Goal: Answer question/provide support

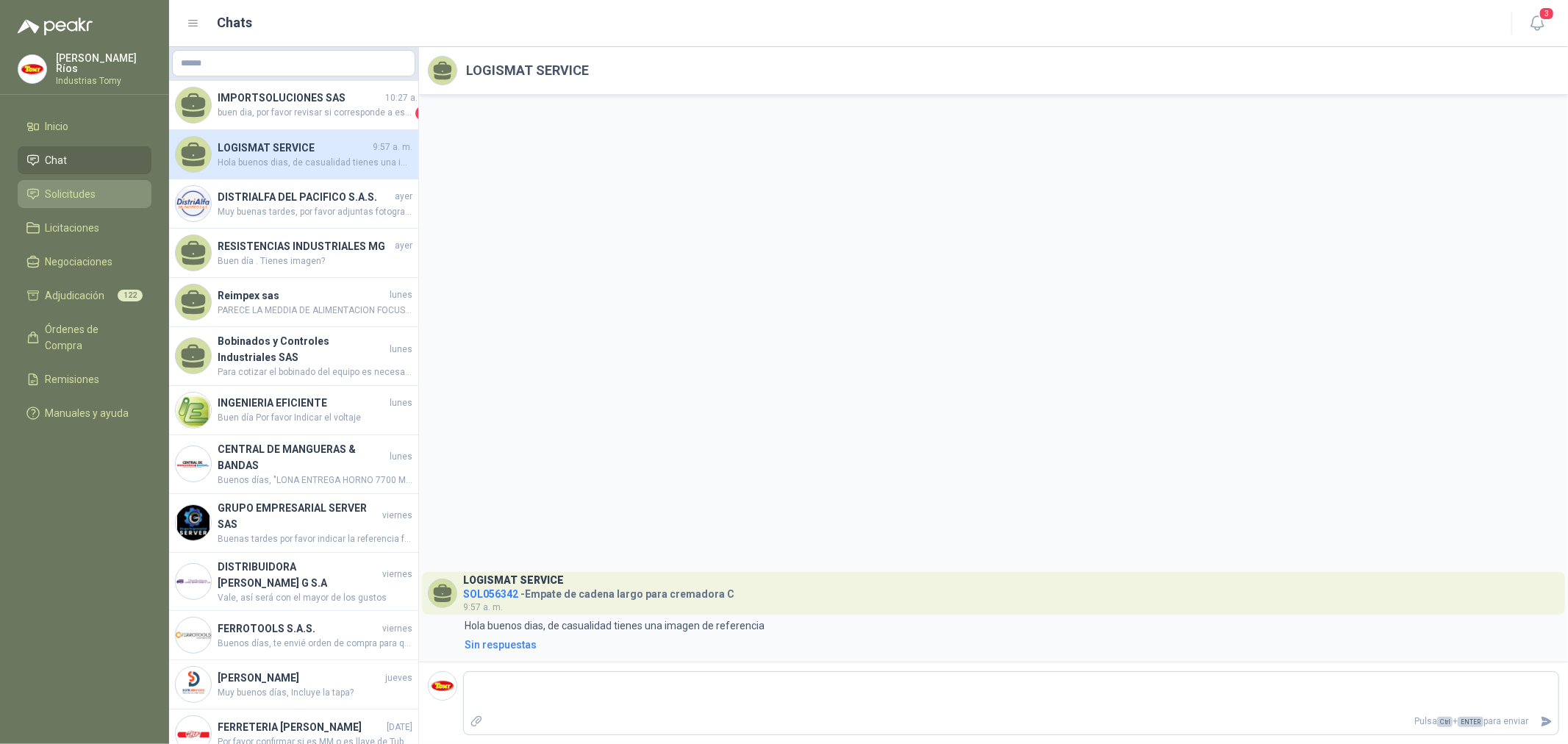
click at [94, 191] on span "Solicitudes" at bounding box center [70, 194] width 51 height 16
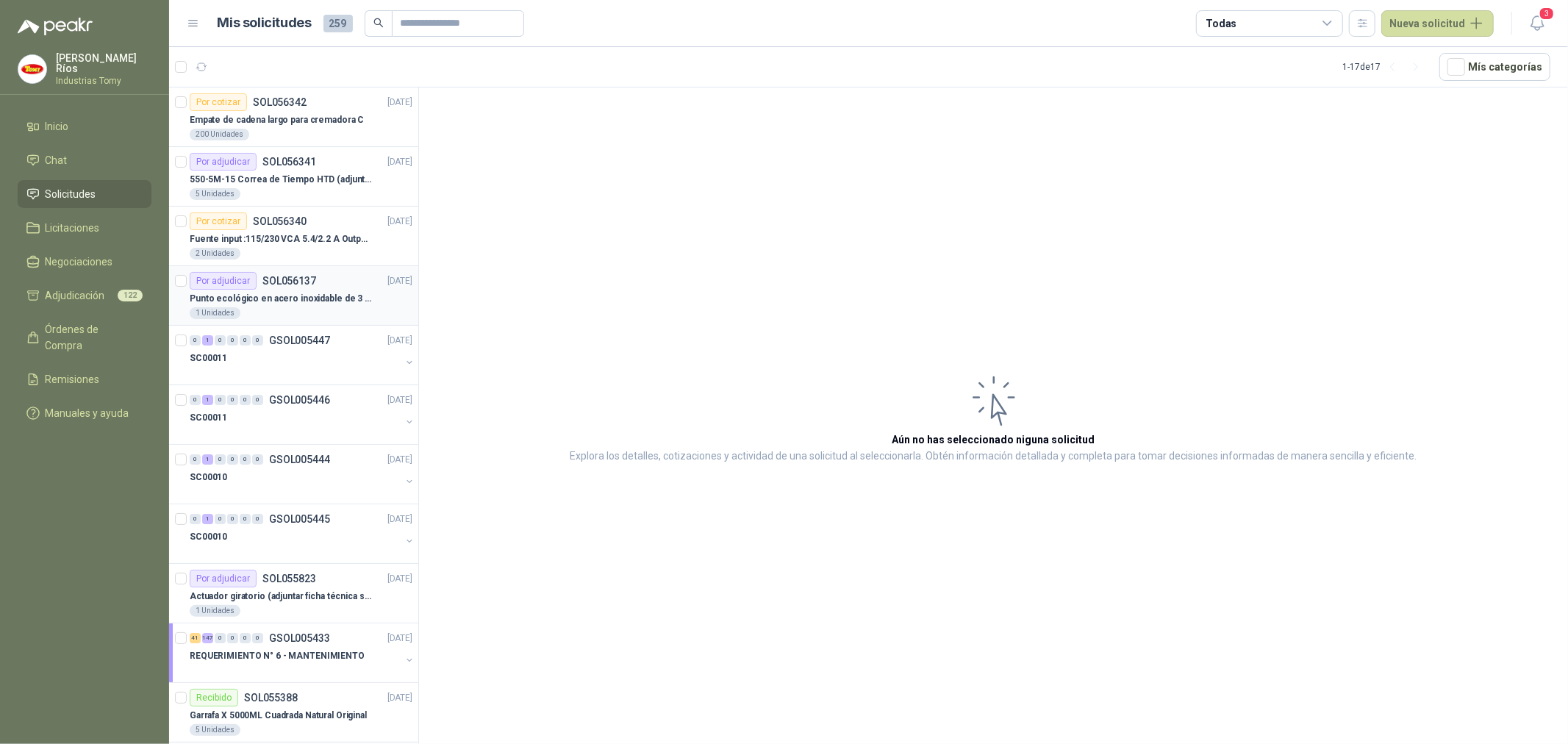
click at [294, 294] on p "Punto ecológico en acero inoxidable de 3 puestos, con capacidad para 121L cada …" at bounding box center [281, 299] width 183 height 14
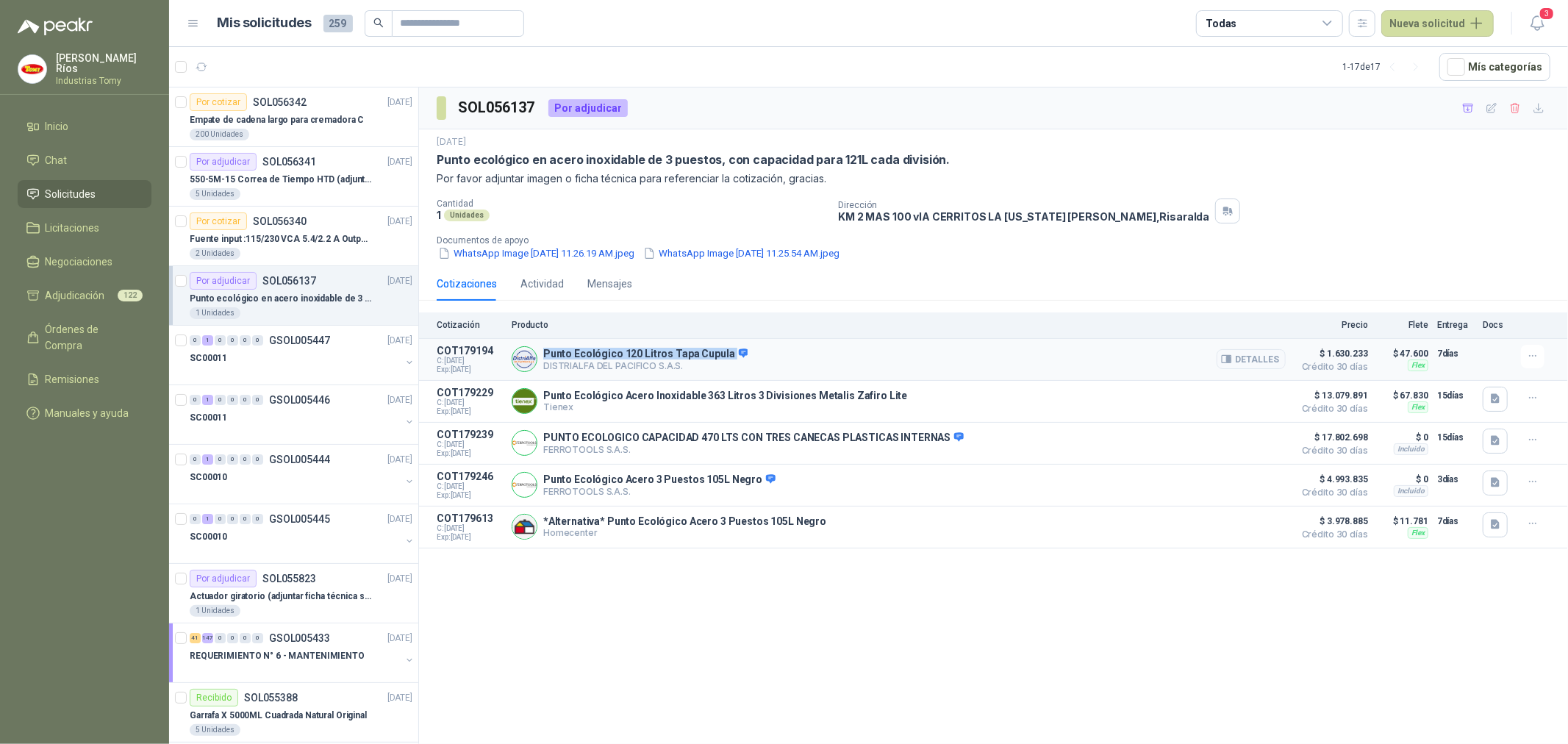
drag, startPoint x: 714, startPoint y: 356, endPoint x: 541, endPoint y: 356, distance: 173.0
click at [541, 356] on div "Punto Ecológico 120 Litros Tapa Cupula DISTRIALFA [PERSON_NAME] S.A.S. [GEOGRAP…" at bounding box center [899, 360] width 774 height 30
copy p "Punto Ecológico 120 Litros Tapa Cupula"
click at [1241, 361] on button "Detalles" at bounding box center [1251, 358] width 69 height 20
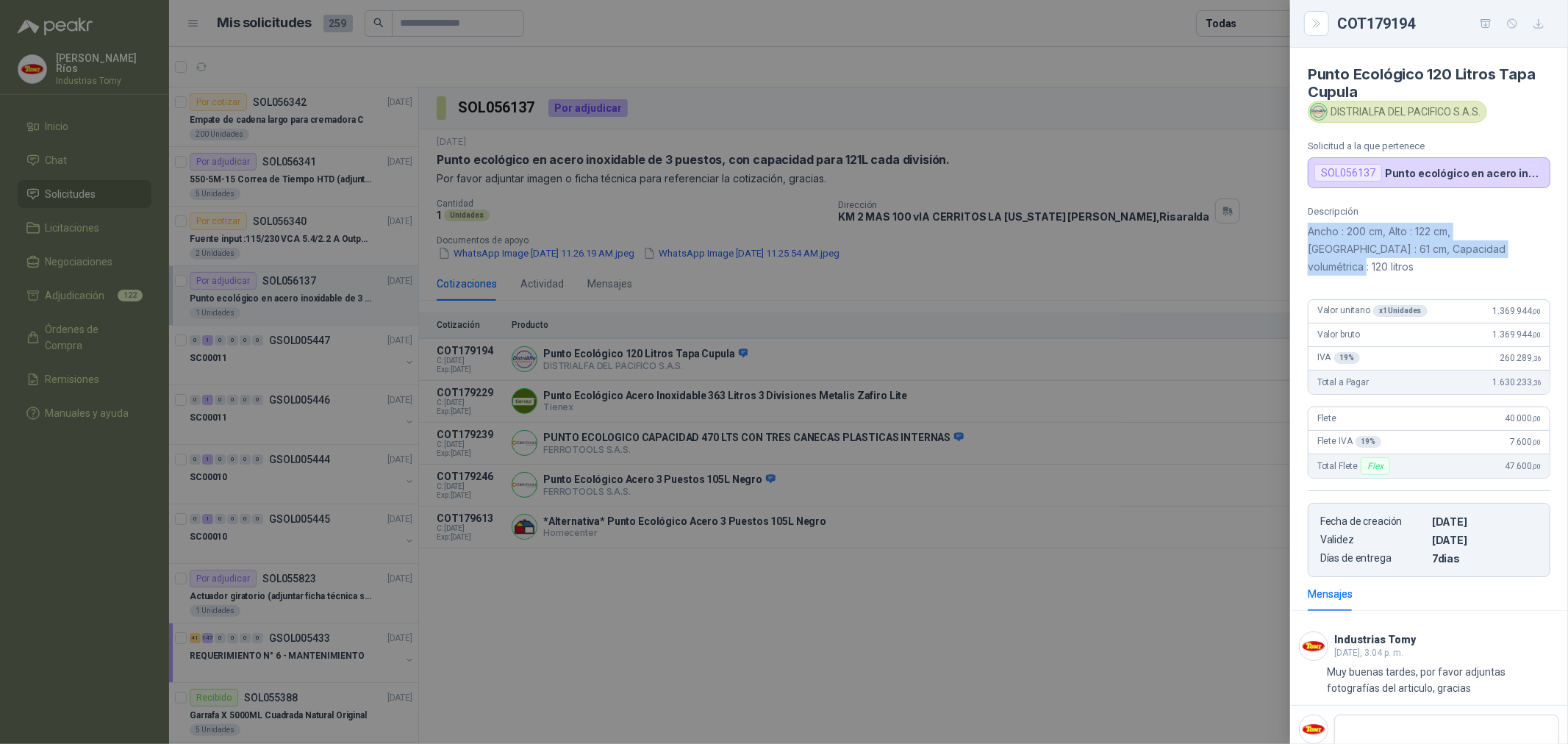
drag, startPoint x: 1310, startPoint y: 230, endPoint x: 1507, endPoint y: 251, distance: 198.1
click at [1507, 251] on p "Ancho : 200 cm, Alto : 122 cm, [GEOGRAPHIC_DATA] : 61 cm, Capacidad volumétrica…" at bounding box center [1429, 250] width 243 height 53
copy p "Ancho : 200 cm, Alto : 122 cm, [GEOGRAPHIC_DATA] : 61 cm, Capacidad volumétrica…"
drag, startPoint x: 1469, startPoint y: 294, endPoint x: 1527, endPoint y: 285, distance: 58.7
click at [1527, 300] on div "Valor unitario x 1 Unidades 1.369.944 ,00" at bounding box center [1429, 311] width 241 height 23
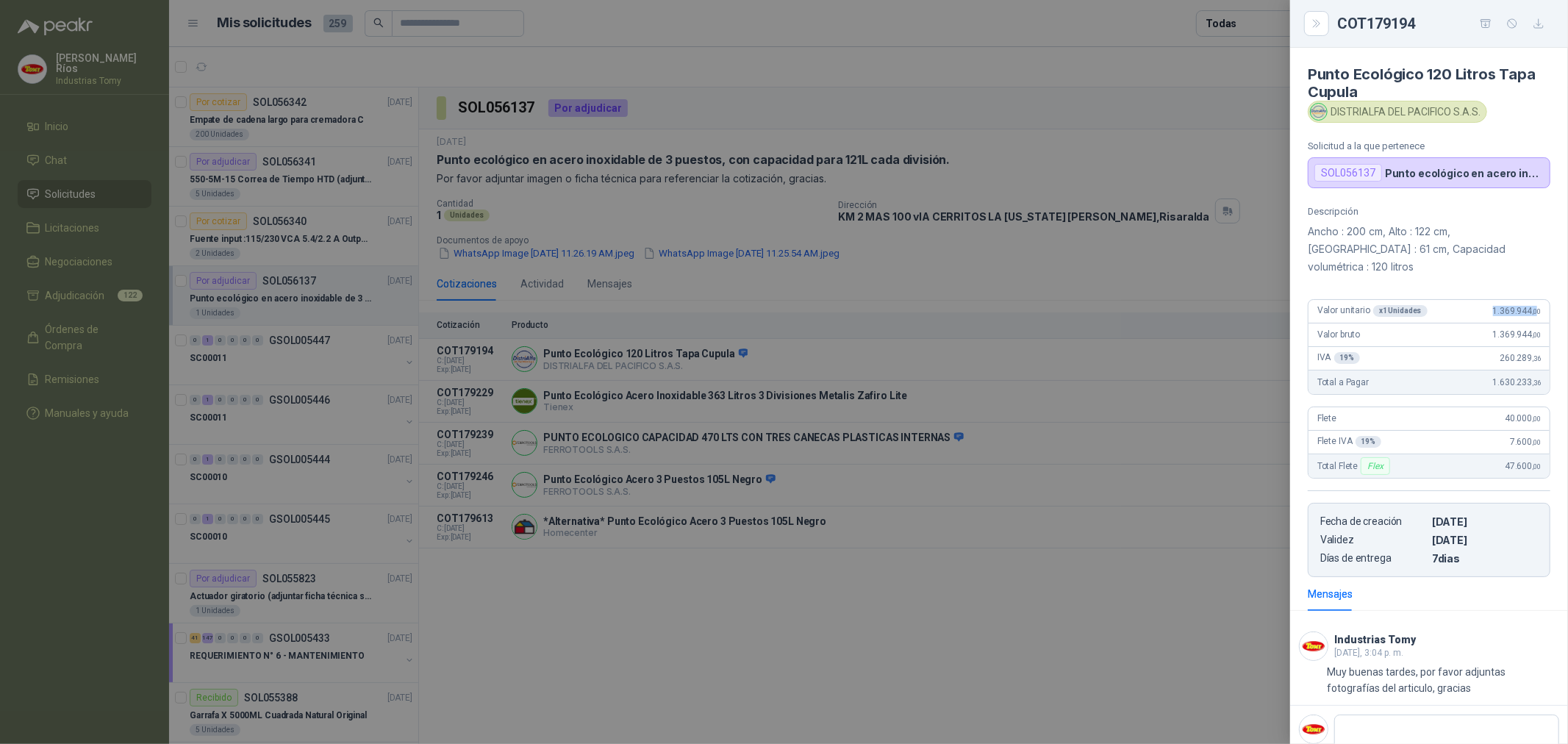
copy span "1.369.944 ,0"
click at [672, 395] on div at bounding box center [784, 372] width 1568 height 744
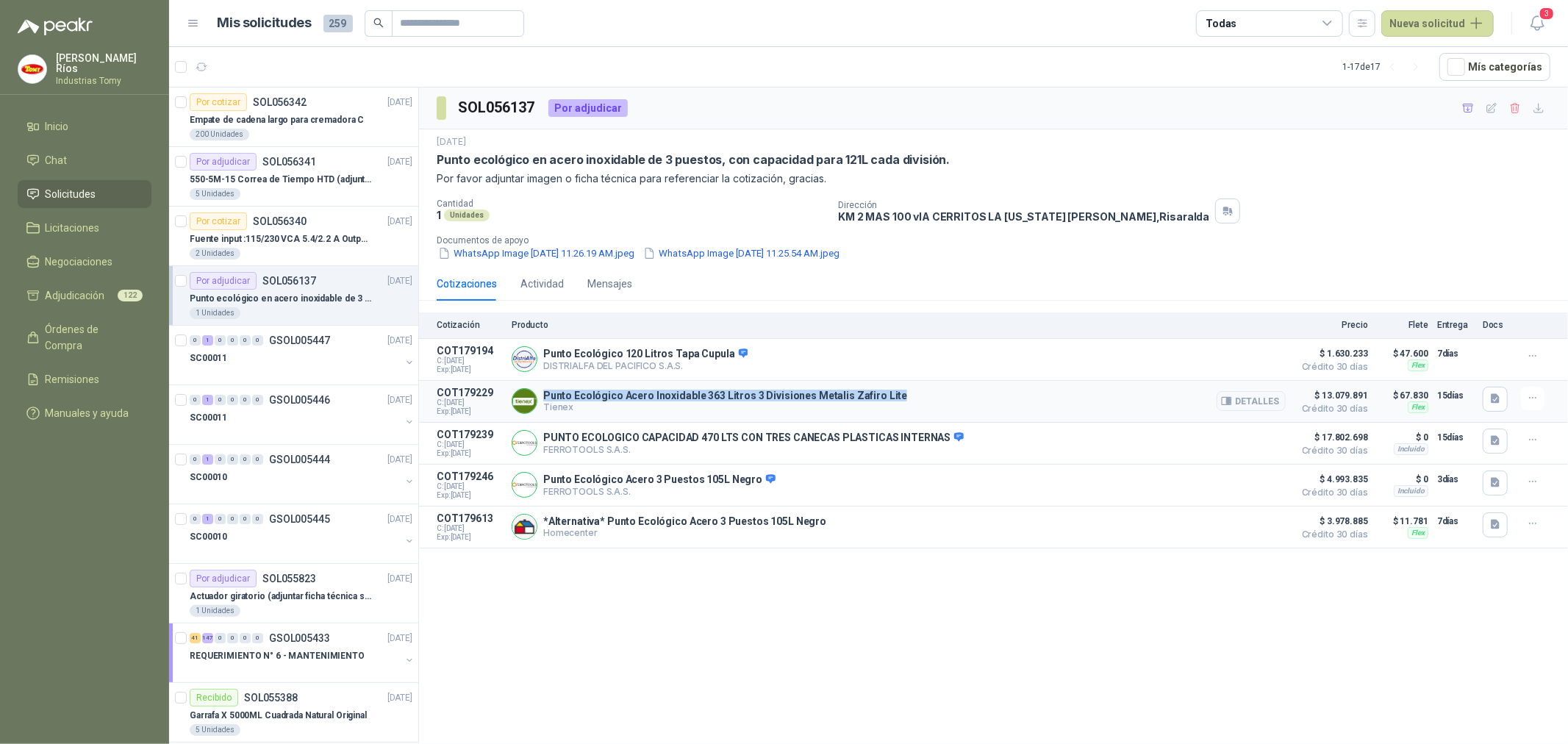
drag, startPoint x: 889, startPoint y: 397, endPoint x: 545, endPoint y: 398, distance: 344.0
click at [545, 398] on div "Punto Ecológico Acero Inoxidable 363 Litros 3 Divisiones Metalis Zafiro Lite Ti…" at bounding box center [899, 401] width 774 height 30
copy p "Punto Ecológico Acero Inoxidable 363 Litros 3 Divisiones Metalis Zafiro Lite"
click at [1262, 397] on button "Detalles" at bounding box center [1251, 401] width 69 height 20
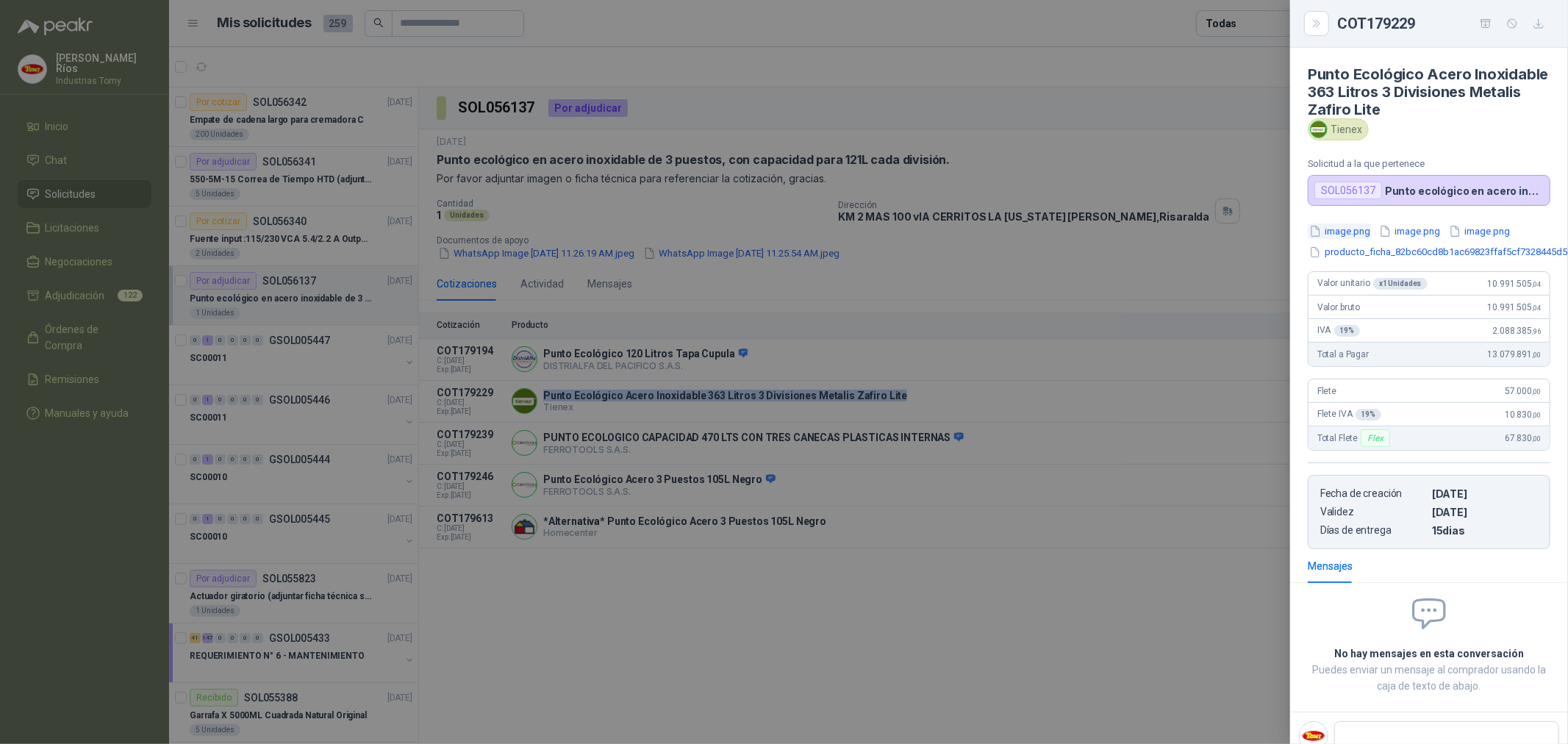
click at [1370, 228] on button "image.png" at bounding box center [1340, 232] width 64 height 16
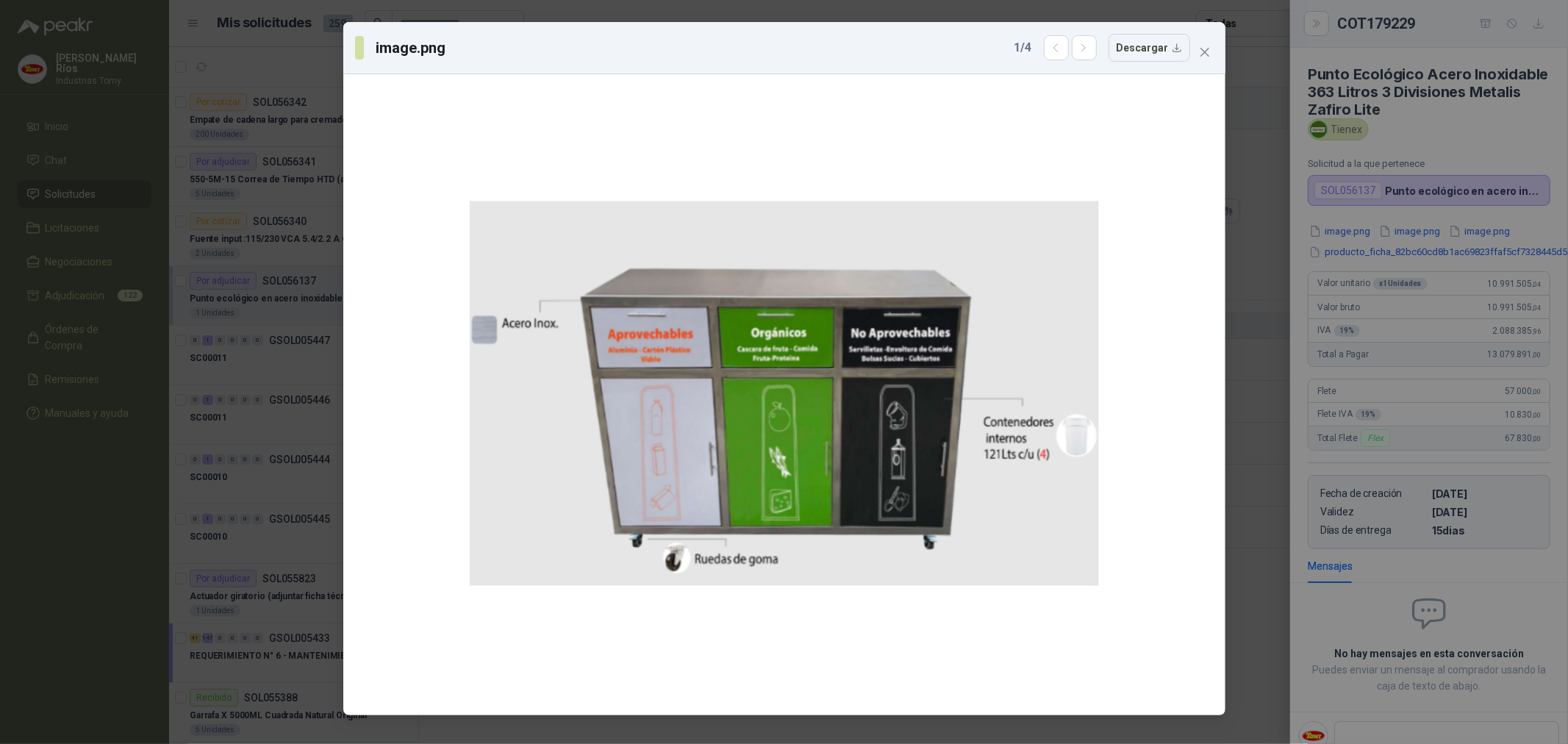
click at [1482, 250] on div "image.png 1 / 4 Descargar" at bounding box center [784, 372] width 1568 height 744
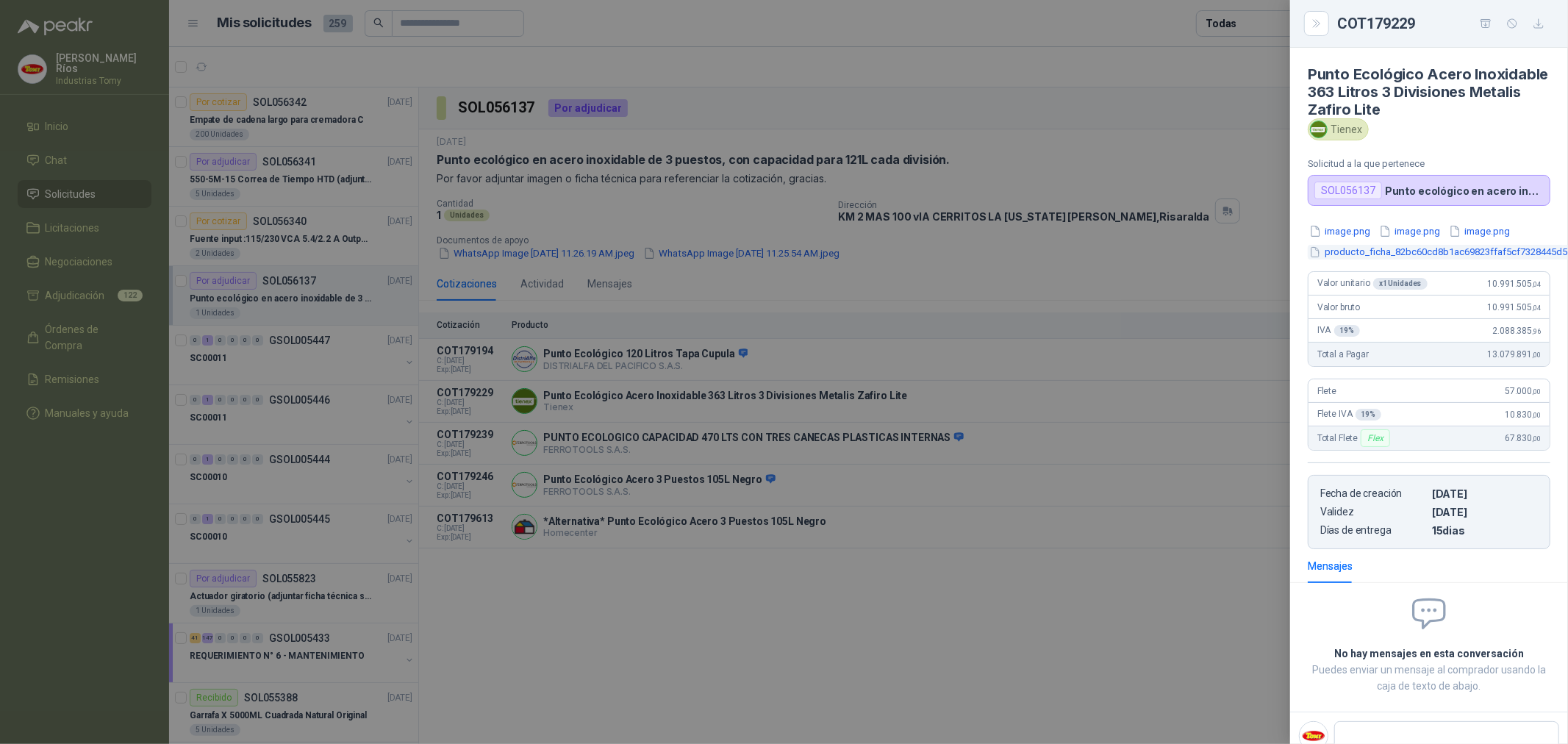
click at [1449, 253] on button "producto_ficha_82bc60cd8b1ac69823ffaf5cf7328445d5c2f16e1744680861.pdf" at bounding box center [1487, 253] width 359 height 16
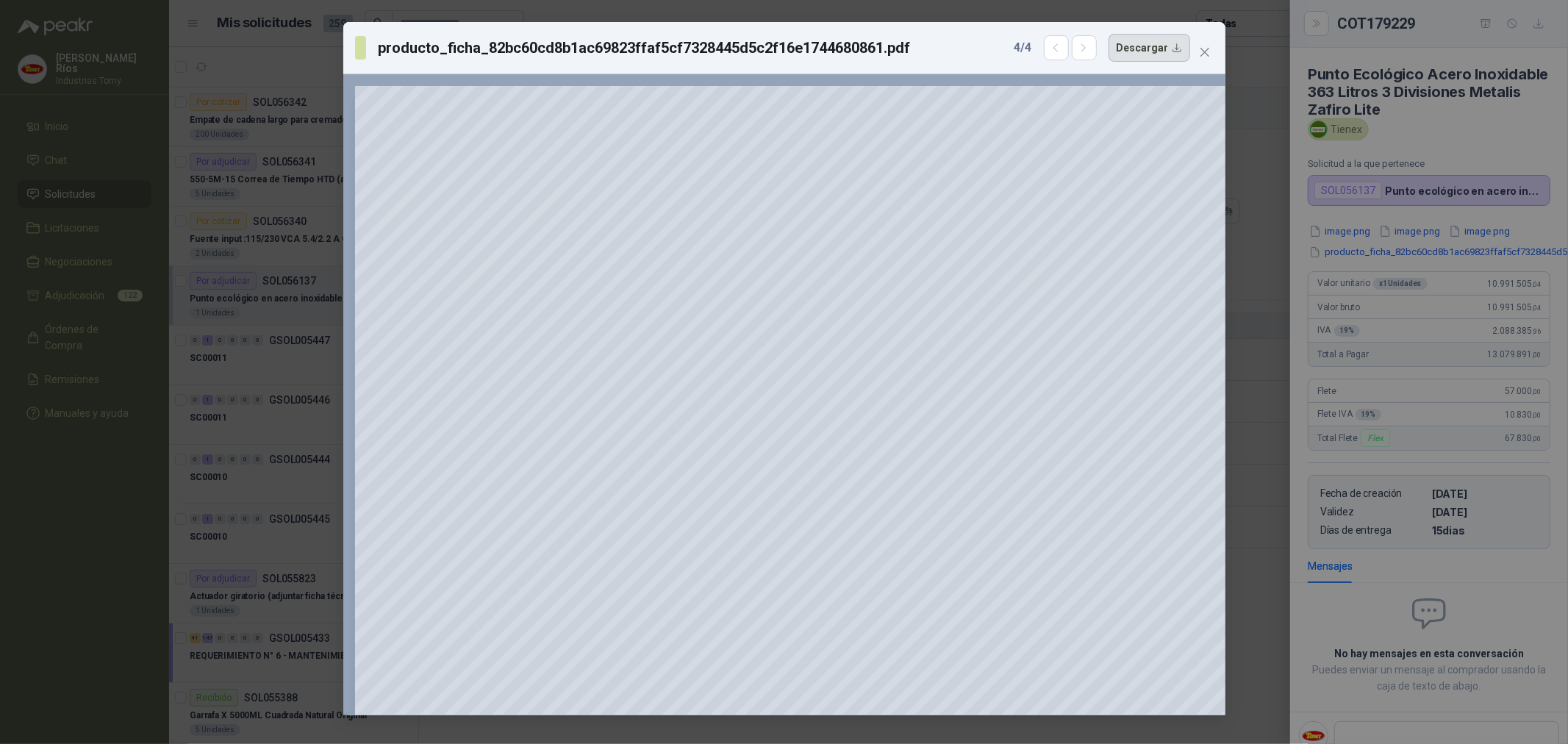
click at [1152, 42] on button "Descargar" at bounding box center [1149, 48] width 81 height 28
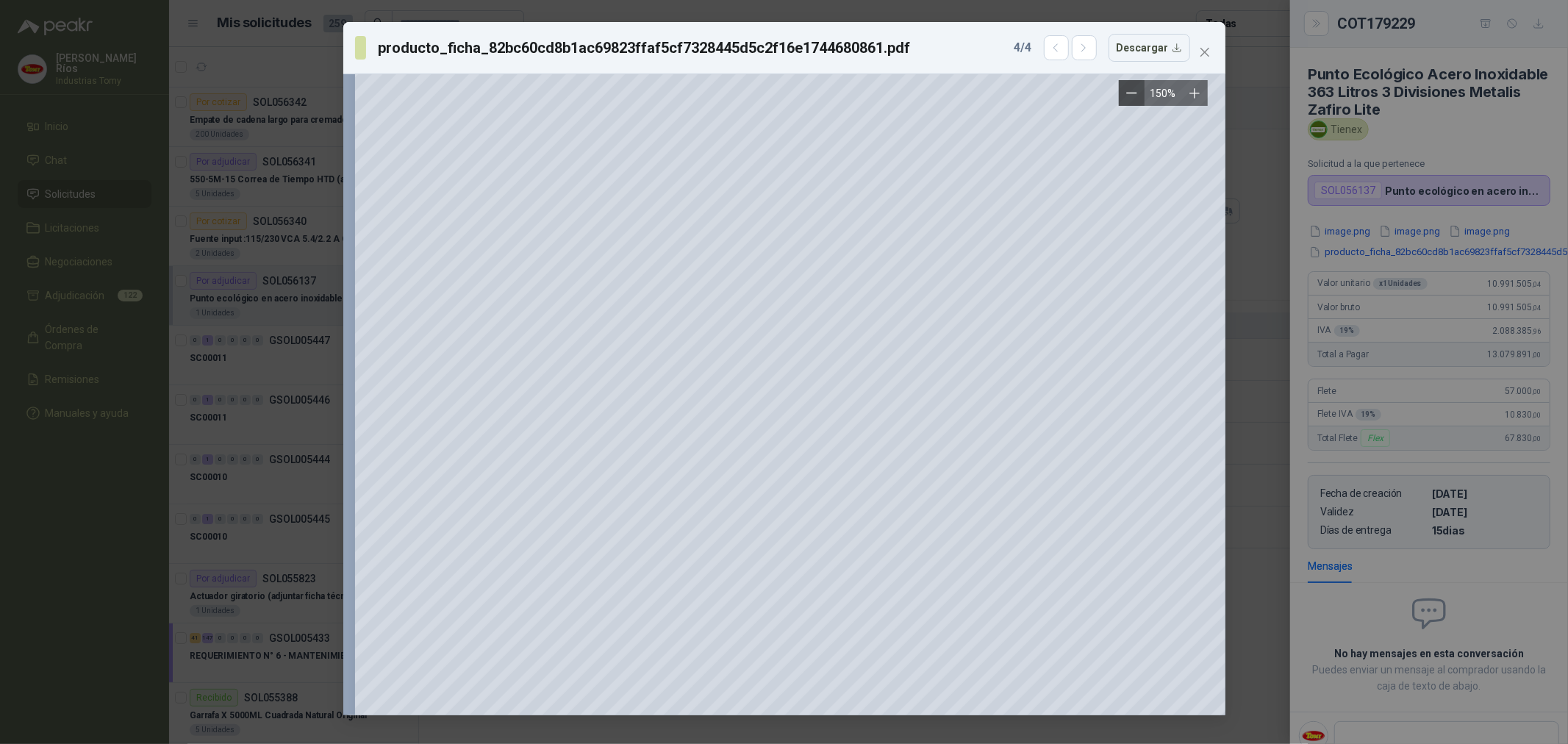
click at [1133, 96] on icon "Zoom out" at bounding box center [1132, 93] width 11 height 11
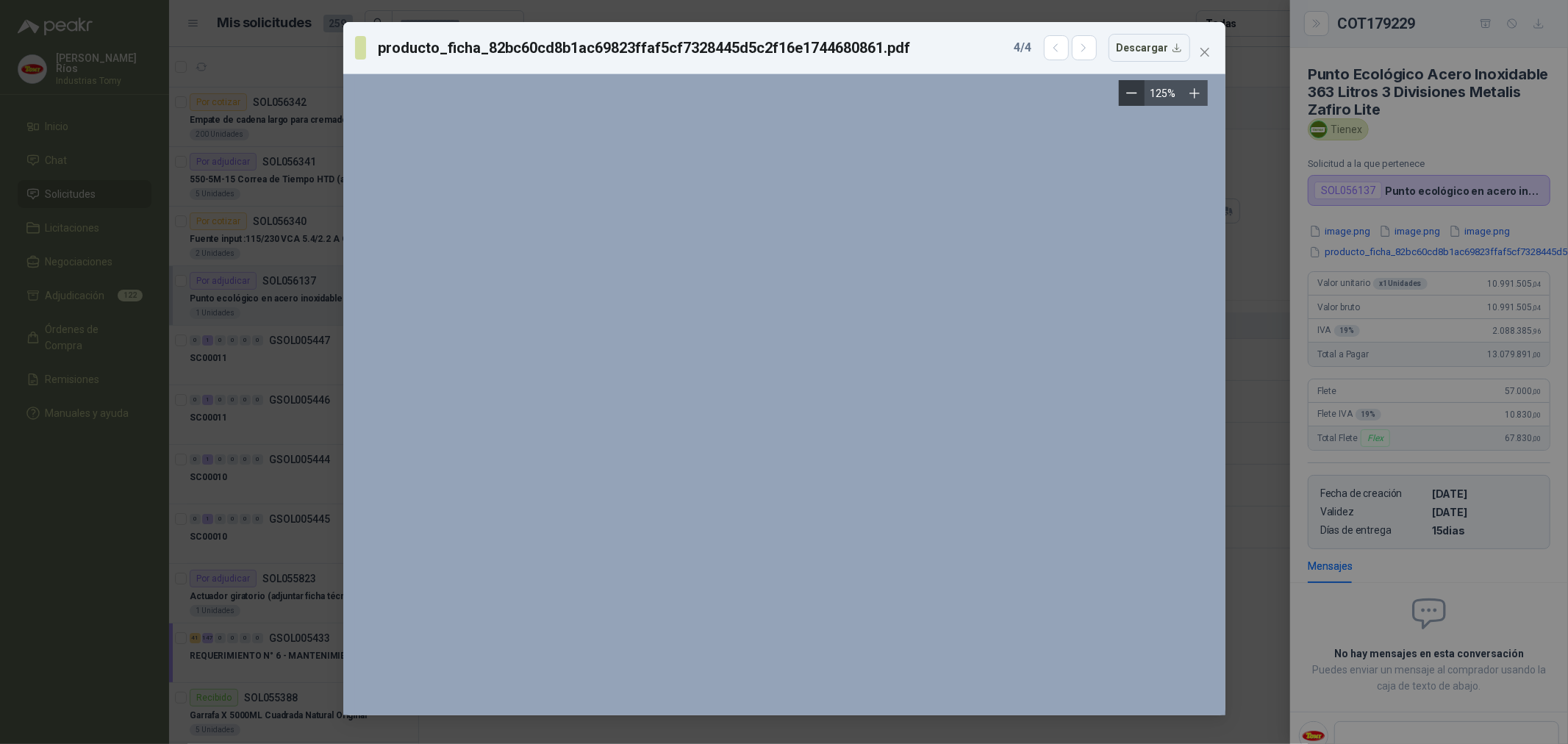
click at [1133, 96] on icon "Zoom out" at bounding box center [1132, 93] width 11 height 11
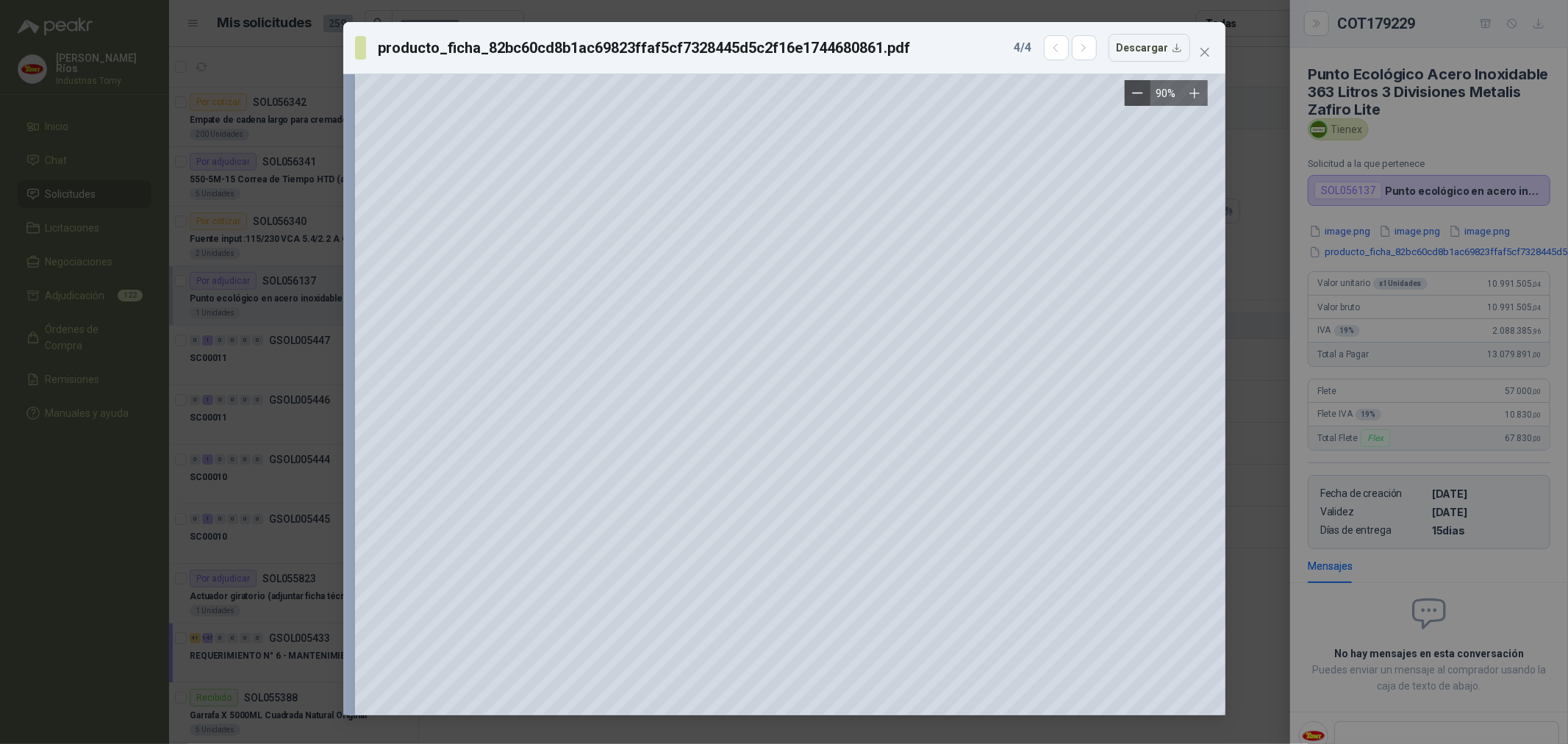
click at [1131, 92] on button "Zoom out" at bounding box center [1137, 92] width 26 height 26
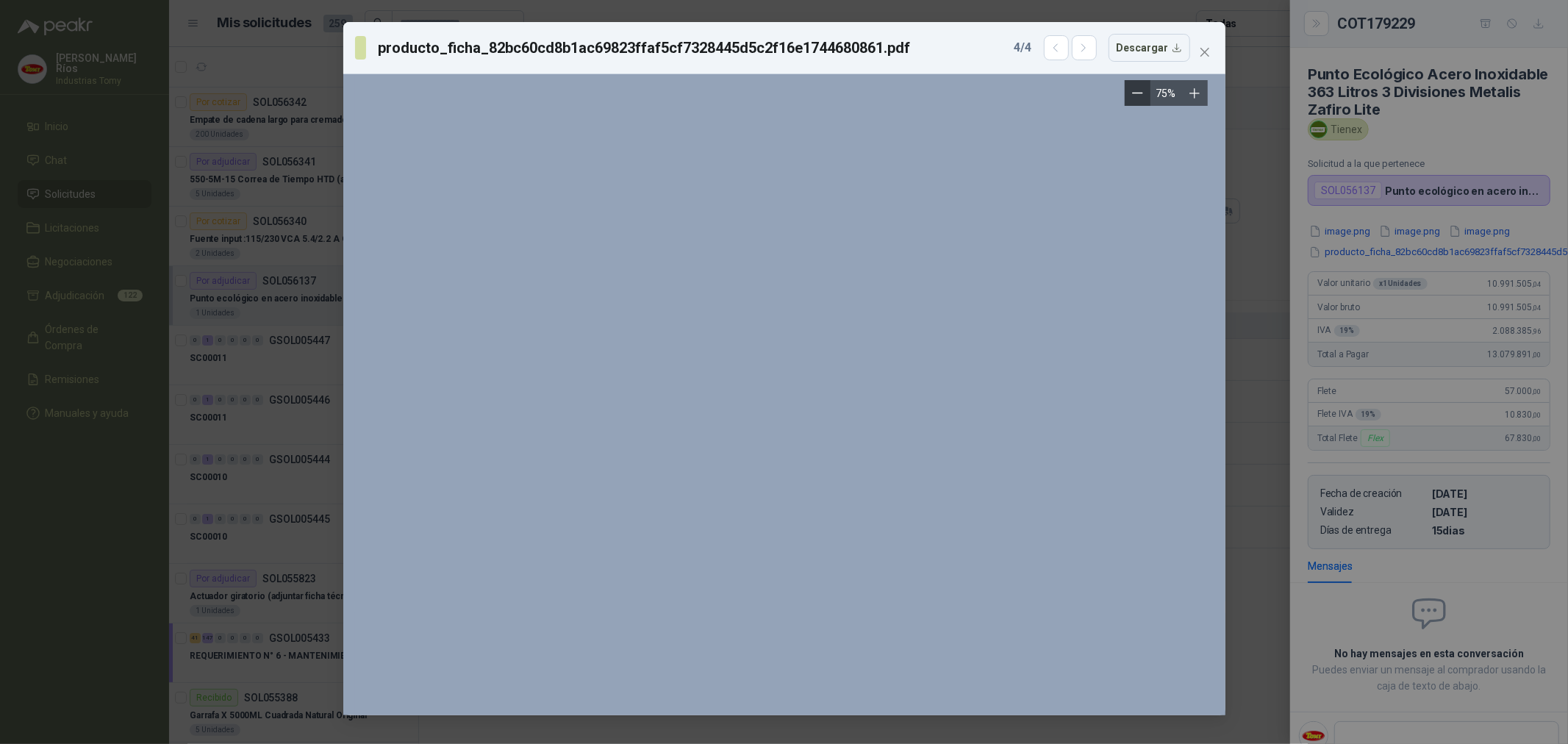
click at [1131, 92] on button "Zoom out" at bounding box center [1137, 92] width 26 height 26
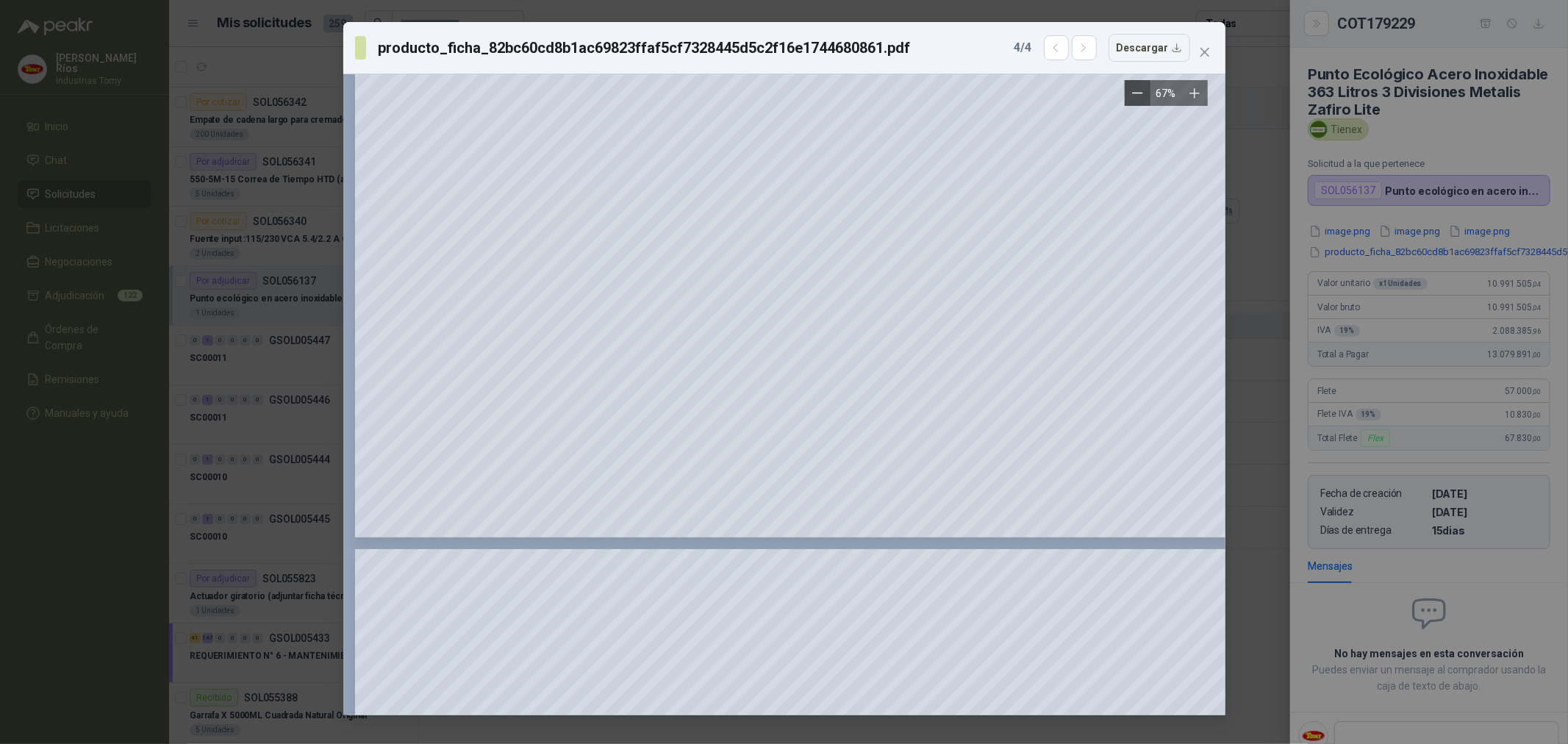
click at [1131, 92] on button "Zoom out" at bounding box center [1137, 92] width 26 height 26
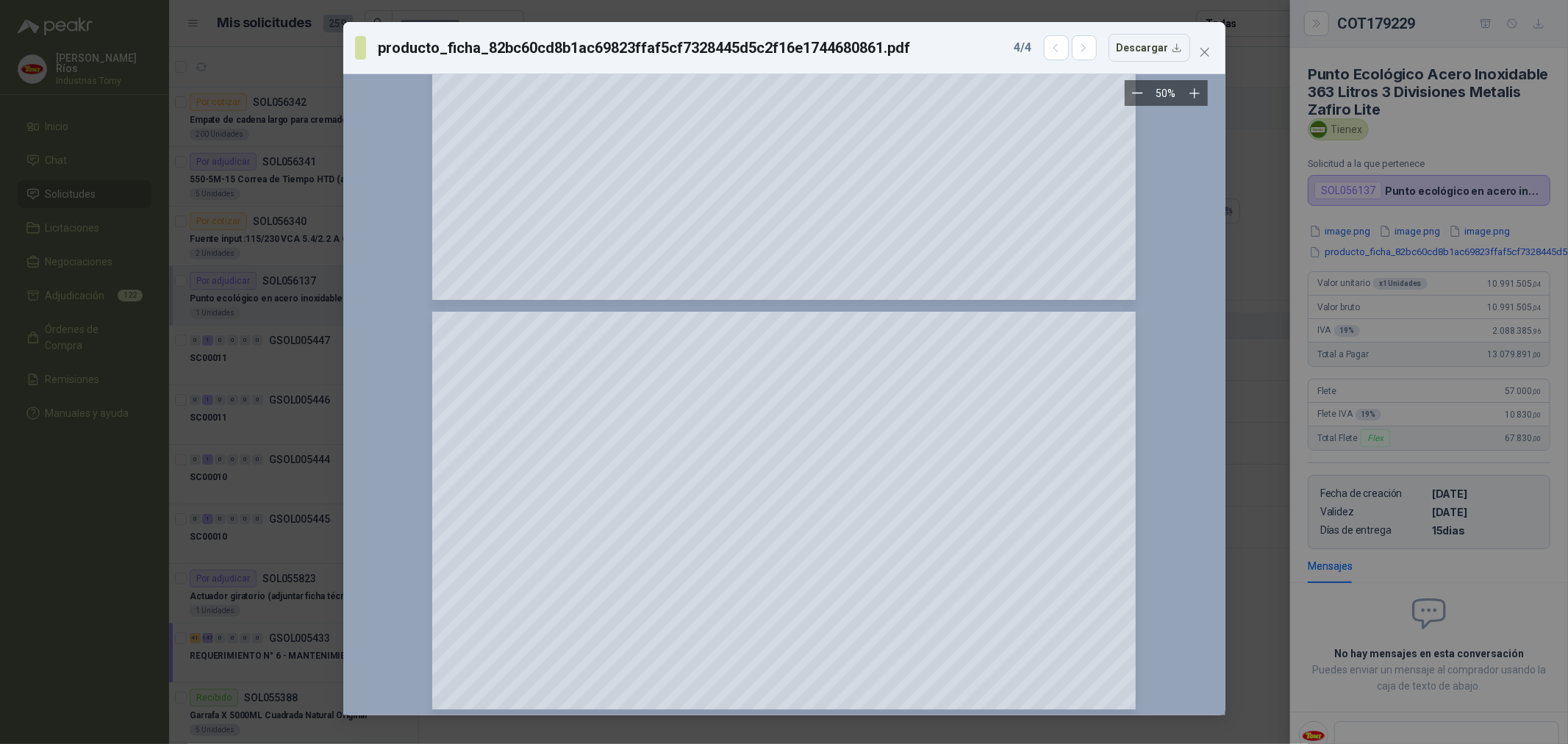
scroll to position [1008, 0]
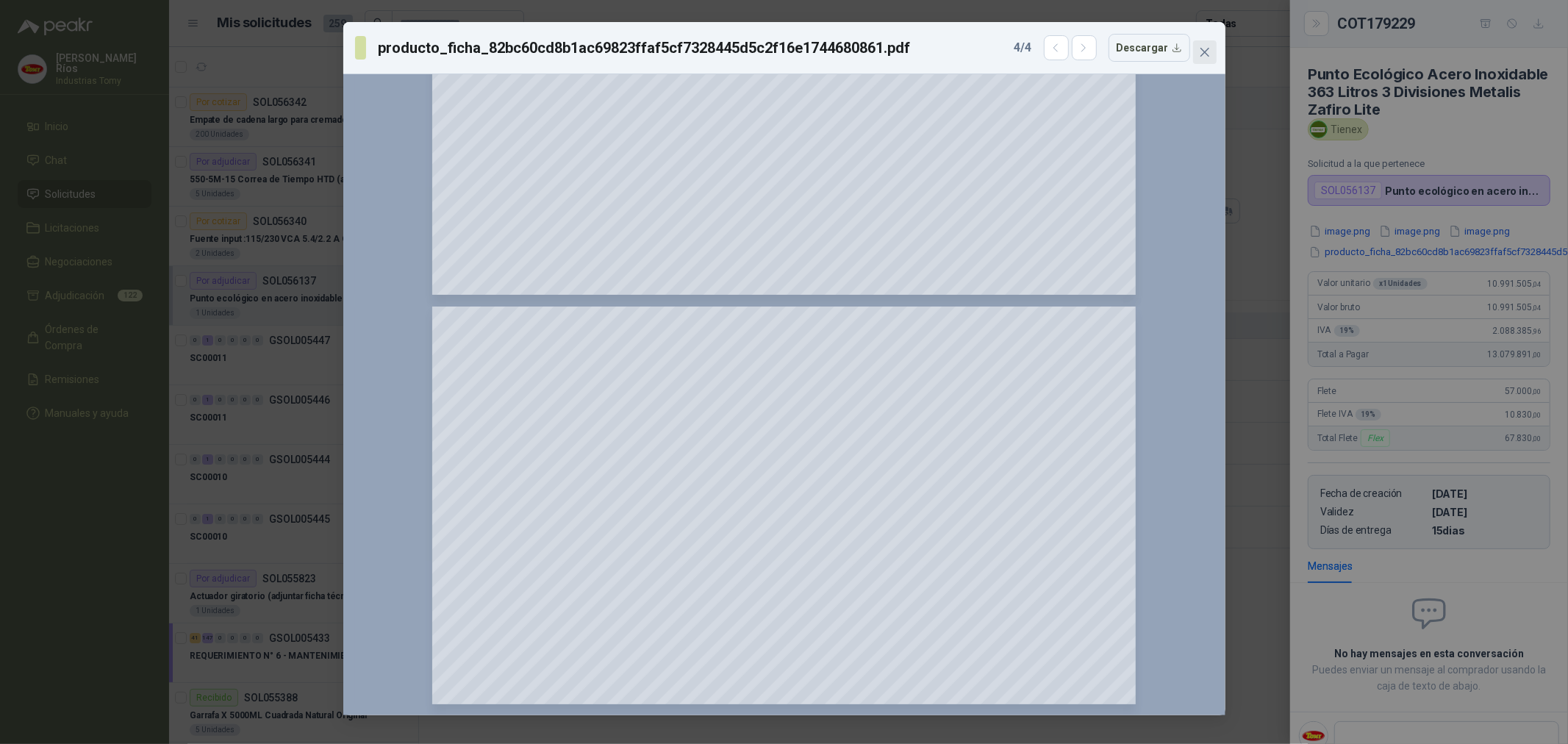
click at [1206, 45] on button "Close" at bounding box center [1205, 52] width 23 height 23
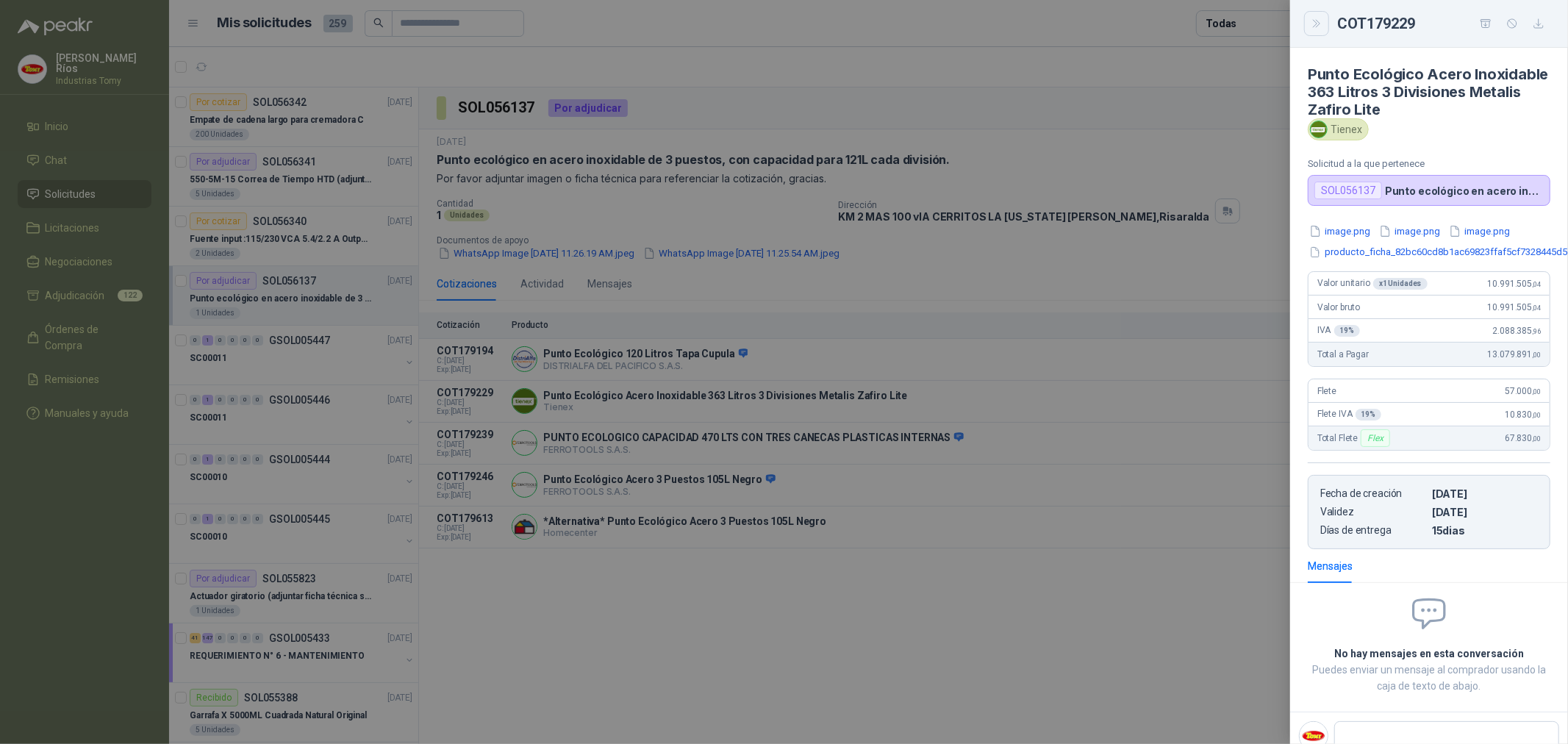
click at [1318, 18] on icon "Close" at bounding box center [1317, 24] width 13 height 13
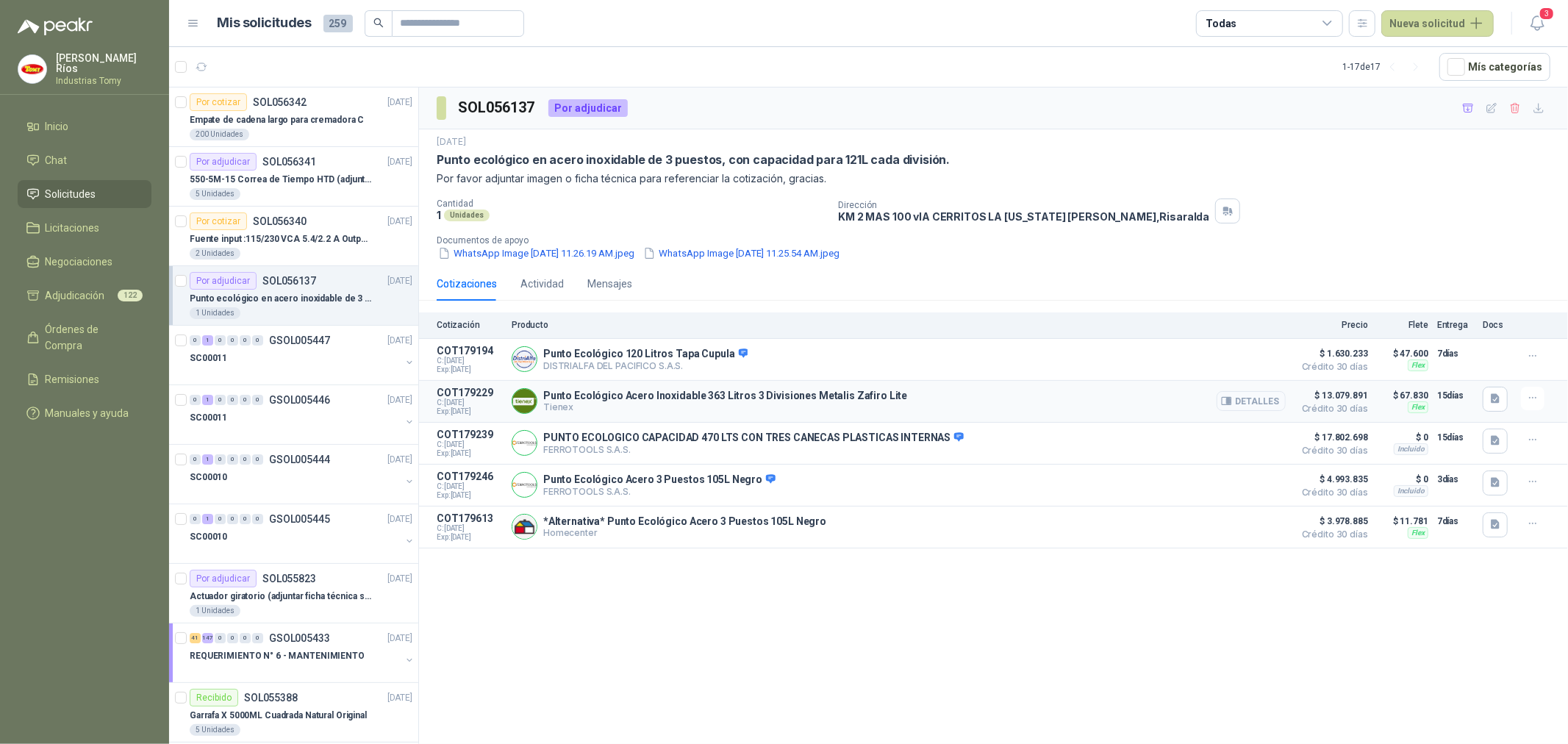
click at [1265, 403] on button "Detalles" at bounding box center [1251, 401] width 69 height 20
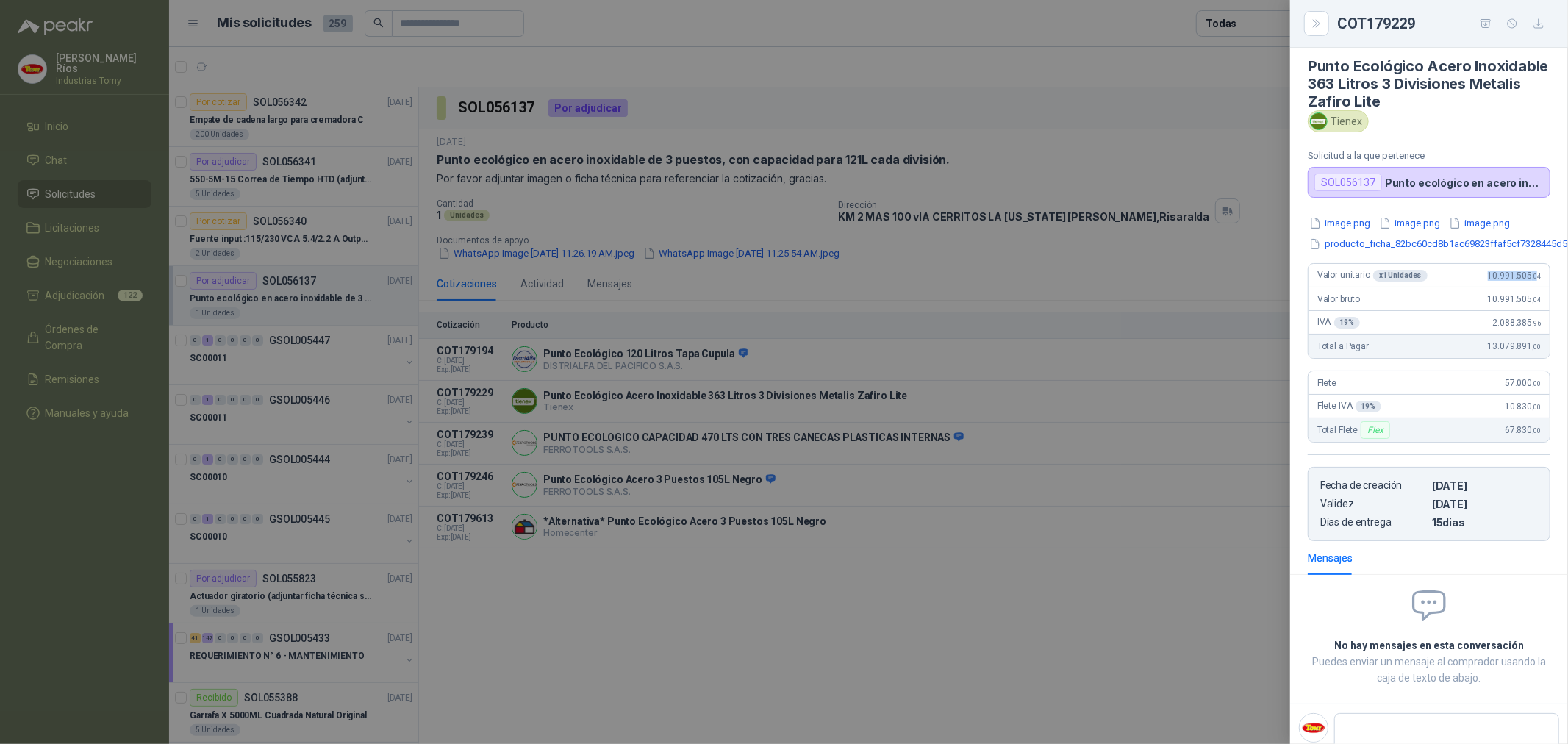
drag, startPoint x: 1476, startPoint y: 275, endPoint x: 1524, endPoint y: 283, distance: 48.7
click at [1524, 283] on div "Valor unitario x 1 Unidades 10.991.505 ,04" at bounding box center [1429, 275] width 241 height 23
copy span "10.991.505 ,0"
click at [1040, 584] on div at bounding box center [784, 372] width 1568 height 744
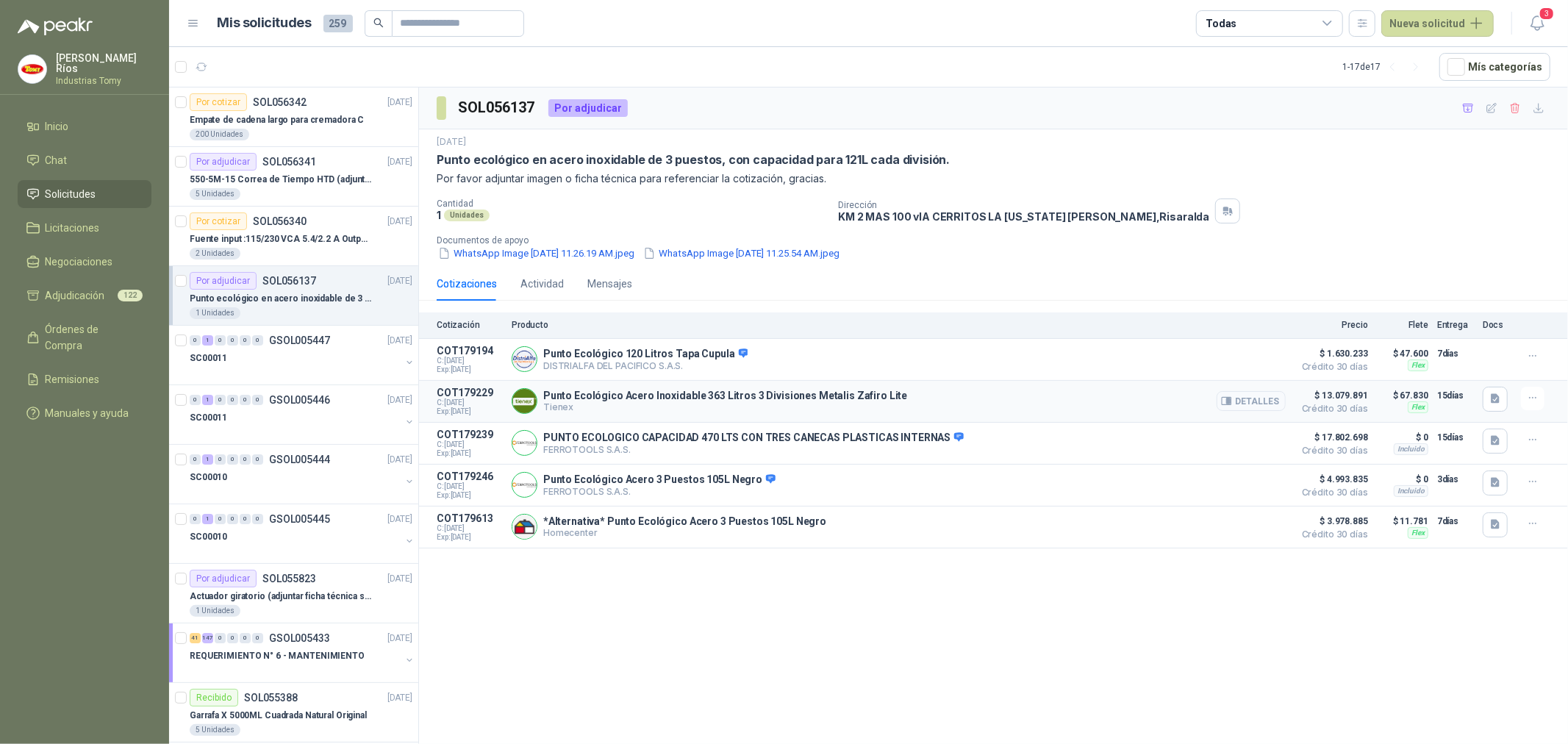
click at [1252, 403] on button "Detalles" at bounding box center [1251, 401] width 69 height 20
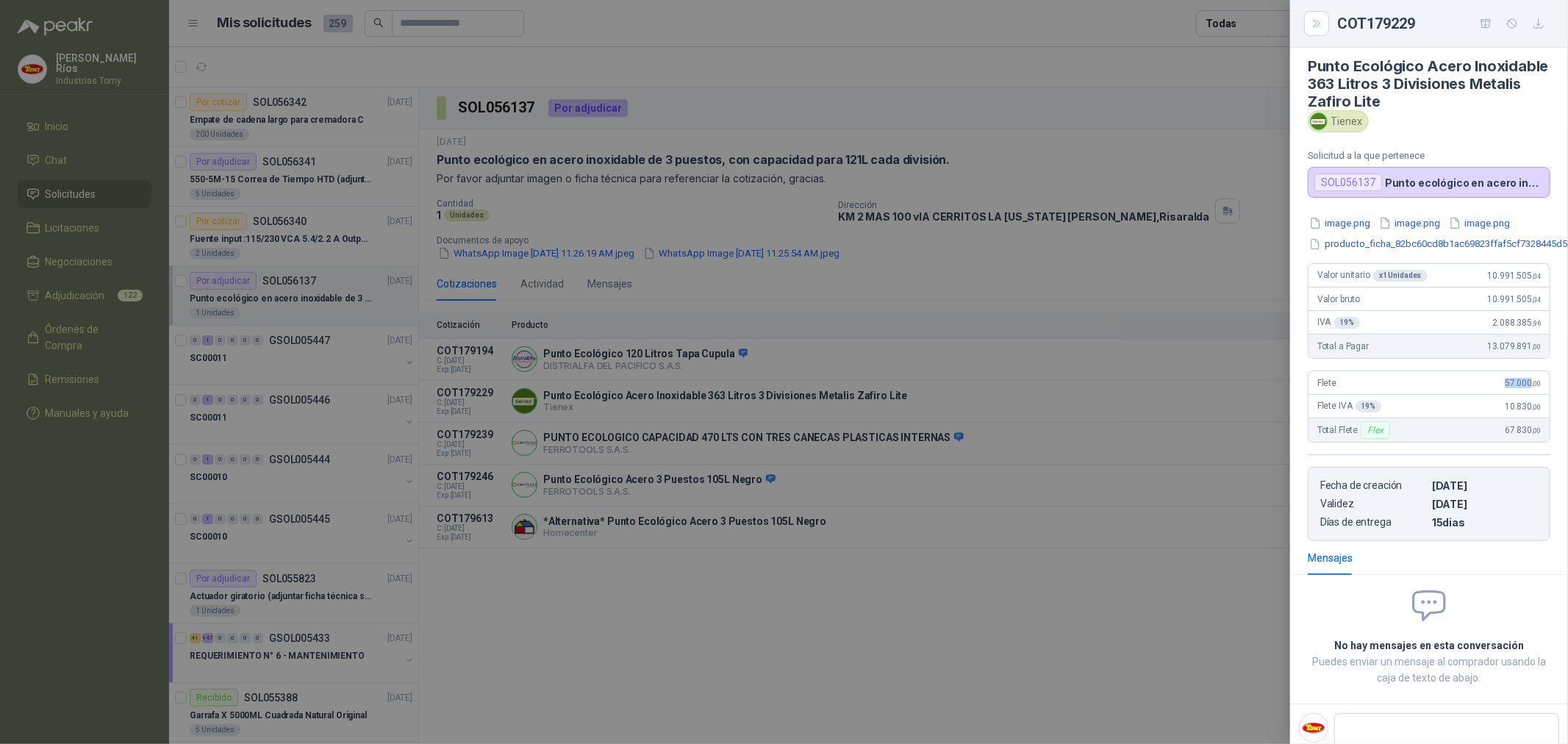
drag, startPoint x: 1491, startPoint y: 384, endPoint x: 1520, endPoint y: 391, distance: 29.8
click at [1520, 391] on div "Flete 57.000 ,00" at bounding box center [1429, 383] width 241 height 23
click at [1152, 647] on div at bounding box center [784, 372] width 1568 height 744
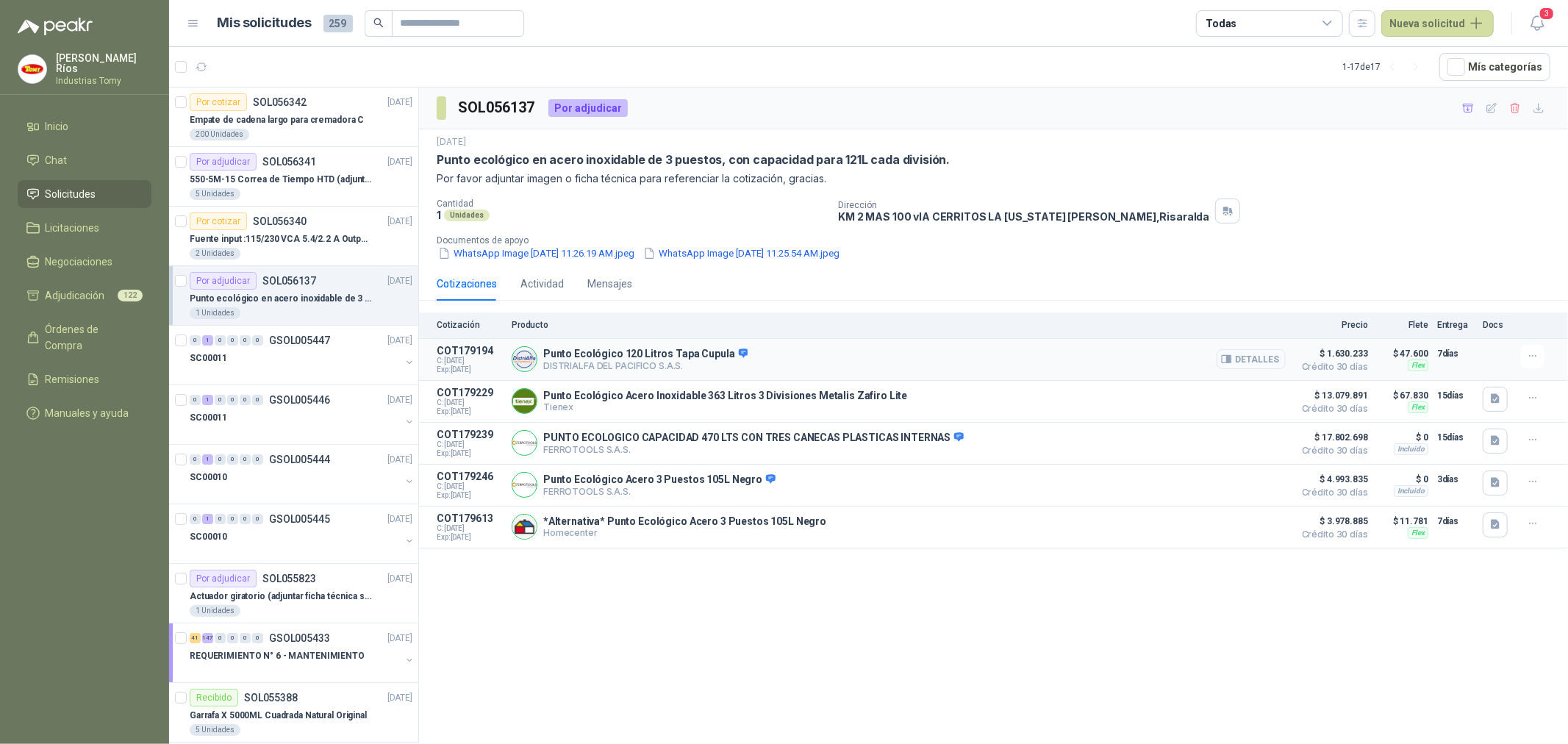
click at [1238, 357] on button "Detalles" at bounding box center [1251, 358] width 69 height 20
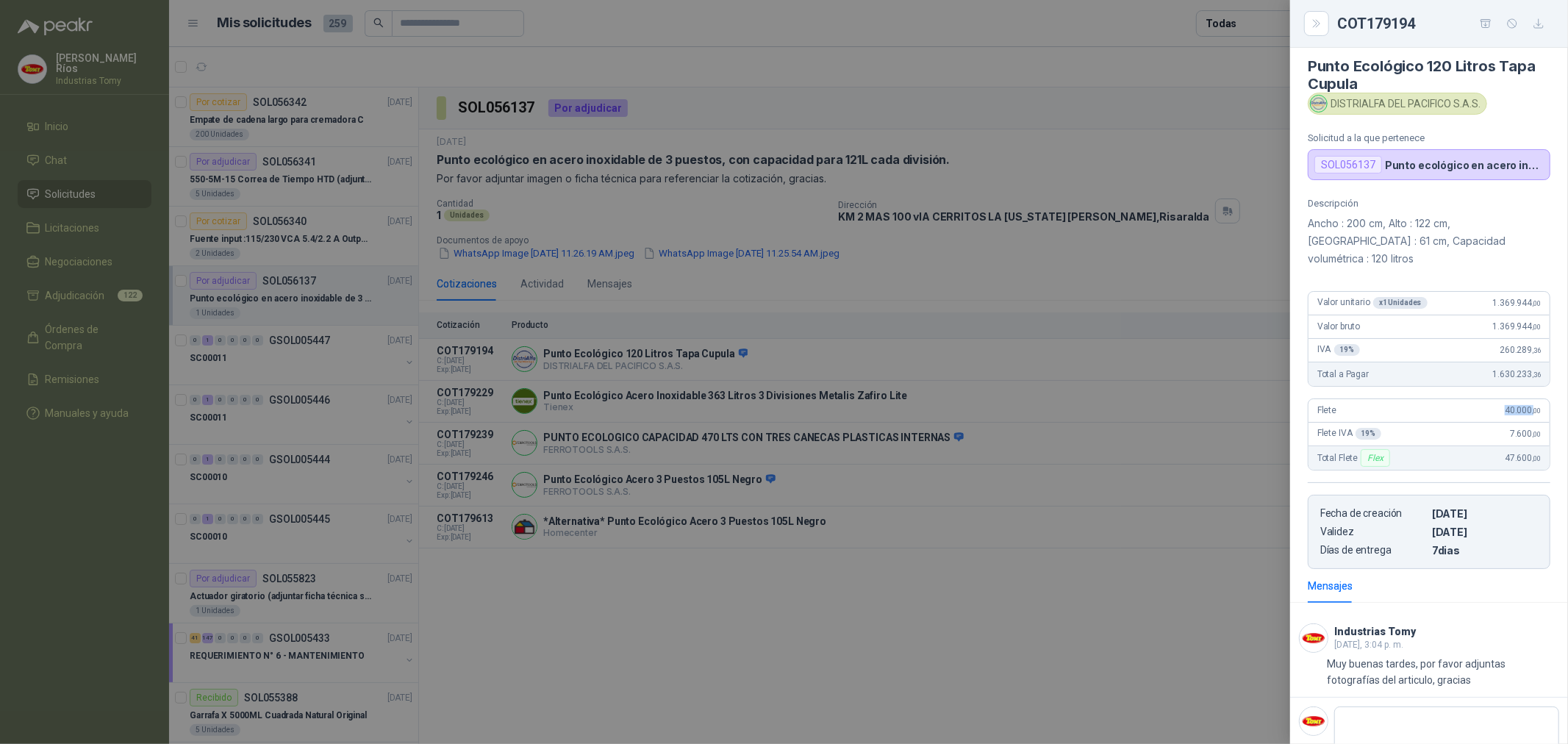
drag, startPoint x: 1505, startPoint y: 392, endPoint x: 1522, endPoint y: 387, distance: 17.7
click at [1522, 405] on span "40.000 ,00" at bounding box center [1523, 410] width 36 height 10
click at [1141, 404] on div at bounding box center [784, 372] width 1568 height 744
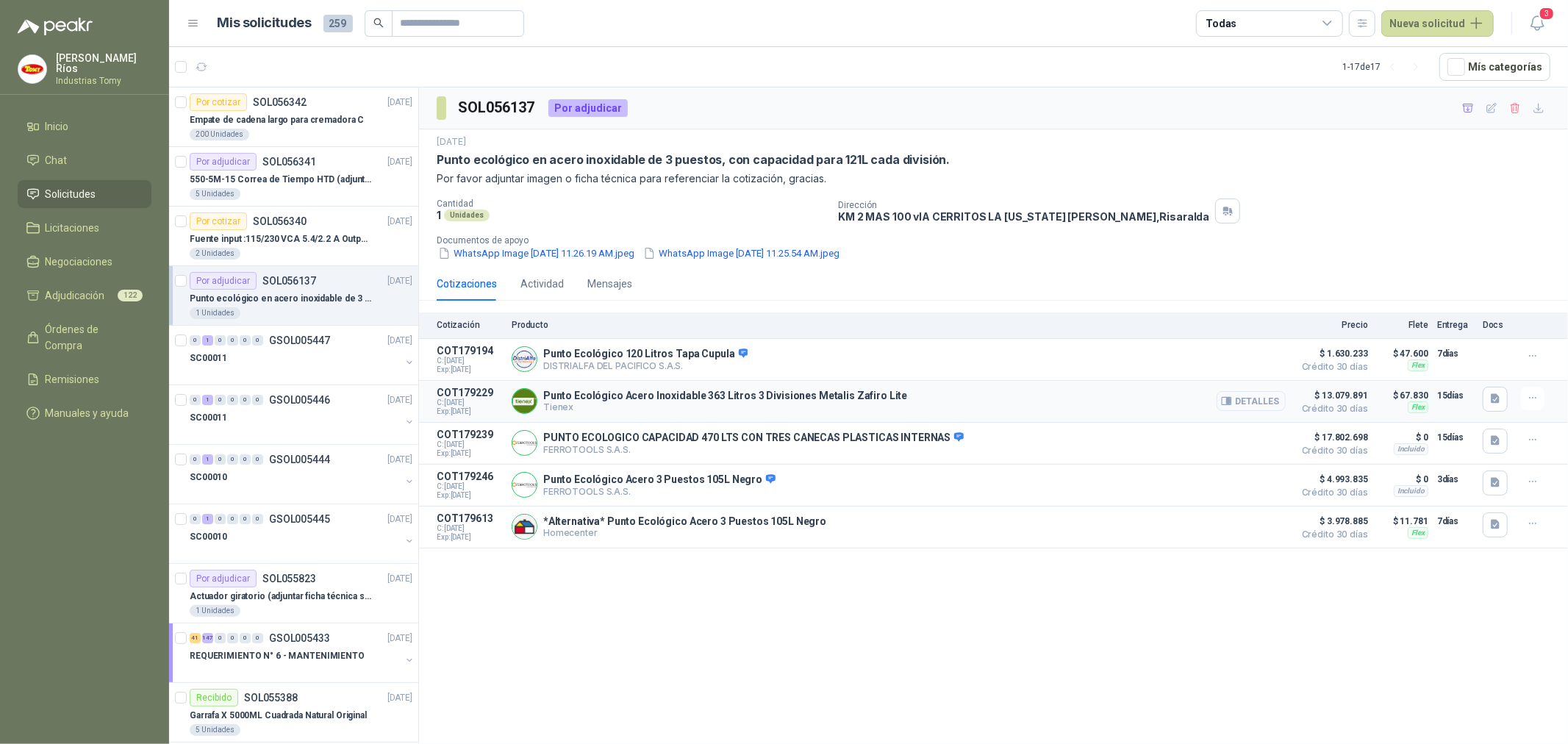
click at [1274, 397] on button "Detalles" at bounding box center [1251, 401] width 69 height 20
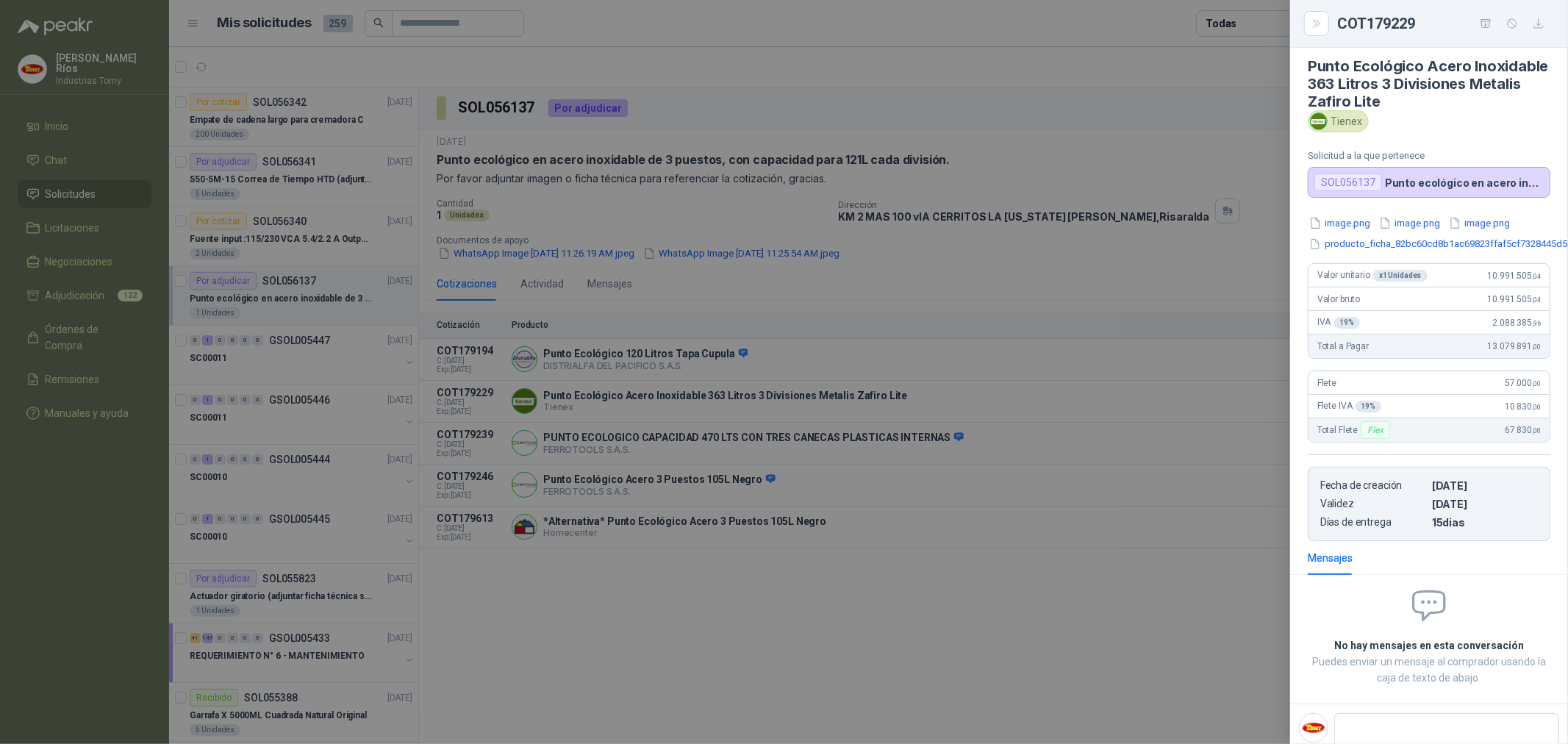
click at [793, 519] on div at bounding box center [784, 372] width 1568 height 744
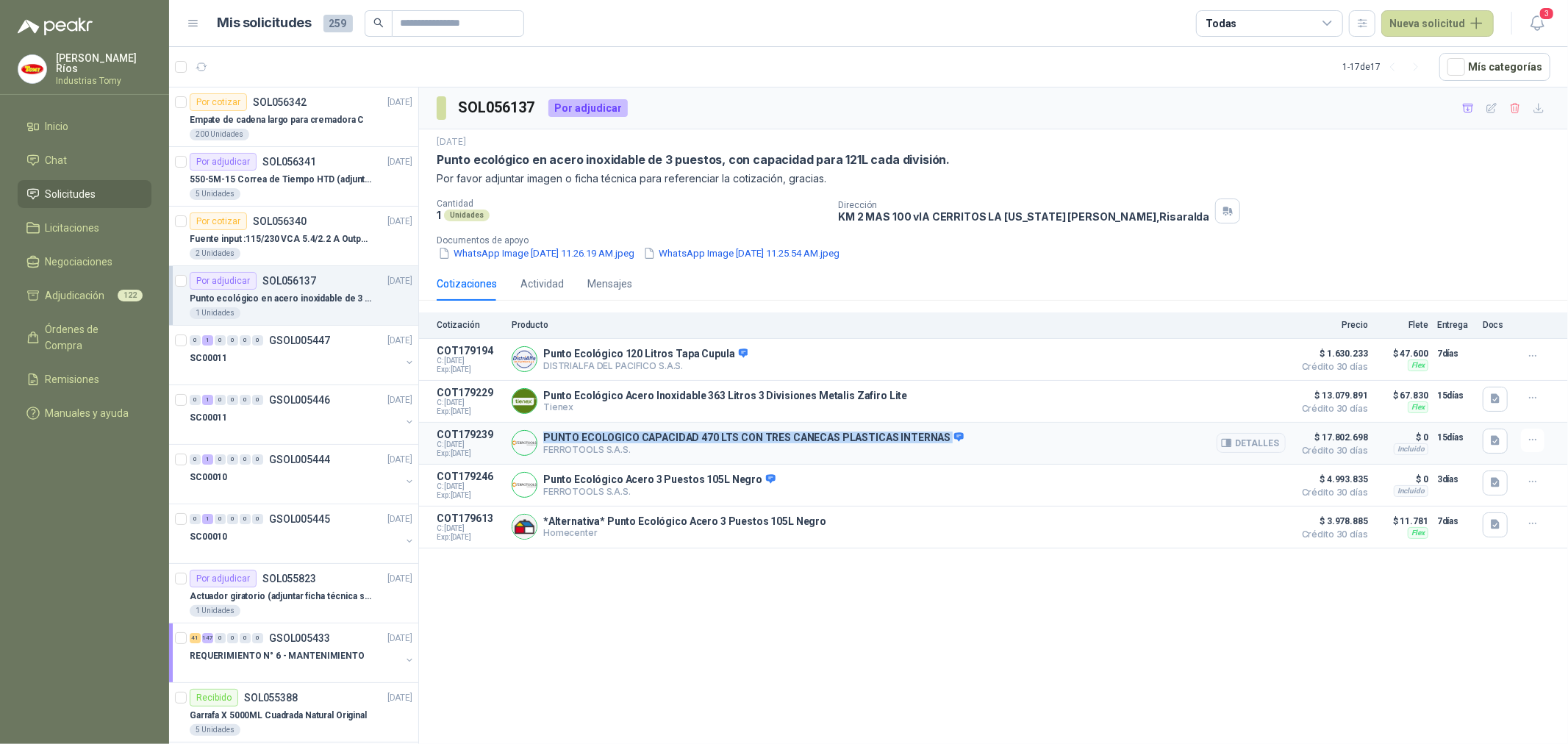
drag, startPoint x: 936, startPoint y: 439, endPoint x: 541, endPoint y: 437, distance: 395.0
click at [541, 437] on div "PUNTO ECOLOGICO CAPACIDAD 470 LTS CON TRES CANECAS PLASTICAS INTERNAS FERROTOOL…" at bounding box center [899, 444] width 774 height 30
copy p "PUNTO ECOLOGICO CAPACIDAD 470 LTS CON TRES CANECAS PLASTICAS INTERNAS"
click at [1258, 486] on button "Detalles" at bounding box center [1251, 484] width 69 height 20
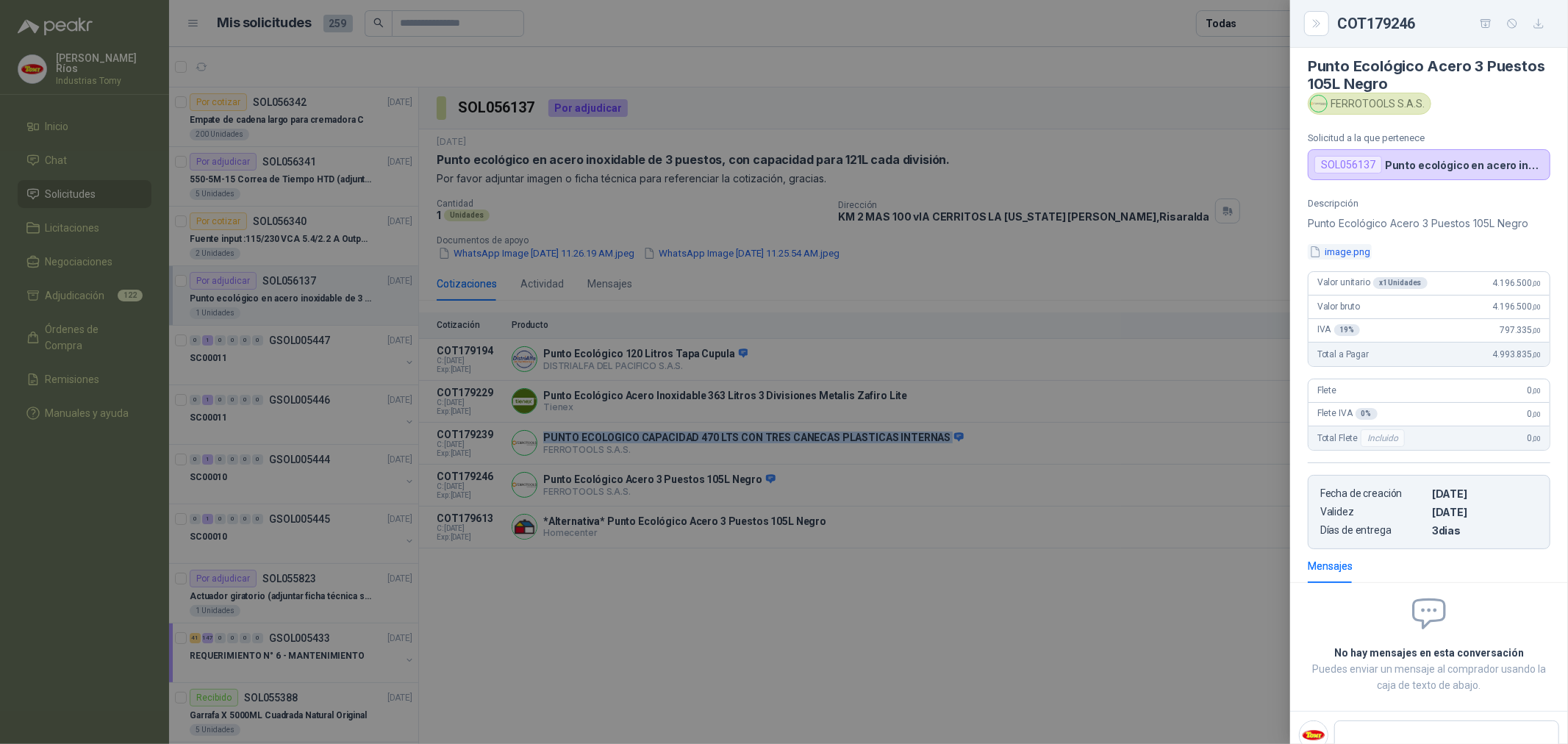
click at [1343, 247] on button "image.png" at bounding box center [1340, 252] width 64 height 16
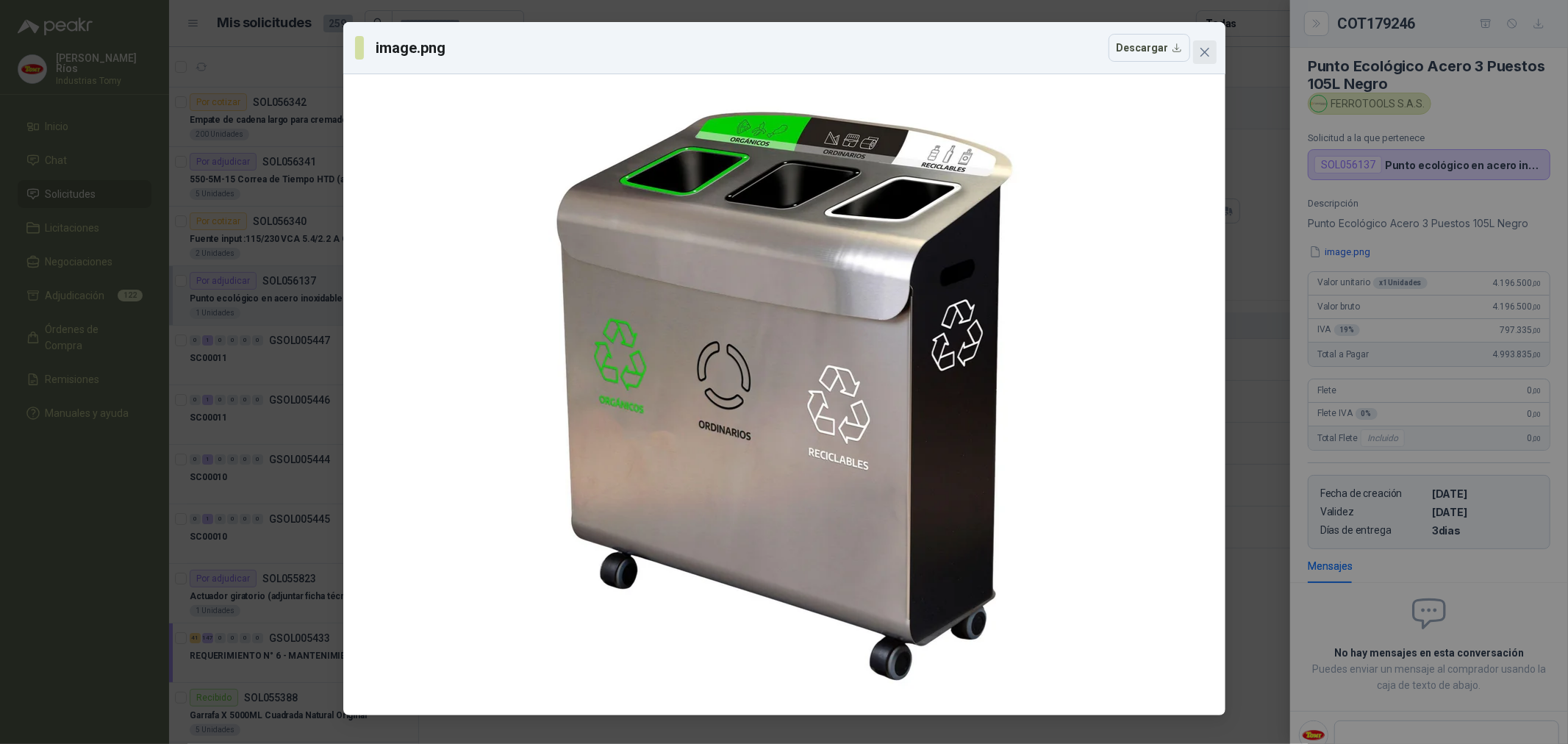
click at [1207, 55] on icon "close" at bounding box center [1204, 52] width 9 height 9
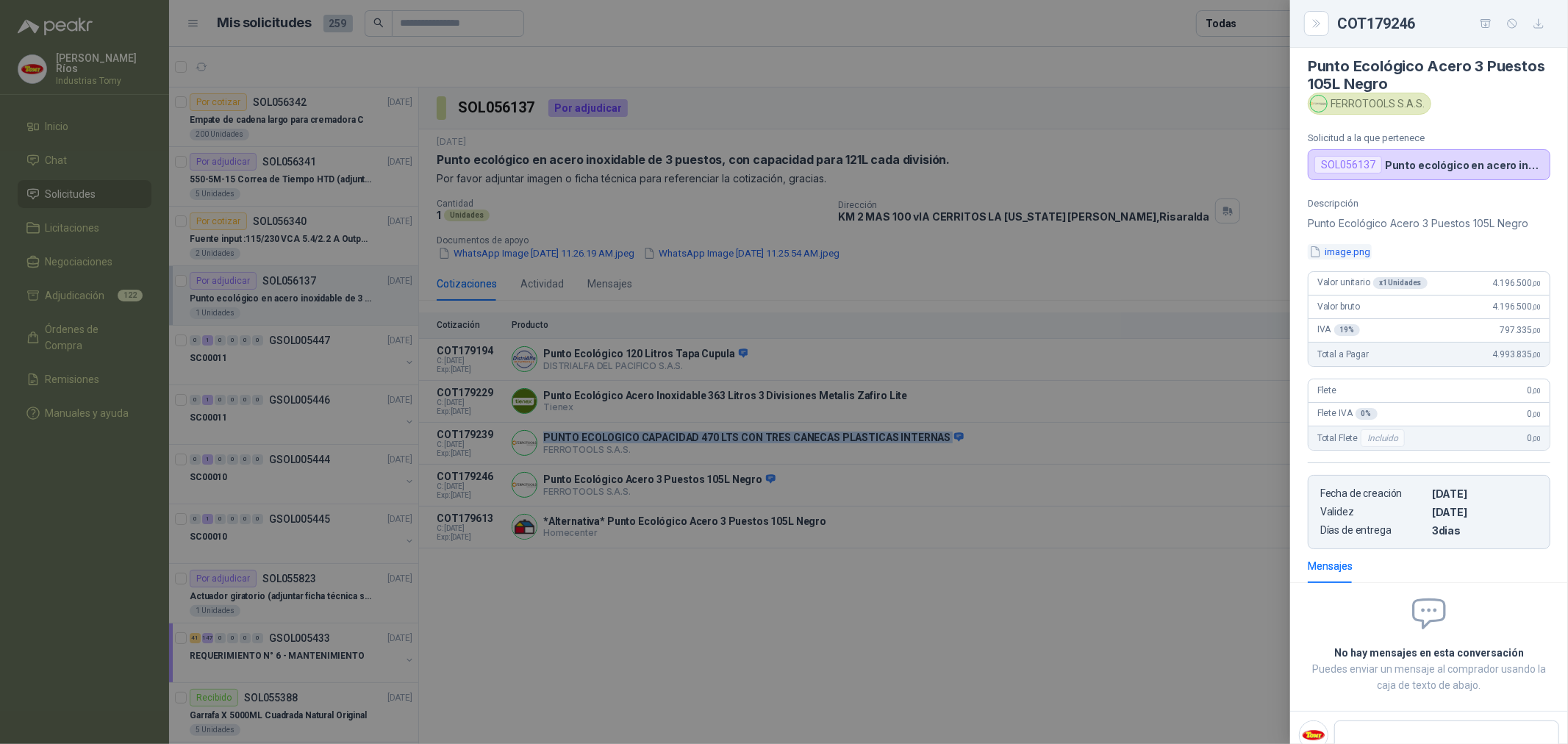
click at [1351, 254] on button "image.png" at bounding box center [1340, 252] width 64 height 16
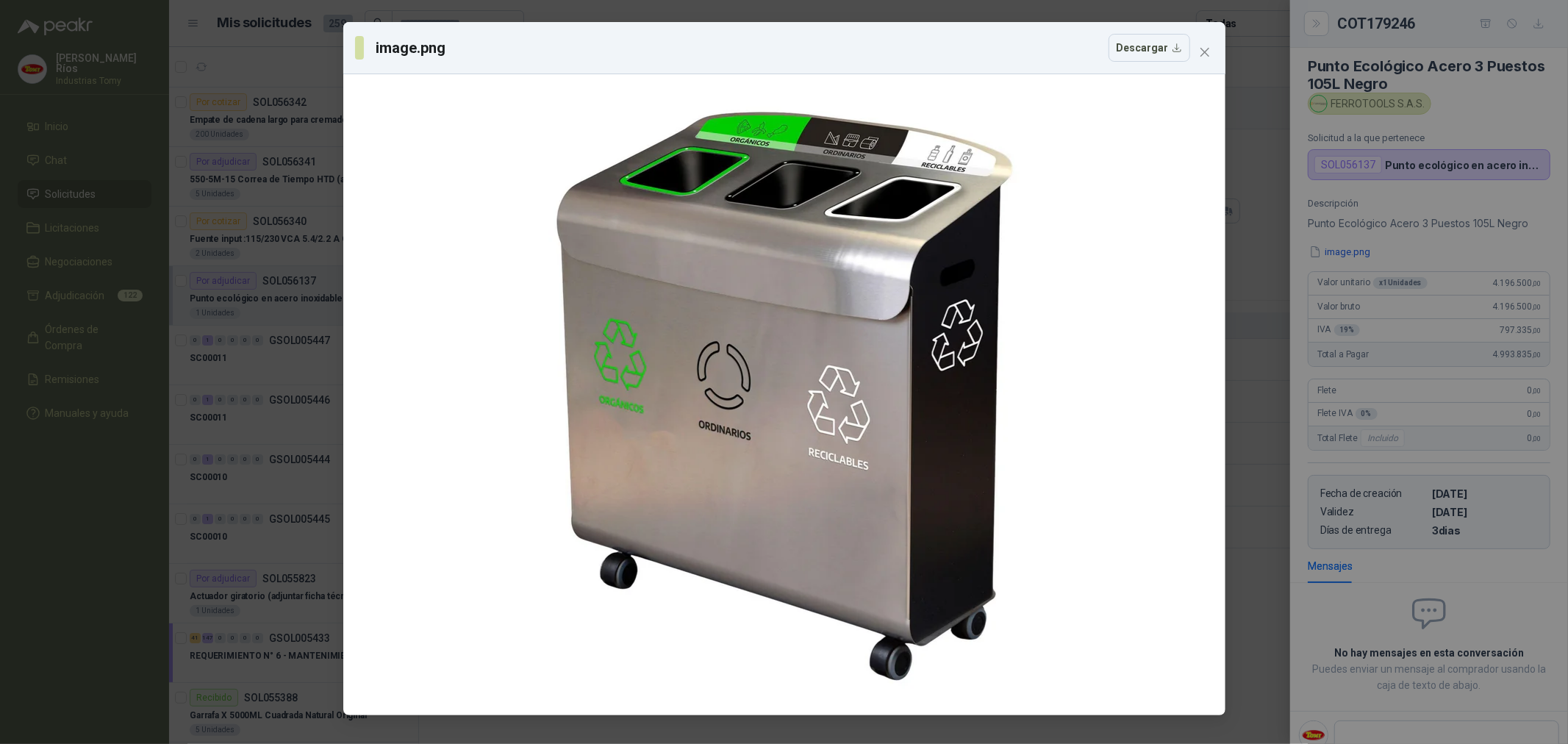
drag, startPoint x: 1208, startPoint y: 52, endPoint x: 1206, endPoint y: 62, distance: 10.2
click at [1206, 60] on button "Close" at bounding box center [1205, 52] width 23 height 23
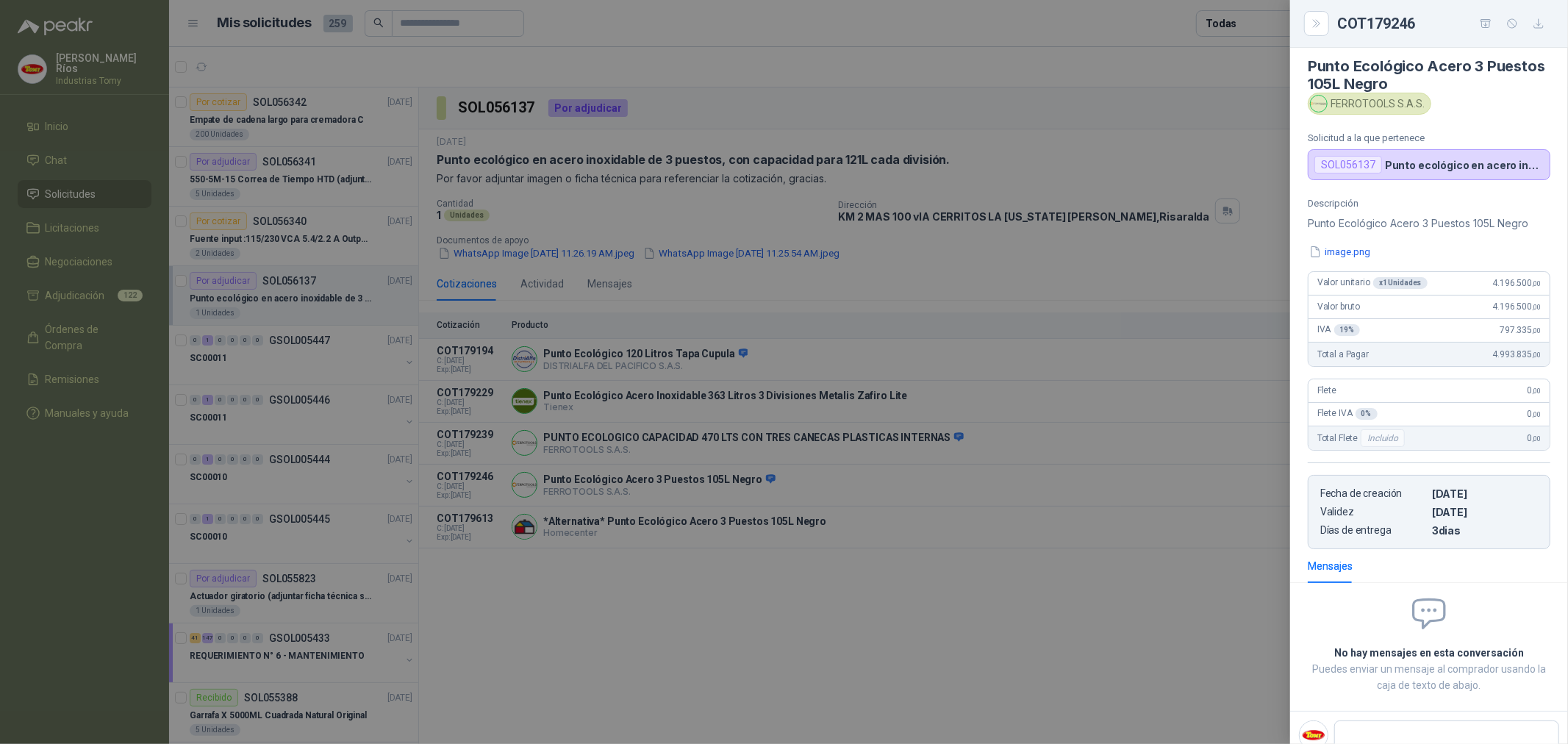
click at [986, 554] on div at bounding box center [784, 372] width 1568 height 744
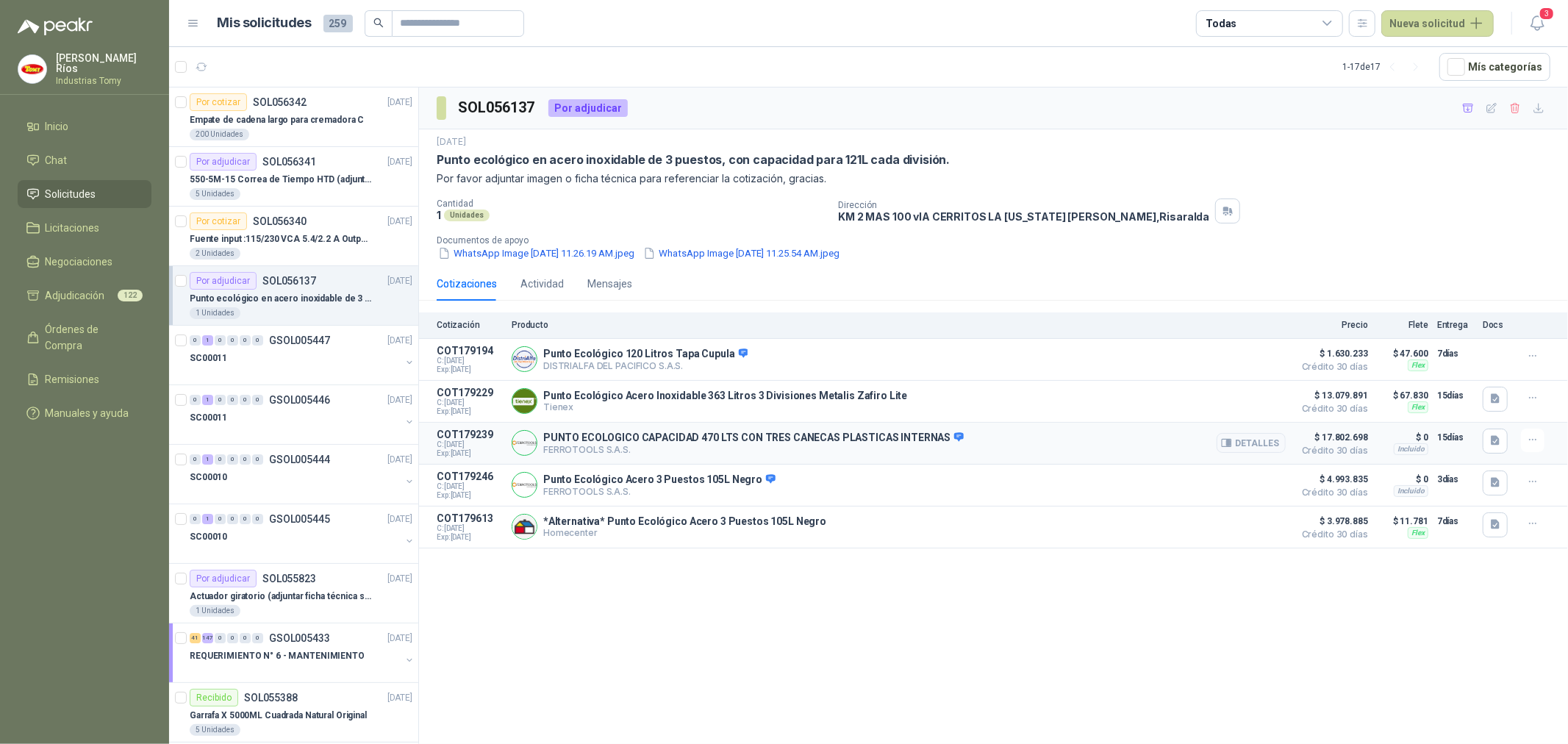
drag, startPoint x: 1016, startPoint y: 433, endPoint x: 1184, endPoint y: 450, distance: 168.9
click at [1017, 433] on div "PUNTO ECOLOGICO CAPACIDAD 470 LTS CON TRES CANECAS PLASTICAS INTERNAS FERROTOOL…" at bounding box center [899, 444] width 774 height 30
click at [1275, 430] on div "Detalles" at bounding box center [1251, 444] width 69 height 30
click at [1263, 444] on button "Detalles" at bounding box center [1251, 442] width 69 height 20
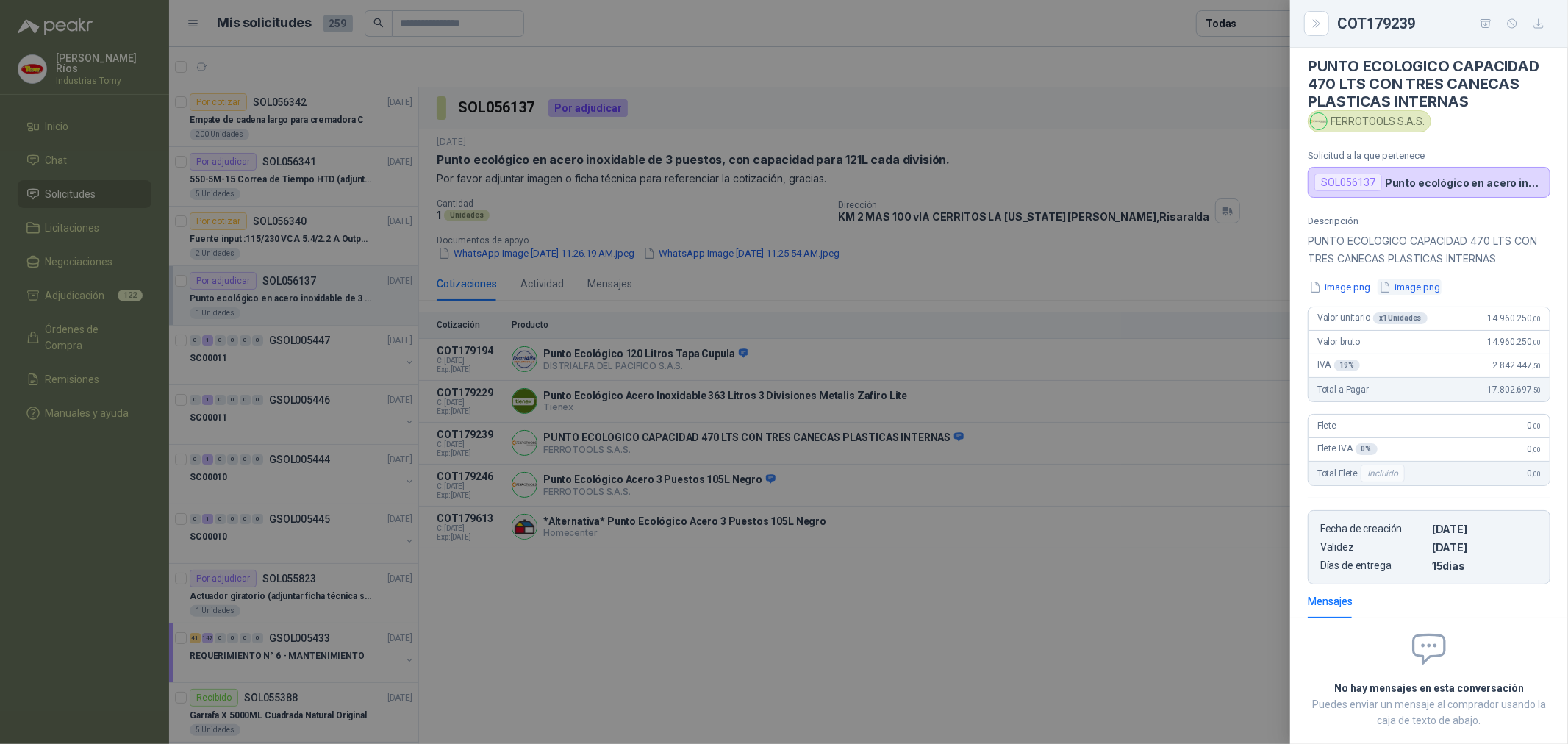
click at [1422, 287] on button "image.png" at bounding box center [1410, 287] width 64 height 16
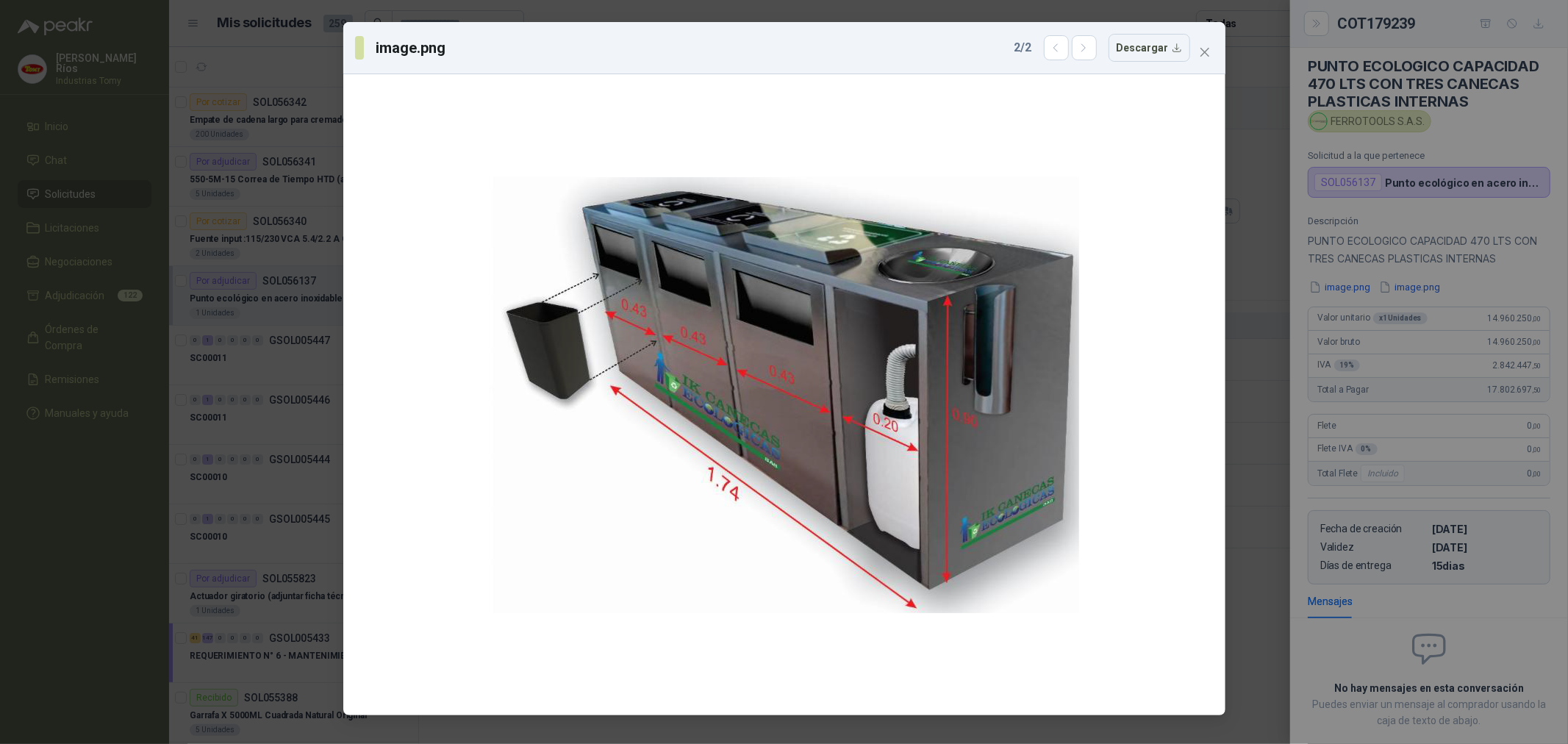
click at [1205, 39] on div "image.png 2 / 2 Descargar" at bounding box center [784, 48] width 859 height 28
click at [1203, 54] on icon "close" at bounding box center [1204, 52] width 9 height 9
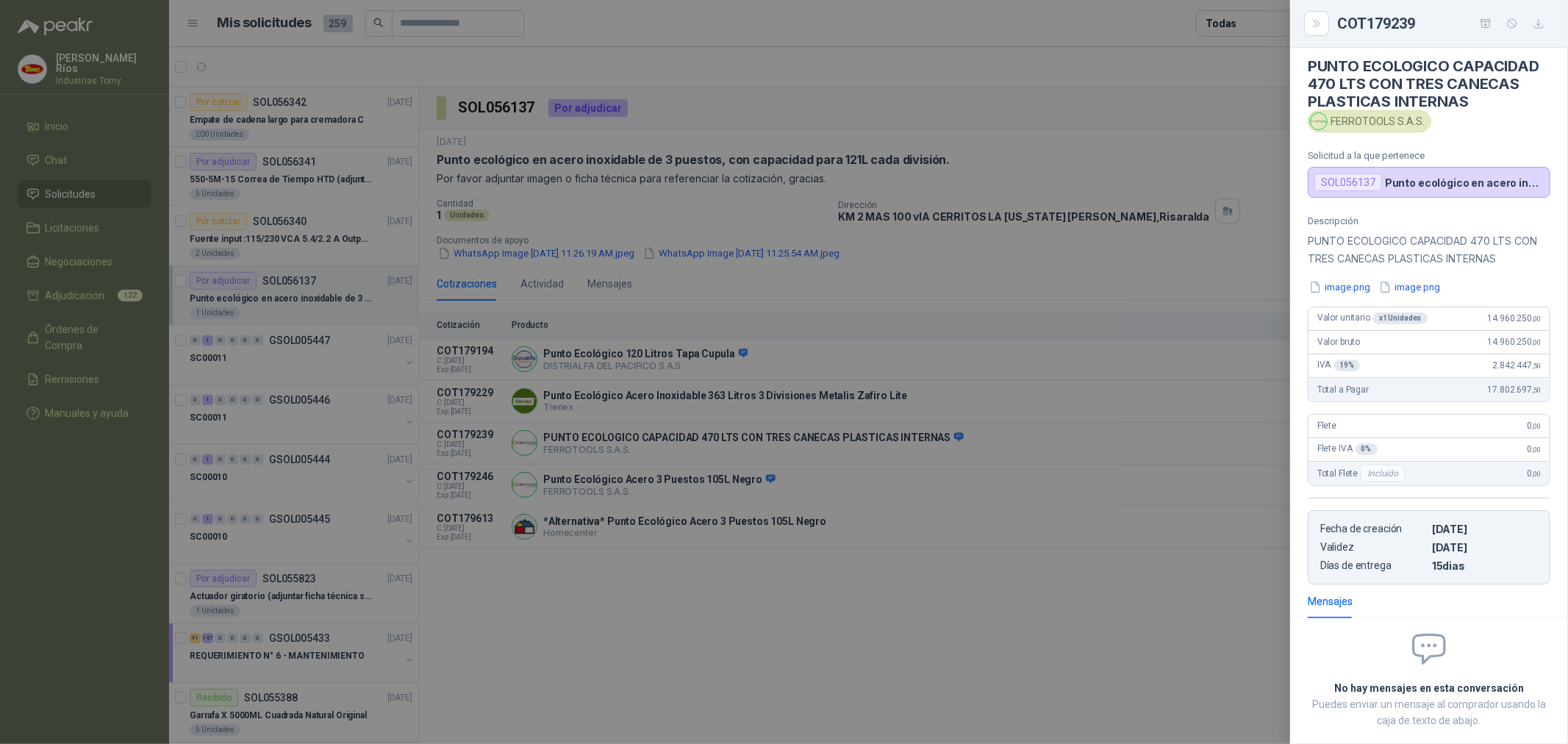
drag, startPoint x: 774, startPoint y: 487, endPoint x: 780, endPoint y: 480, distance: 9.2
click at [775, 486] on div at bounding box center [784, 372] width 1568 height 744
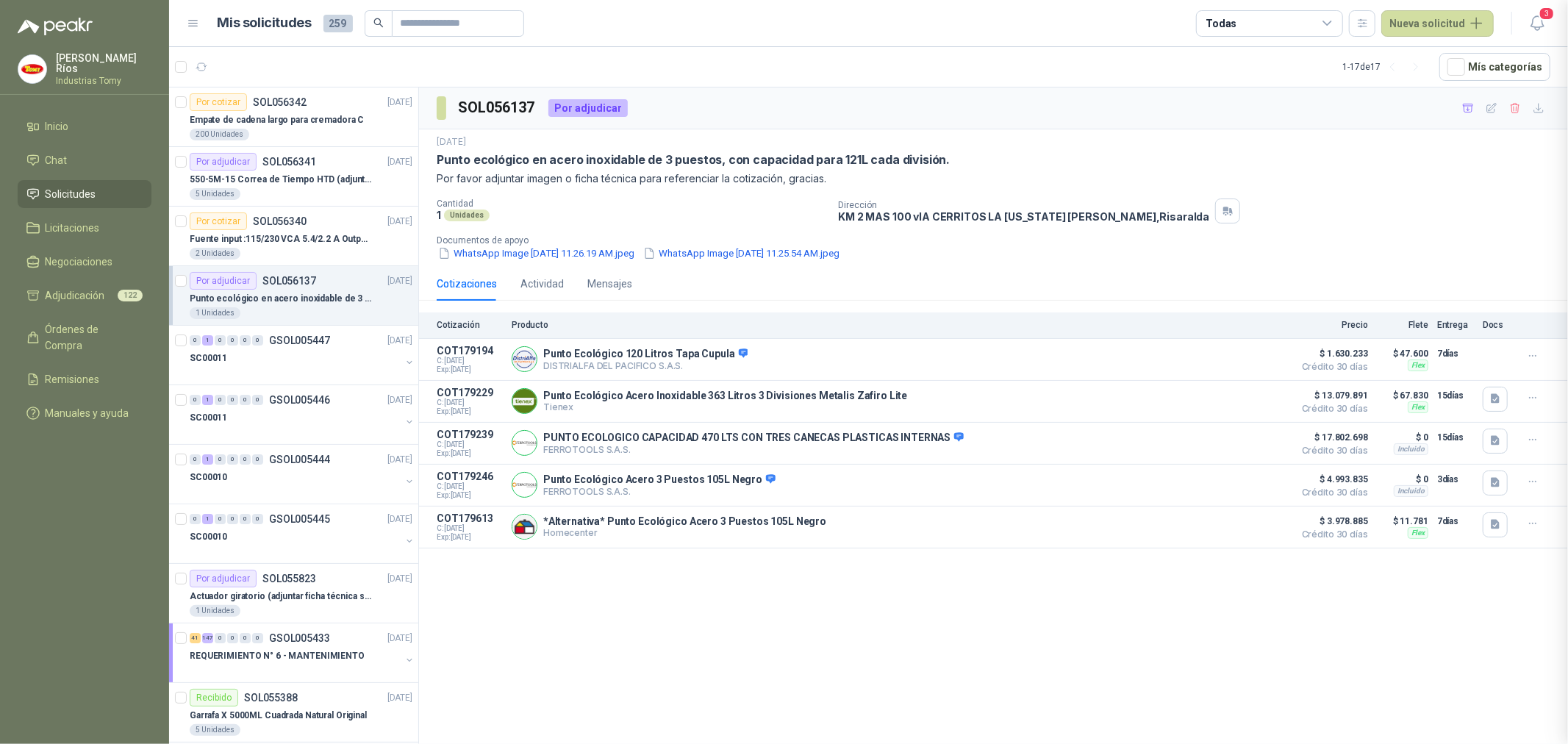
scroll to position [93, 0]
drag, startPoint x: 653, startPoint y: 494, endPoint x: 732, endPoint y: 482, distance: 79.9
click at [726, 482] on div "Punto Ecológico Acero 3 Puestos 105L Negro FERROTOOLS S.A.S. [GEOGRAPHIC_DATA]" at bounding box center [659, 485] width 232 height 24
click at [762, 476] on span at bounding box center [769, 480] width 13 height 13
drag, startPoint x: 752, startPoint y: 478, endPoint x: 544, endPoint y: 479, distance: 208.0
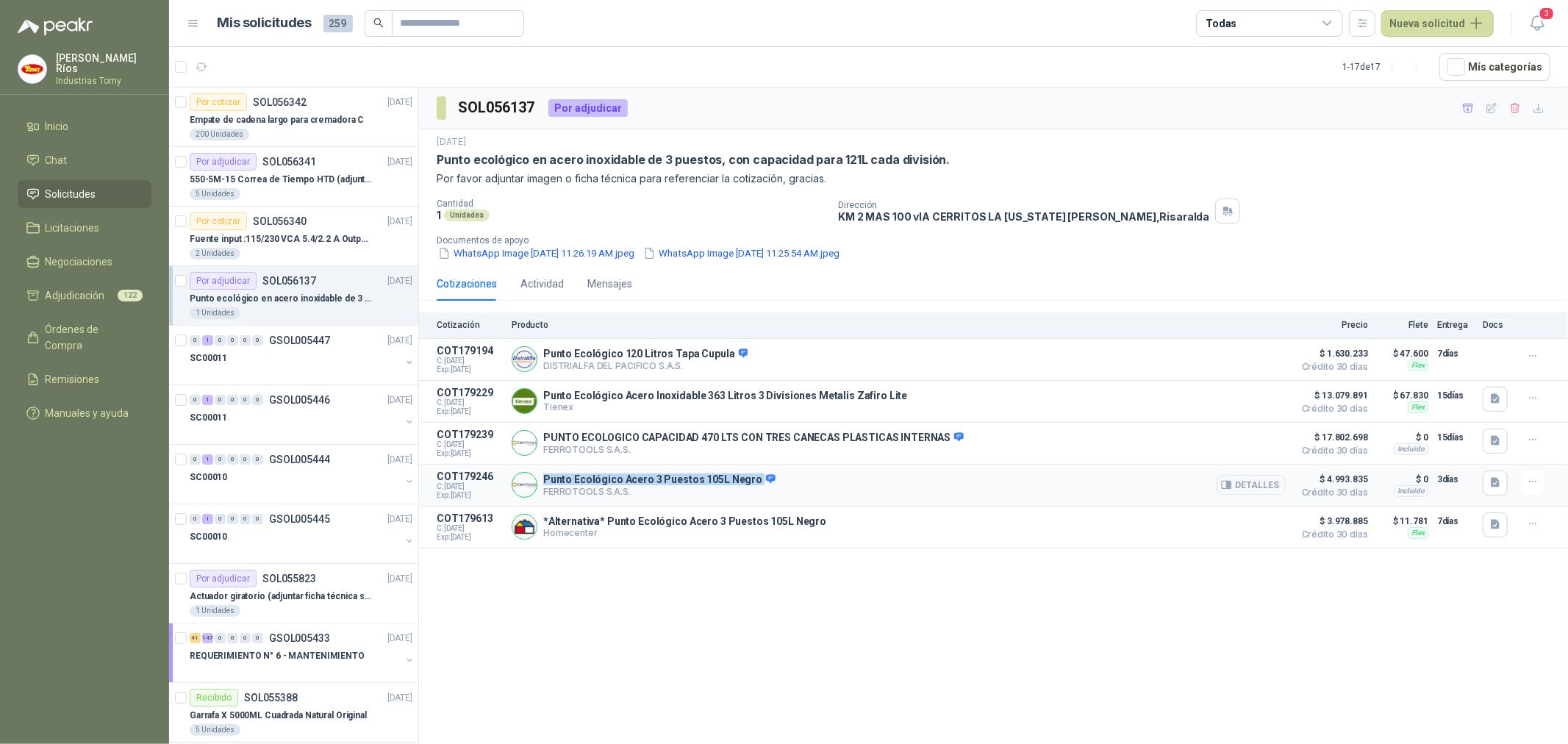
click at [544, 479] on p "Punto Ecológico Acero 3 Puestos 105L Negro" at bounding box center [659, 480] width 232 height 13
copy p "Punto Ecológico Acero 3 Puestos 105L Negro"
click at [1258, 480] on button "Detalles" at bounding box center [1251, 484] width 69 height 20
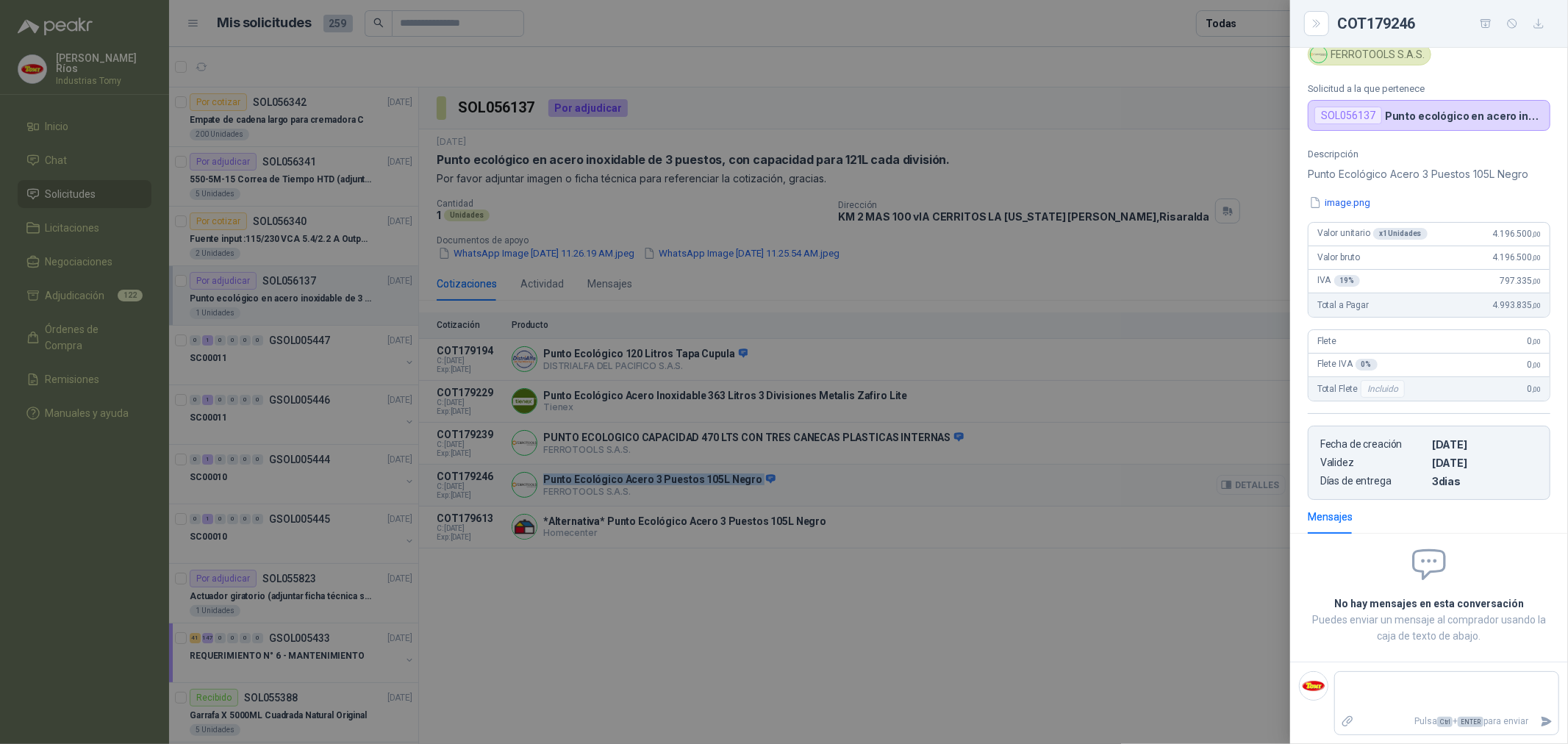
scroll to position [57, 0]
drag, startPoint x: 1473, startPoint y: 236, endPoint x: 1531, endPoint y: 239, distance: 58.1
click at [1531, 239] on div "Valor unitario x 1 Unidades 4.196.500 ,00" at bounding box center [1429, 235] width 241 height 23
copy span "4.196.500 ,00"
click at [1369, 204] on button "image.png" at bounding box center [1340, 203] width 64 height 16
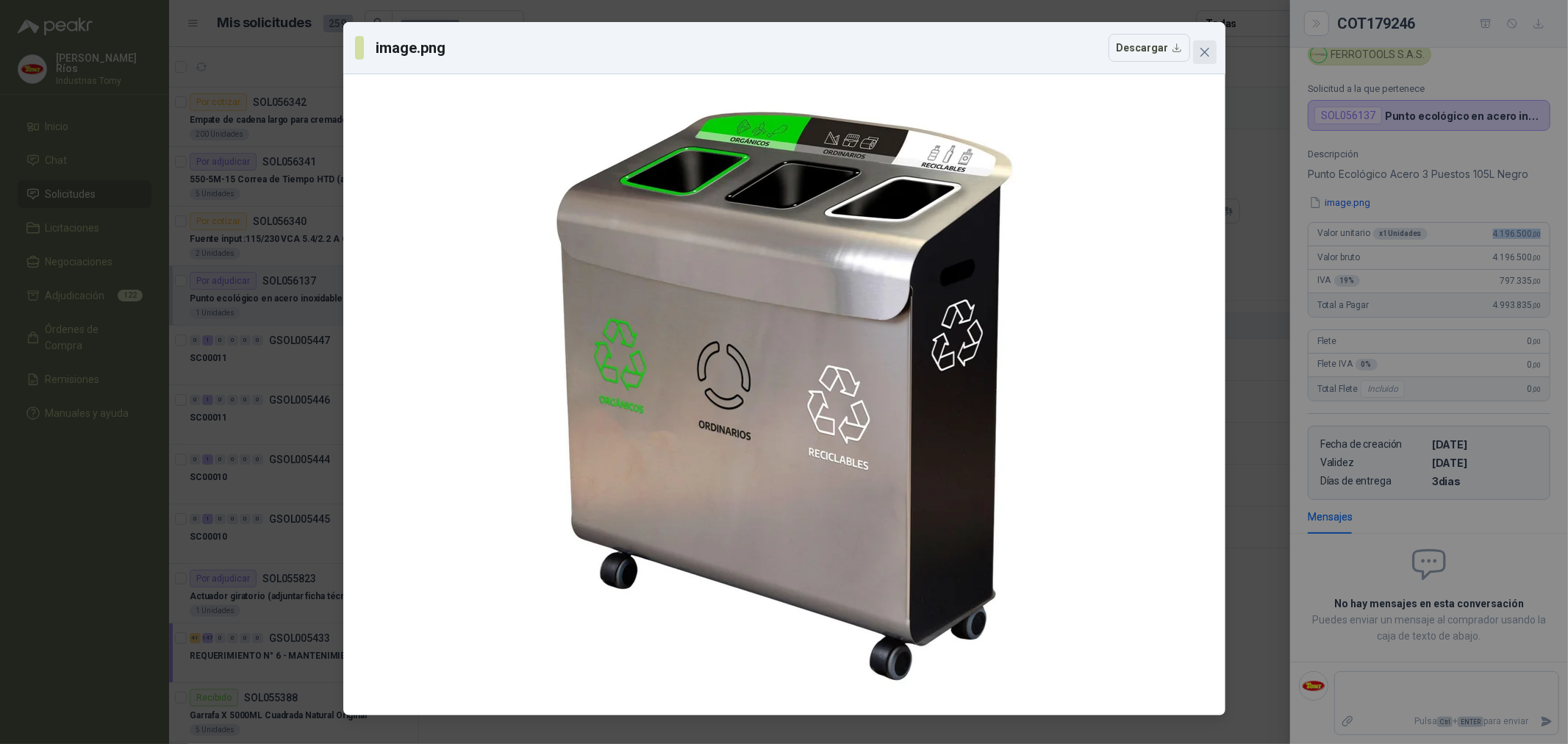
click at [1215, 55] on span "Close" at bounding box center [1205, 52] width 23 height 12
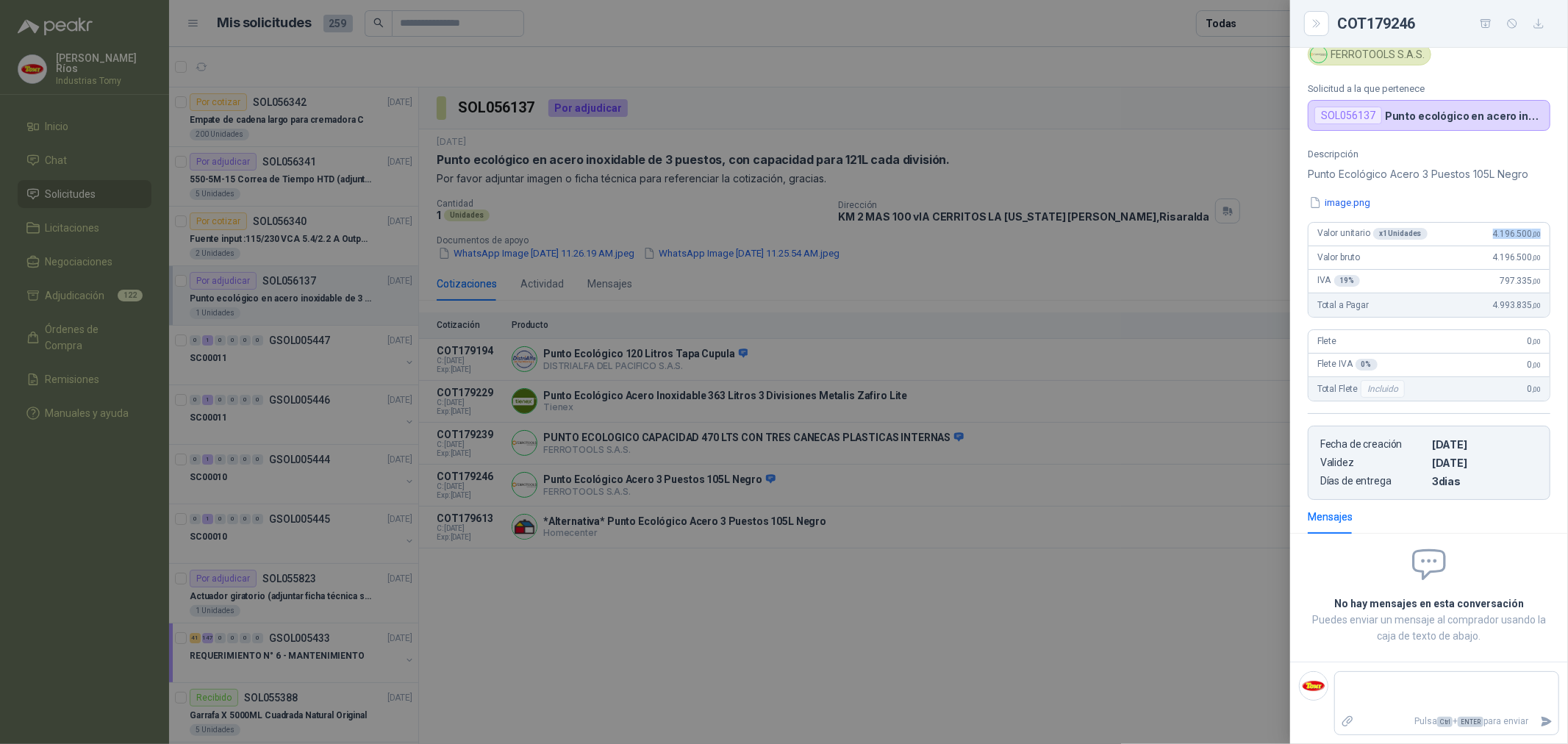
scroll to position [0, 0]
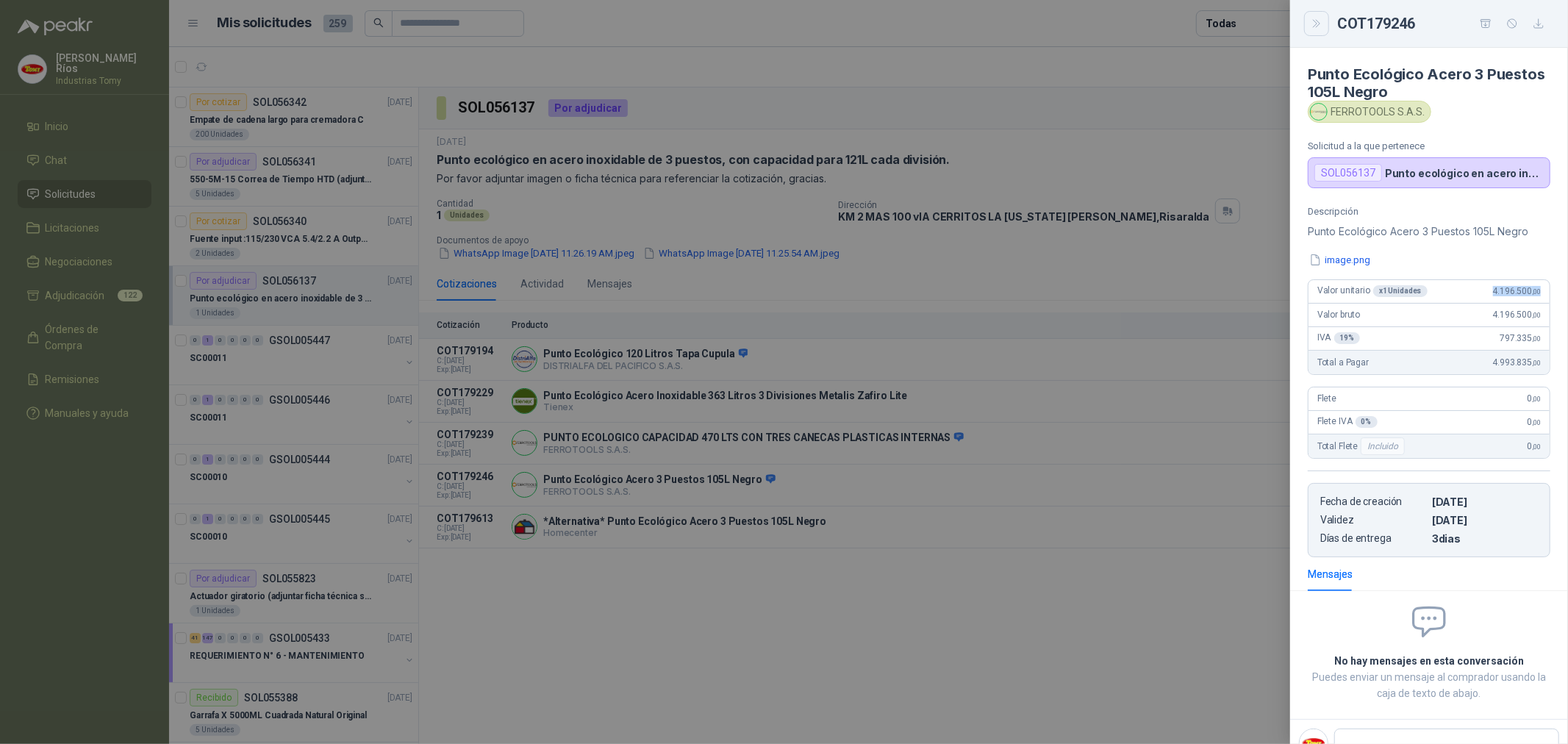
click at [1325, 18] on button "Close" at bounding box center [1317, 23] width 25 height 25
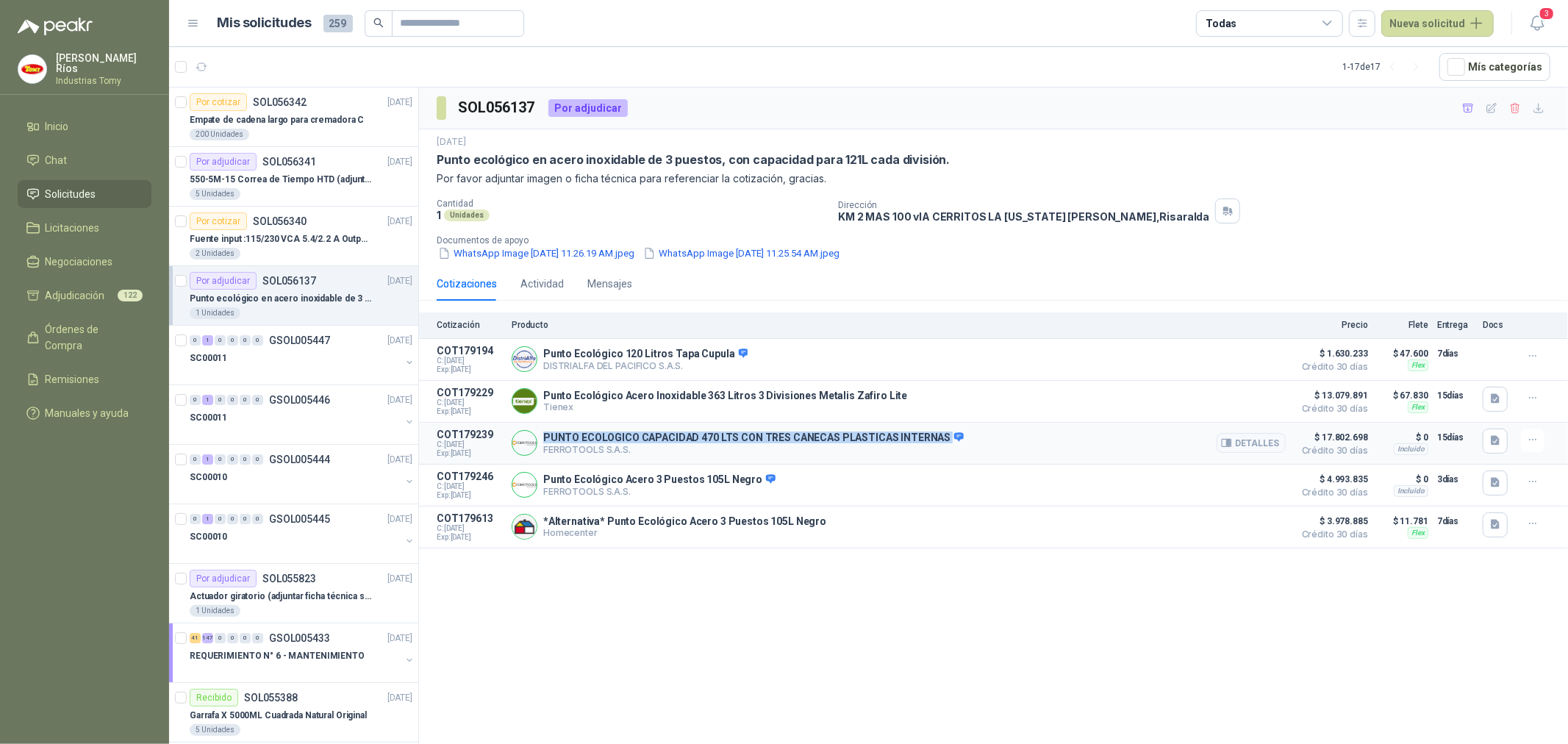
drag, startPoint x: 937, startPoint y: 438, endPoint x: 541, endPoint y: 430, distance: 396.1
click at [541, 430] on div "PUNTO ECOLOGICO CAPACIDAD 470 LTS CON TRES CANECAS PLASTICAS INTERNAS FERROTOOL…" at bounding box center [899, 444] width 774 height 30
copy p "PUNTO ECOLOGICO CAPACIDAD 470 LTS CON TRES CANECAS PLASTICAS INTERNAS"
click at [1271, 444] on button "Detalles" at bounding box center [1251, 442] width 69 height 20
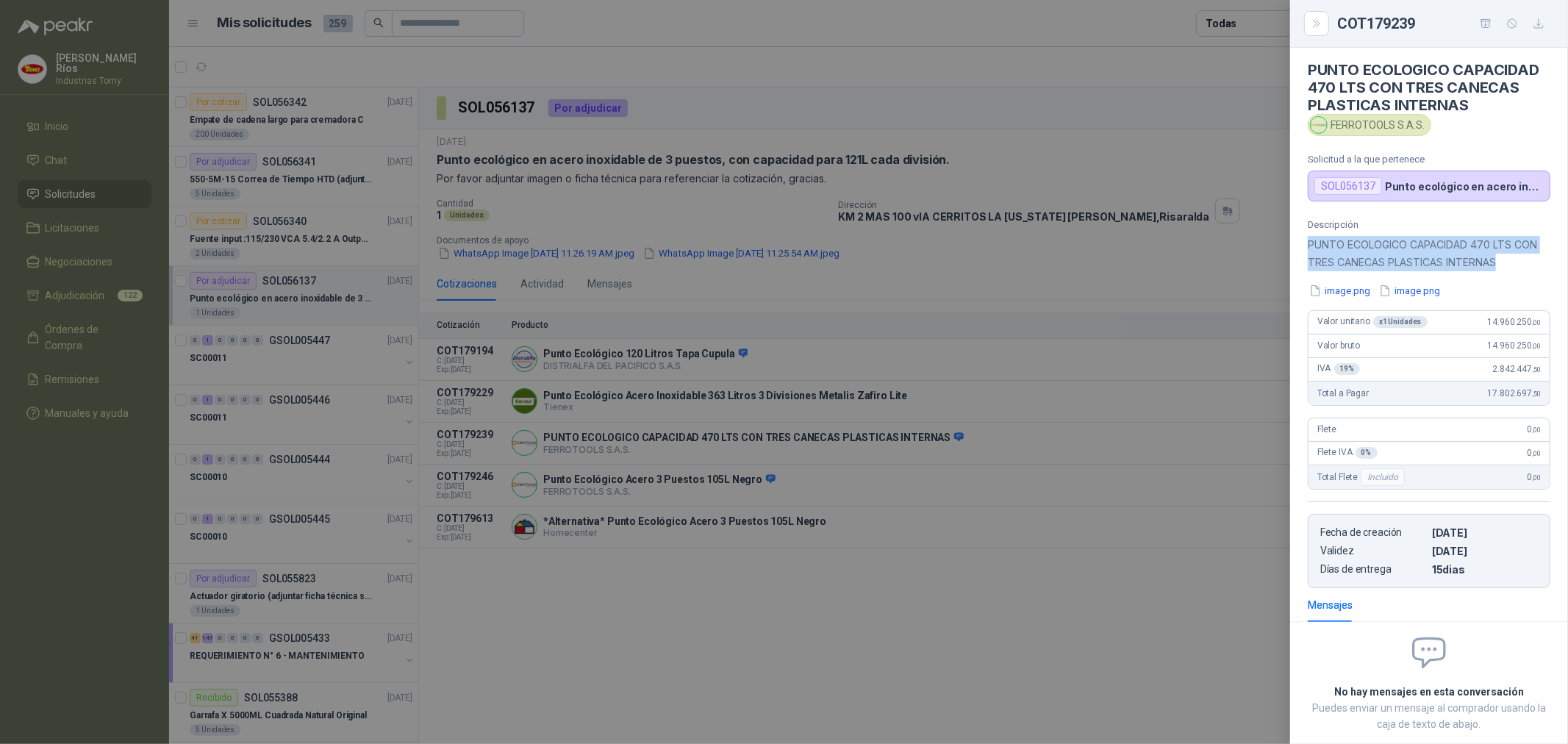
drag, startPoint x: 1509, startPoint y: 266, endPoint x: 1310, endPoint y: 241, distance: 200.6
click at [1310, 241] on p "PUNTO ECOLOGICO CAPACIDAD 470 LTS CON TRES CANECAS PLASTICAS INTERNAS" at bounding box center [1429, 253] width 243 height 35
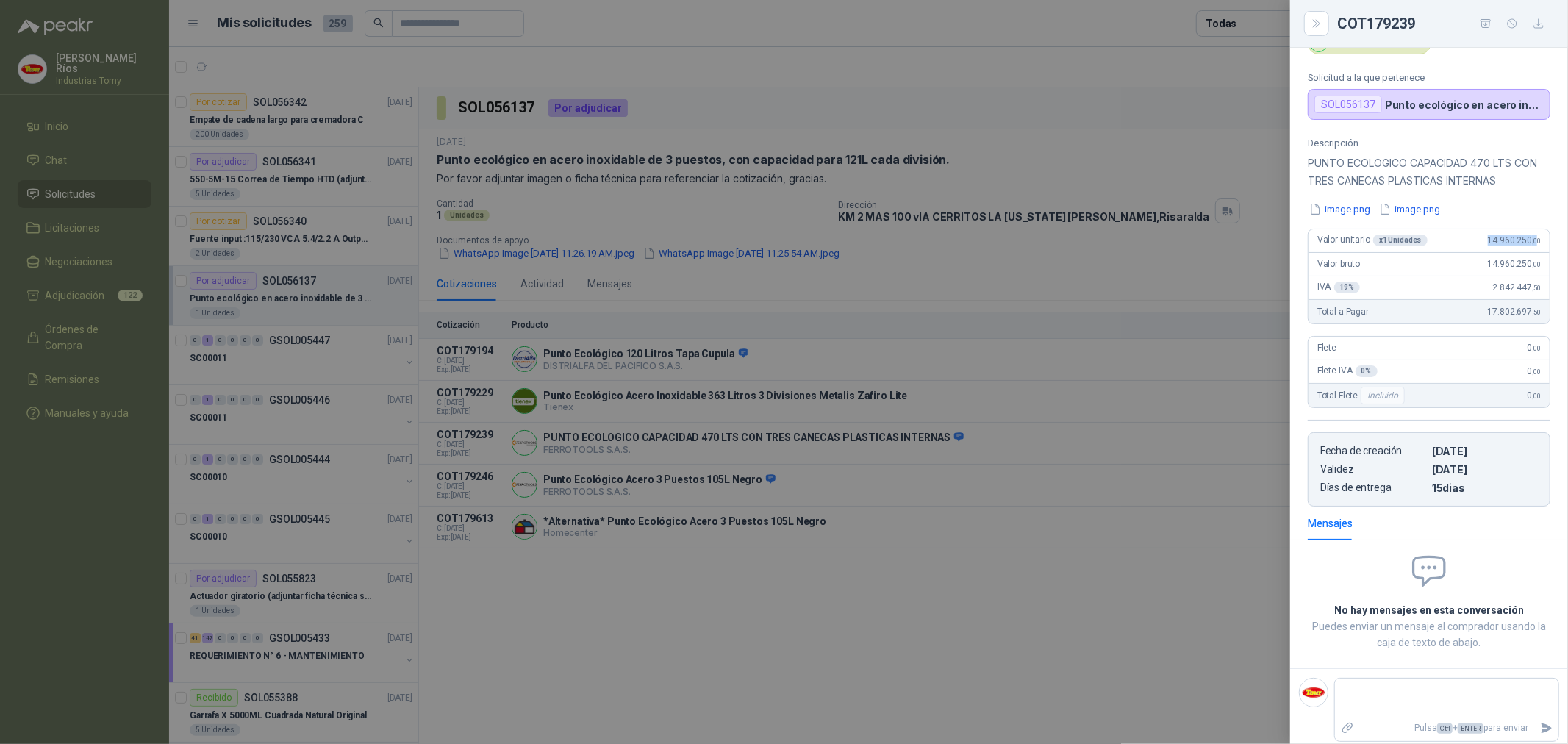
drag, startPoint x: 1474, startPoint y: 243, endPoint x: 1527, endPoint y: 235, distance: 53.6
click at [1527, 235] on div "Valor unitario x 1 Unidades 14.960.250 ,00" at bounding box center [1429, 241] width 241 height 23
click at [1321, 27] on icon "Close" at bounding box center [1317, 24] width 13 height 13
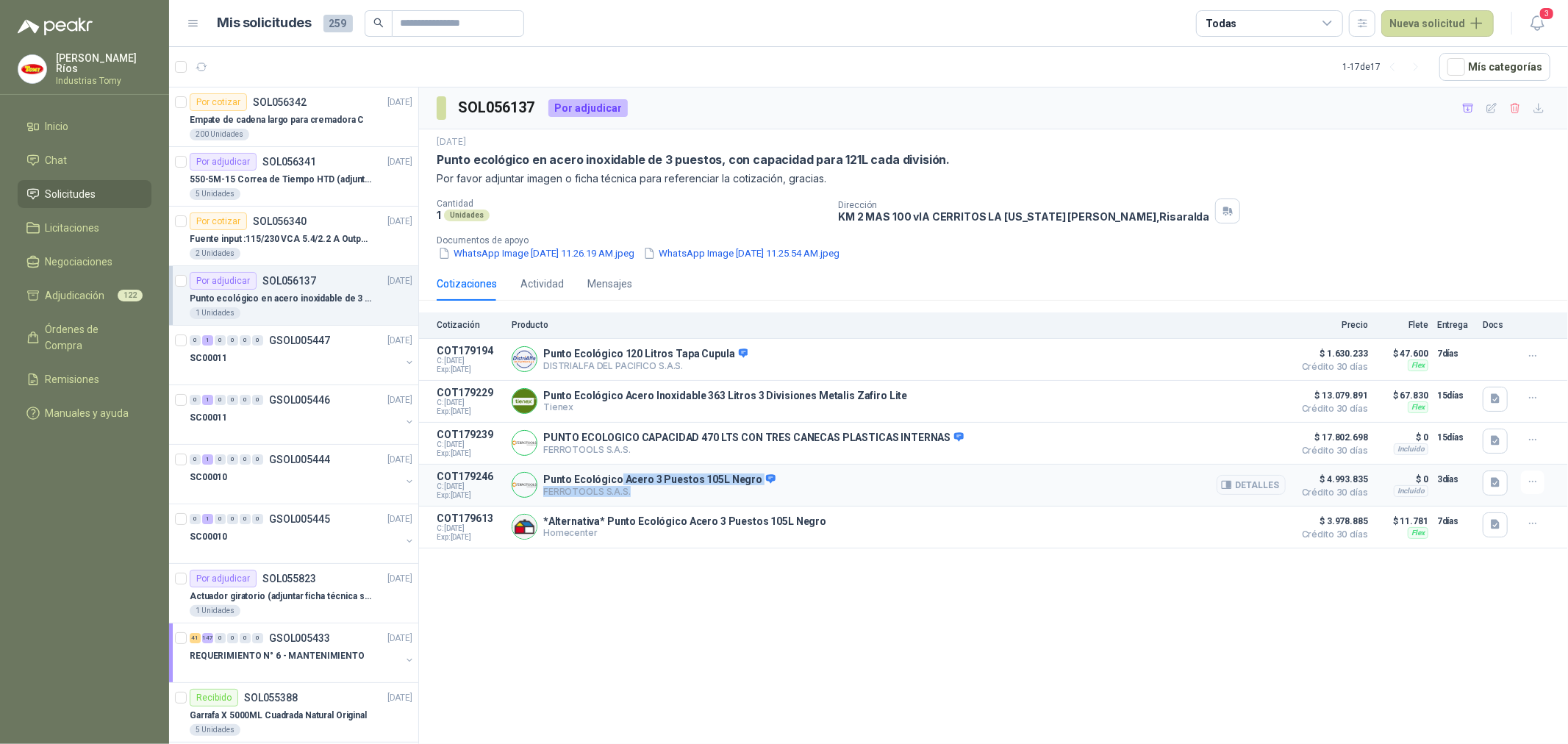
drag, startPoint x: 618, startPoint y: 481, endPoint x: 677, endPoint y: 490, distance: 59.7
click at [677, 490] on div "Punto Ecológico Acero 3 Puestos 105L Negro FERROTOOLS S.A.S. [GEOGRAPHIC_DATA]" at bounding box center [659, 485] width 232 height 24
click at [678, 490] on p "FERROTOOLS S.A.S." at bounding box center [659, 491] width 232 height 11
click at [1260, 530] on button "Detalles" at bounding box center [1251, 526] width 69 height 20
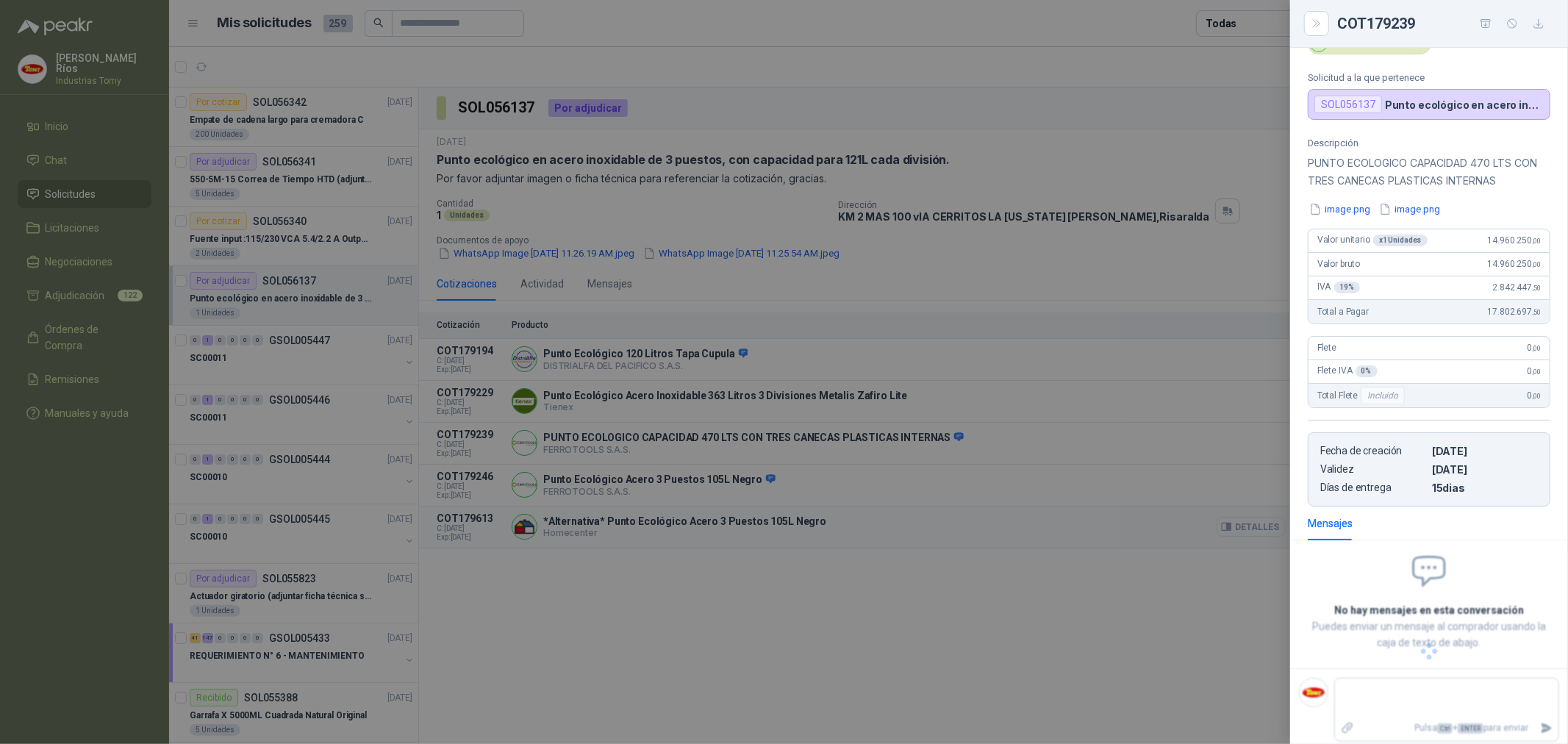
scroll to position [11, 0]
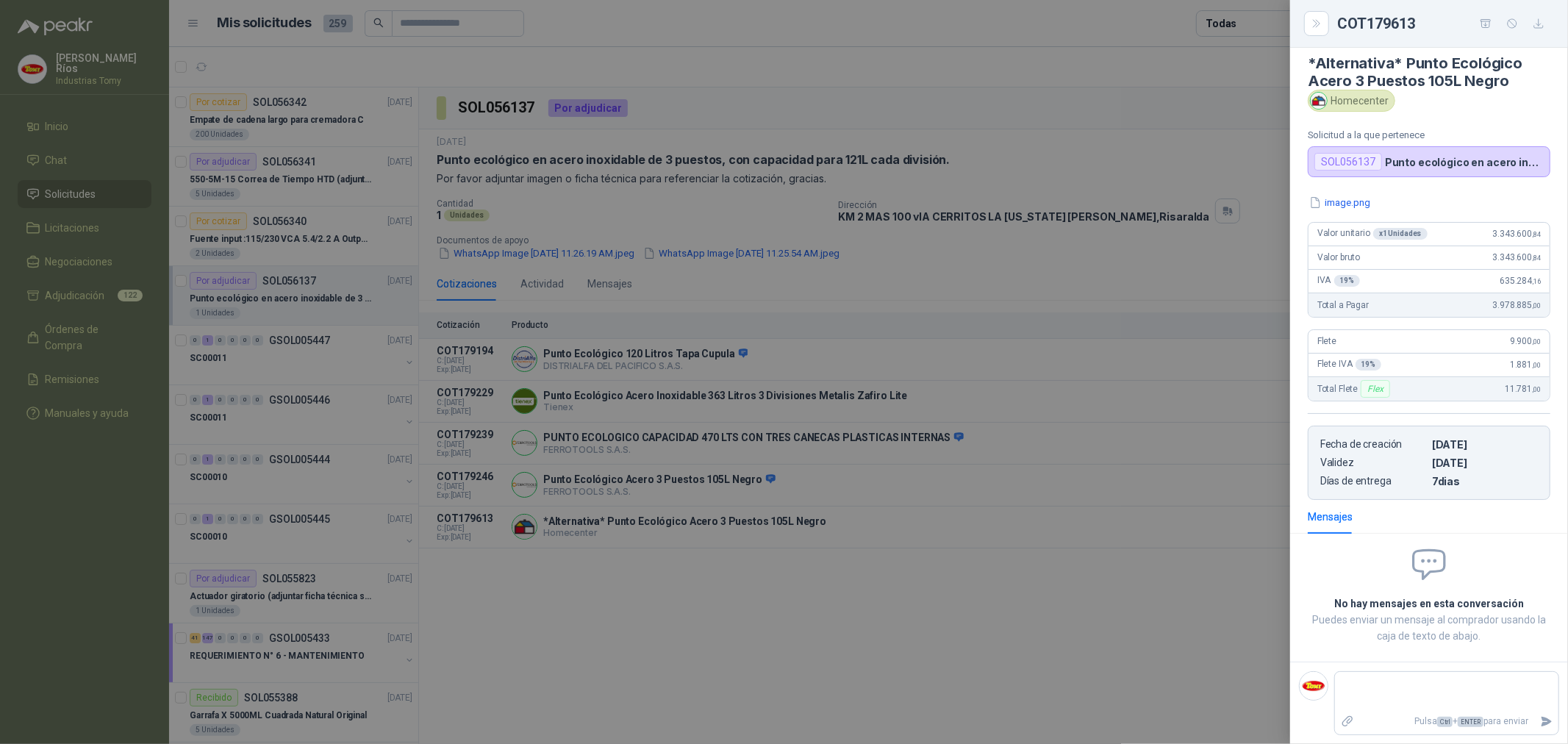
click at [758, 589] on div at bounding box center [784, 372] width 1568 height 744
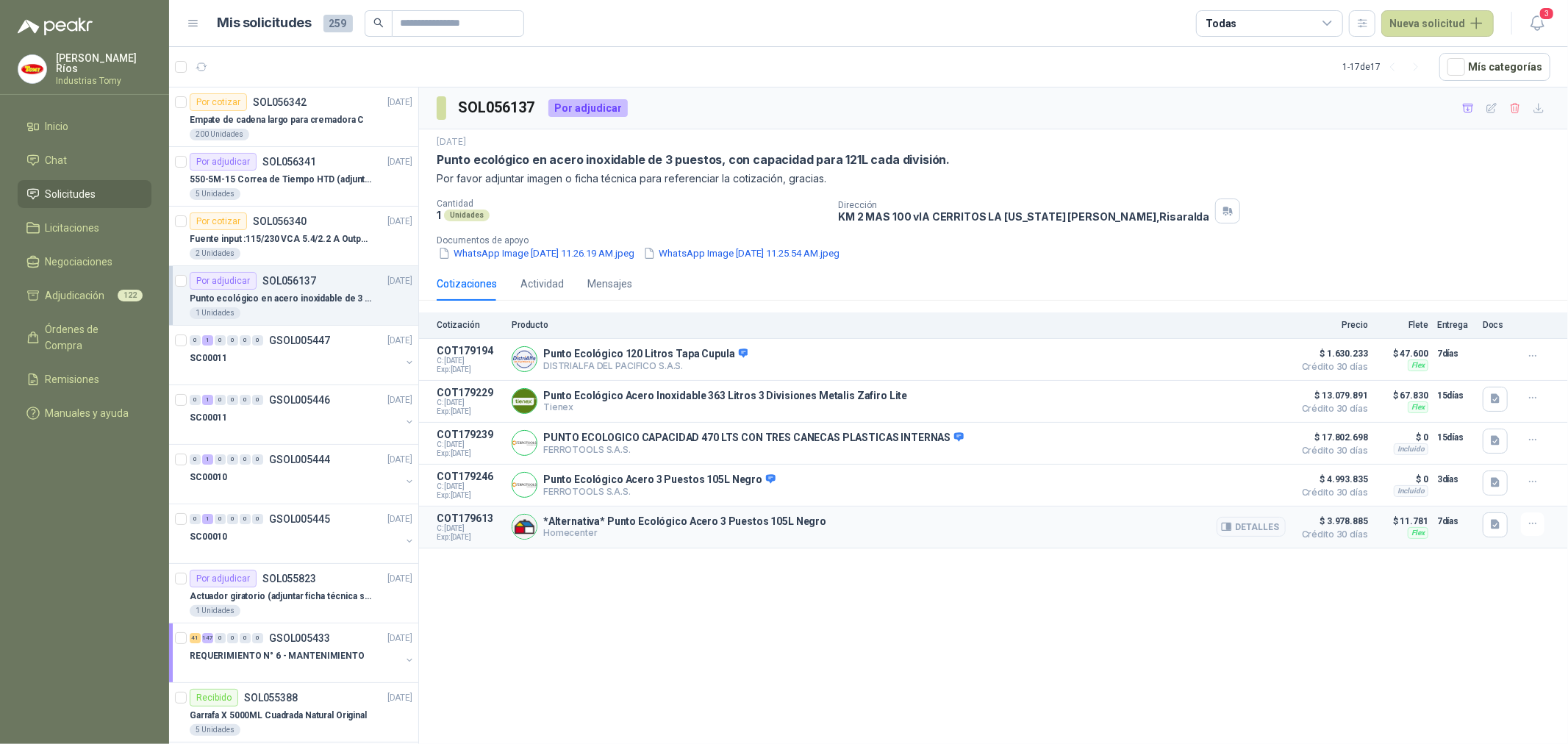
click at [648, 516] on div "*Alternativa* Punto Ecológico Acero 3 Puestos 105L Negro Homecenter Detalles" at bounding box center [899, 527] width 774 height 30
drag, startPoint x: 788, startPoint y: 524, endPoint x: 542, endPoint y: 522, distance: 246.0
click at [542, 522] on div "*Alternativa* Punto Ecológico Acero 3 Puestos 105L Negro Homecenter Detalles" at bounding box center [899, 527] width 774 height 30
click at [1235, 530] on button "Detalles" at bounding box center [1251, 526] width 69 height 20
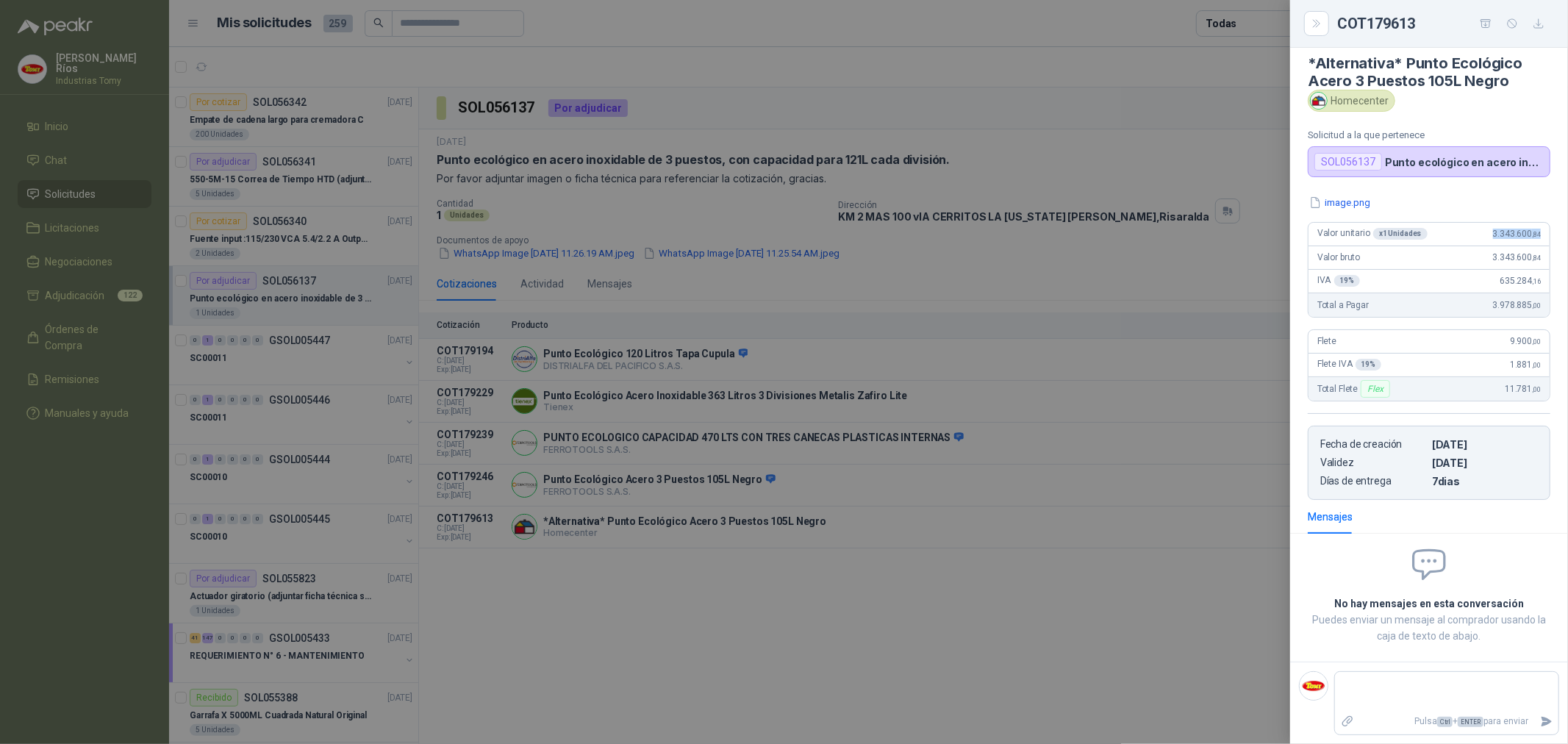
drag, startPoint x: 1479, startPoint y: 230, endPoint x: 1538, endPoint y: 230, distance: 59.0
click at [1538, 230] on div "Valor unitario x 1 Unidades 3.343.600 ,84" at bounding box center [1429, 235] width 241 height 23
click at [1325, 23] on button "Close" at bounding box center [1317, 23] width 25 height 25
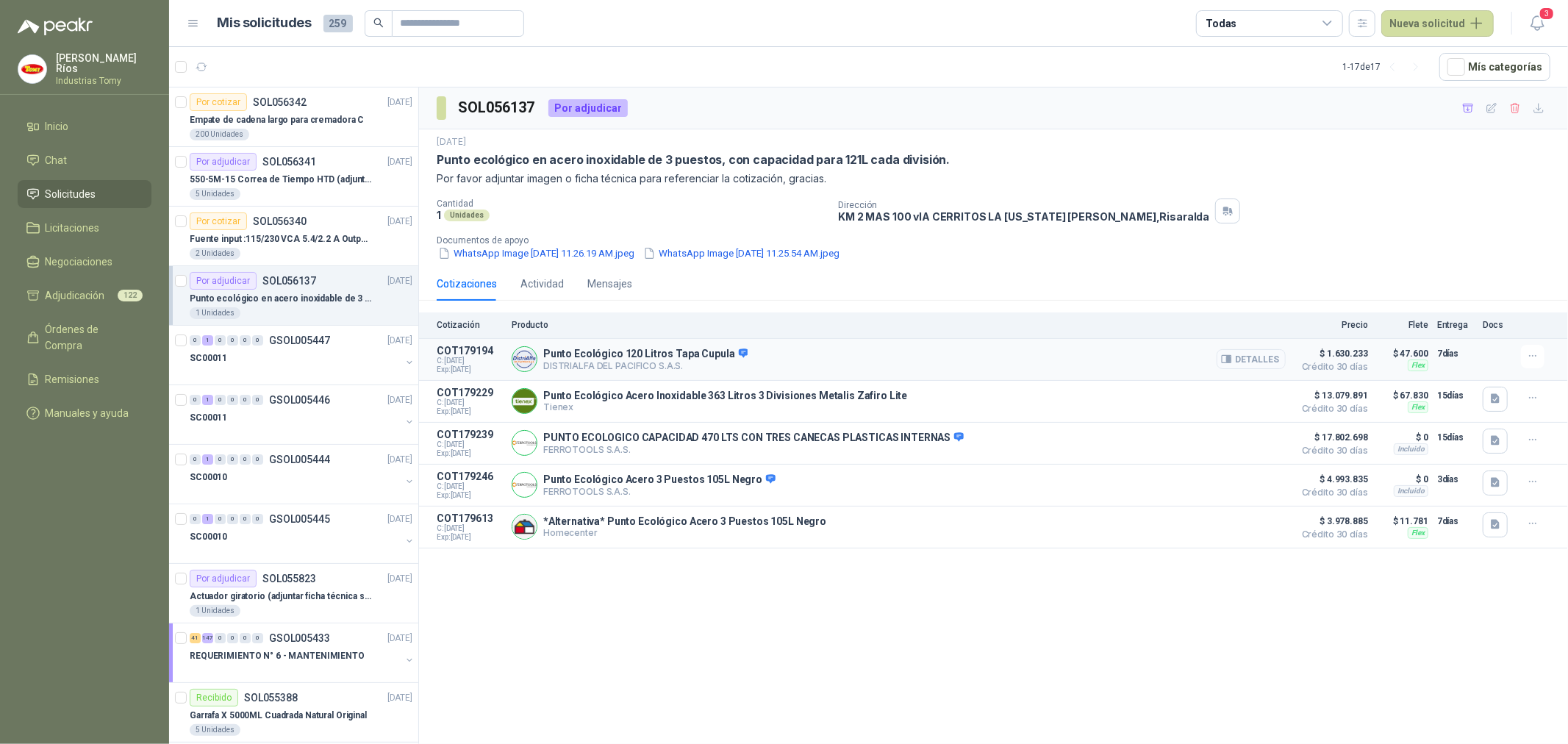
click at [1242, 354] on button "Detalles" at bounding box center [1251, 358] width 69 height 20
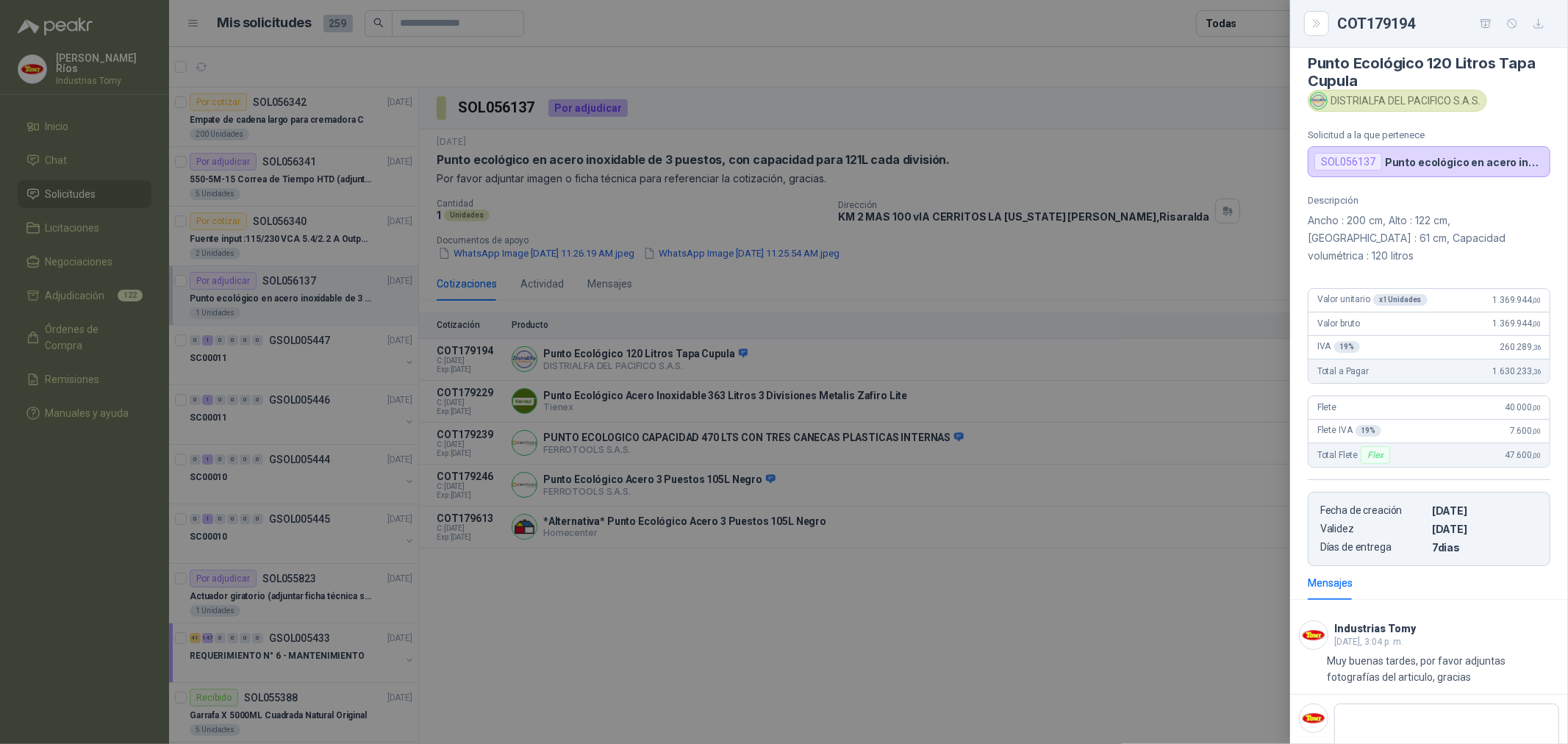
click at [802, 651] on div at bounding box center [784, 372] width 1568 height 744
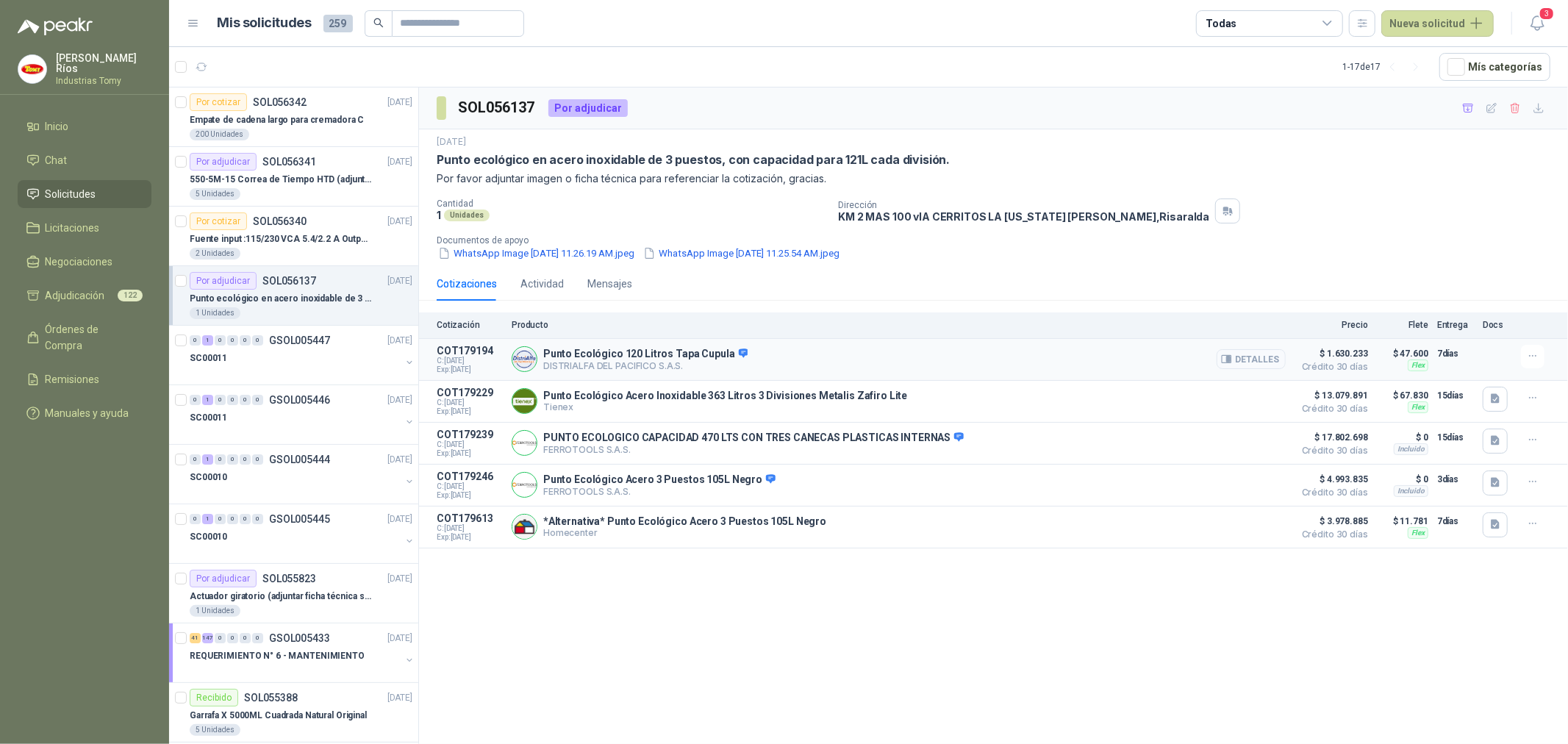
click at [1263, 358] on button "Detalles" at bounding box center [1251, 358] width 69 height 20
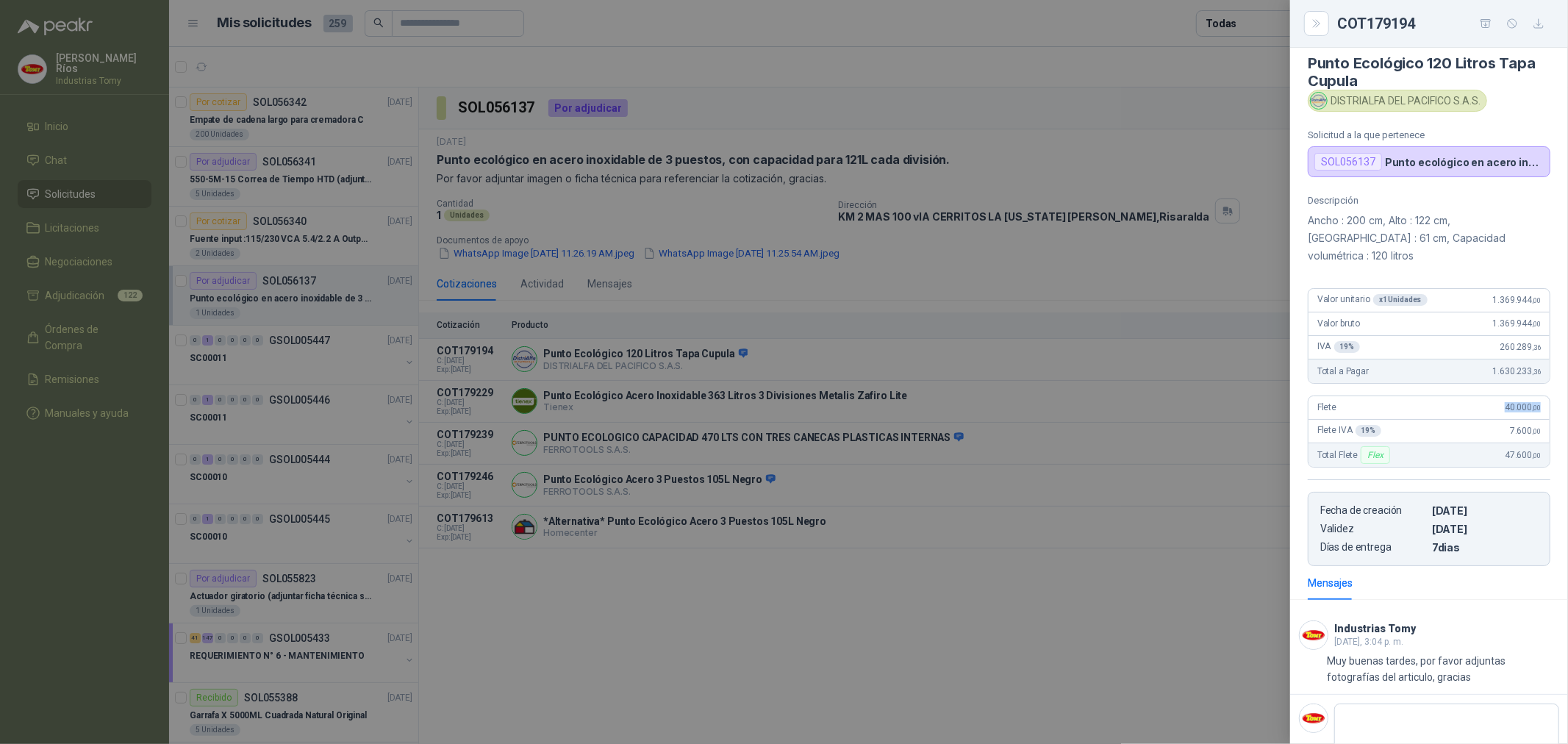
drag, startPoint x: 1490, startPoint y: 387, endPoint x: 1545, endPoint y: 378, distance: 55.7
click at [1545, 378] on div "Descripción Ancho : 200 cm, Alto : 122 cm, [GEOGRAPHIC_DATA] : 61 cm, Capacidad…" at bounding box center [1429, 380] width 278 height 371
click at [792, 634] on div at bounding box center [784, 372] width 1568 height 744
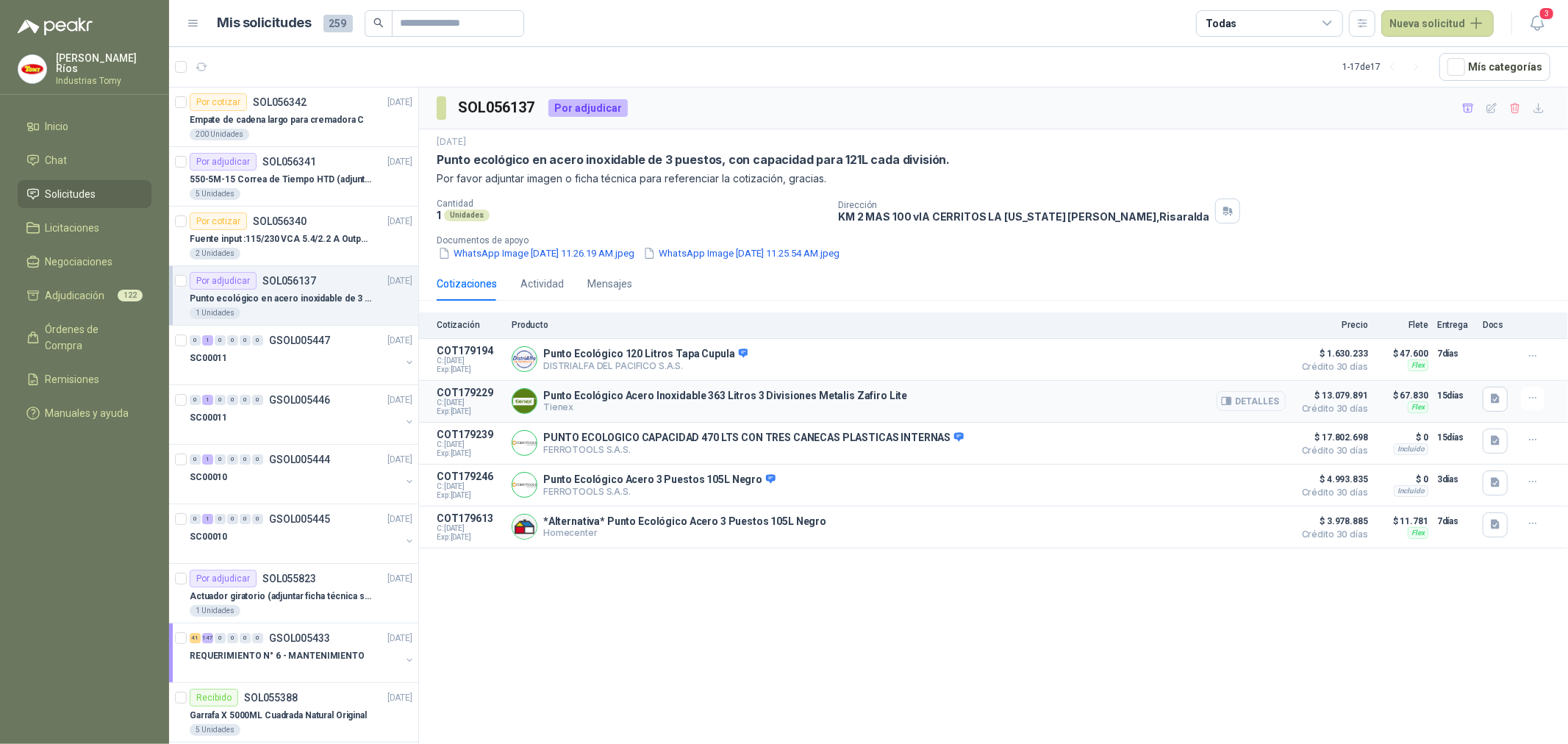
click at [1256, 404] on button "Detalles" at bounding box center [1251, 401] width 69 height 20
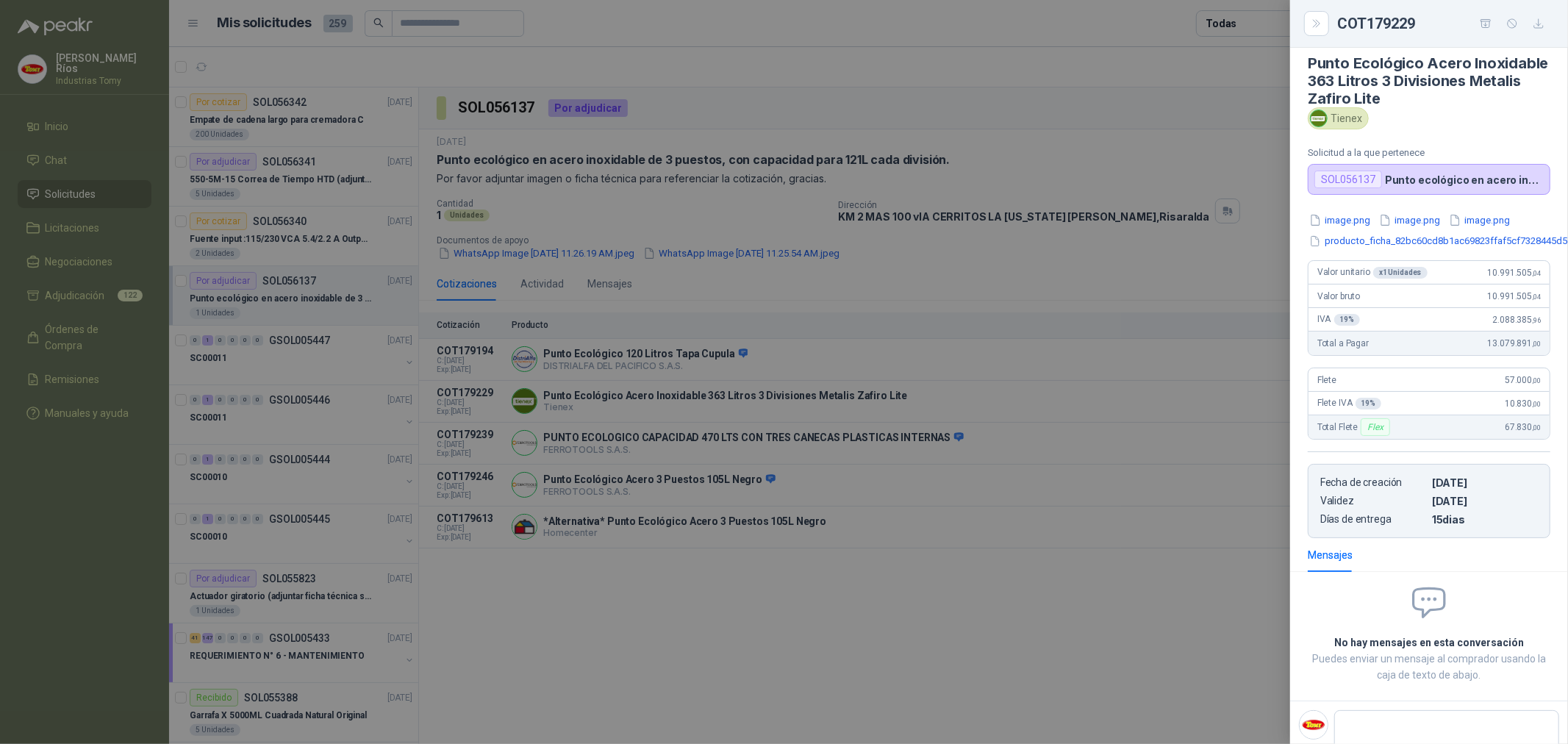
click at [1062, 626] on div at bounding box center [784, 372] width 1568 height 744
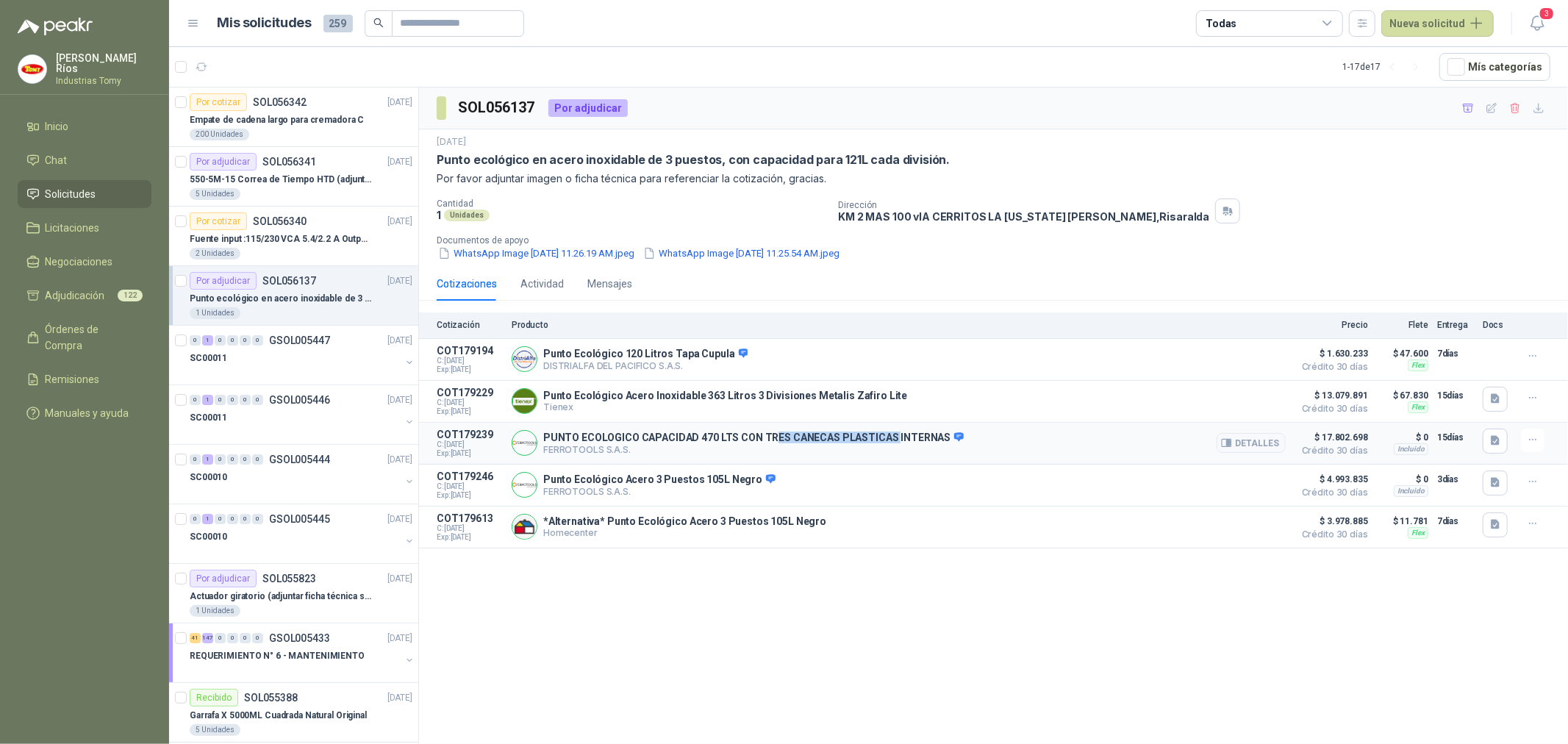
drag, startPoint x: 770, startPoint y: 434, endPoint x: 888, endPoint y: 435, distance: 118.0
click at [888, 435] on p "PUNTO ECOLOGICO CAPACIDAD 470 LTS CON TRES CANECAS PLASTICAS INTERNAS" at bounding box center [753, 437] width 420 height 13
click at [795, 510] on article "COT179613 C: [DATE] Exp: [DATE] *Alternativa* Punto Ecológico Acero 3 Puestos 1…" at bounding box center [993, 527] width 1149 height 42
click at [1253, 532] on button "Detalles" at bounding box center [1251, 526] width 69 height 20
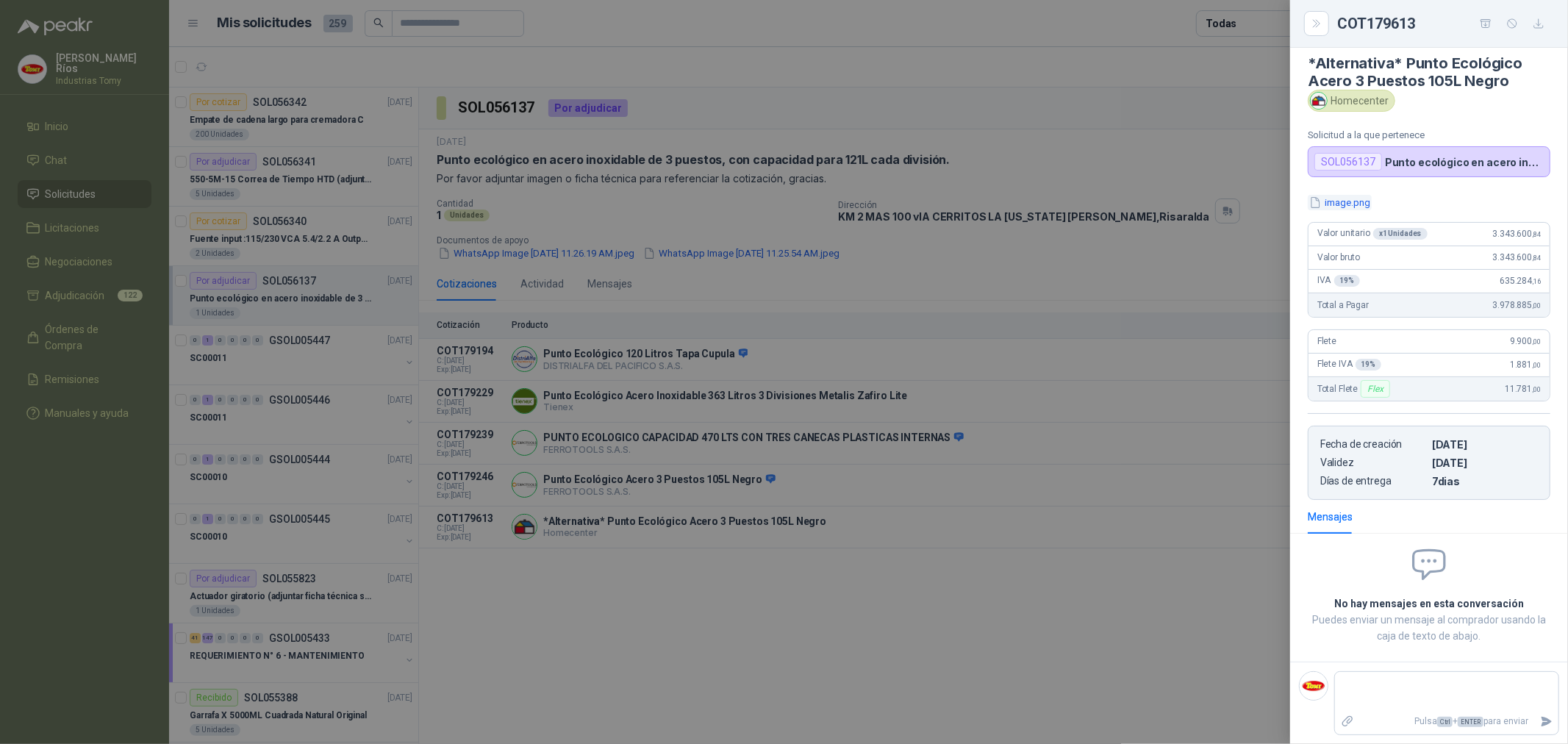
click at [1357, 201] on button "image.png" at bounding box center [1340, 203] width 64 height 16
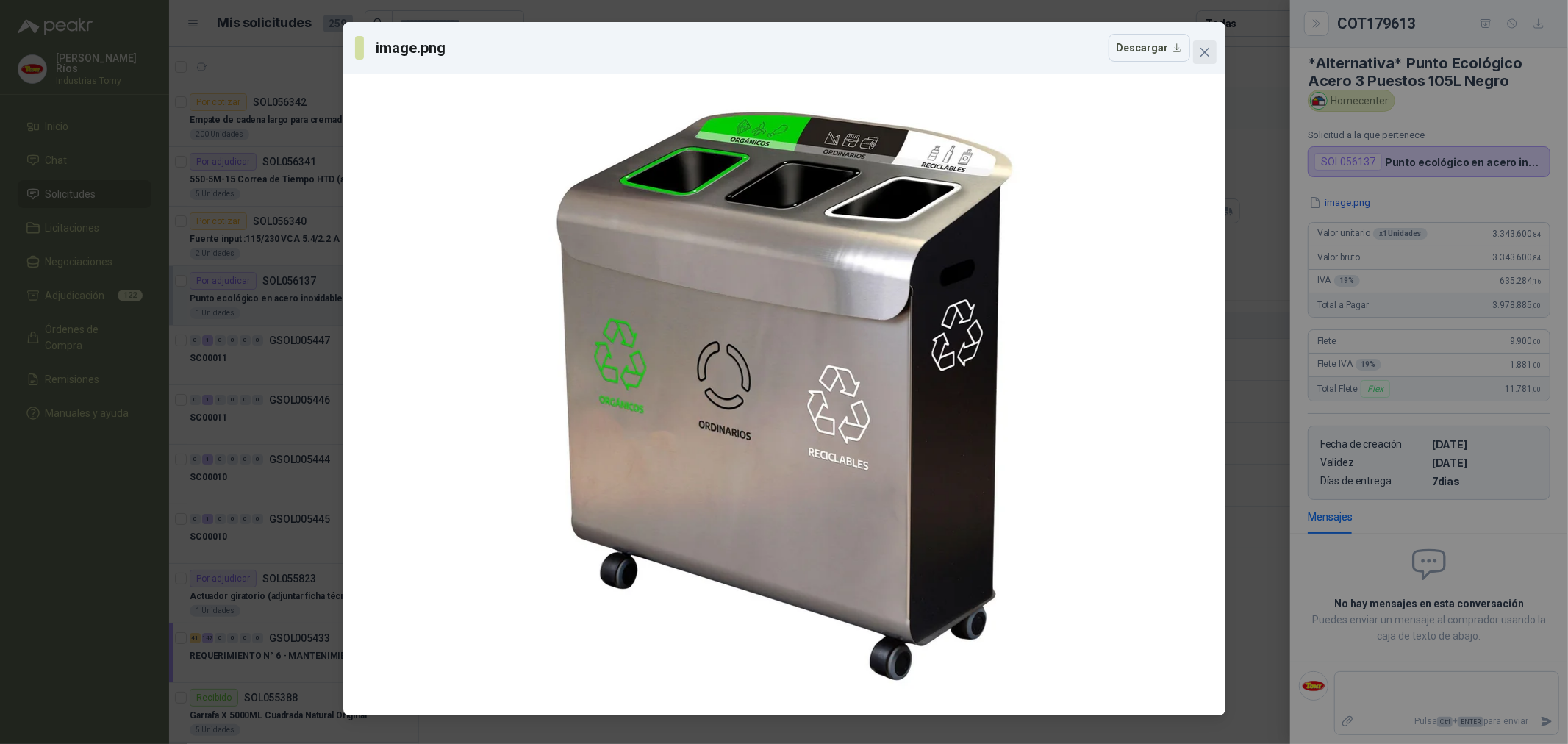
click at [1212, 49] on span "Close" at bounding box center [1205, 52] width 23 height 12
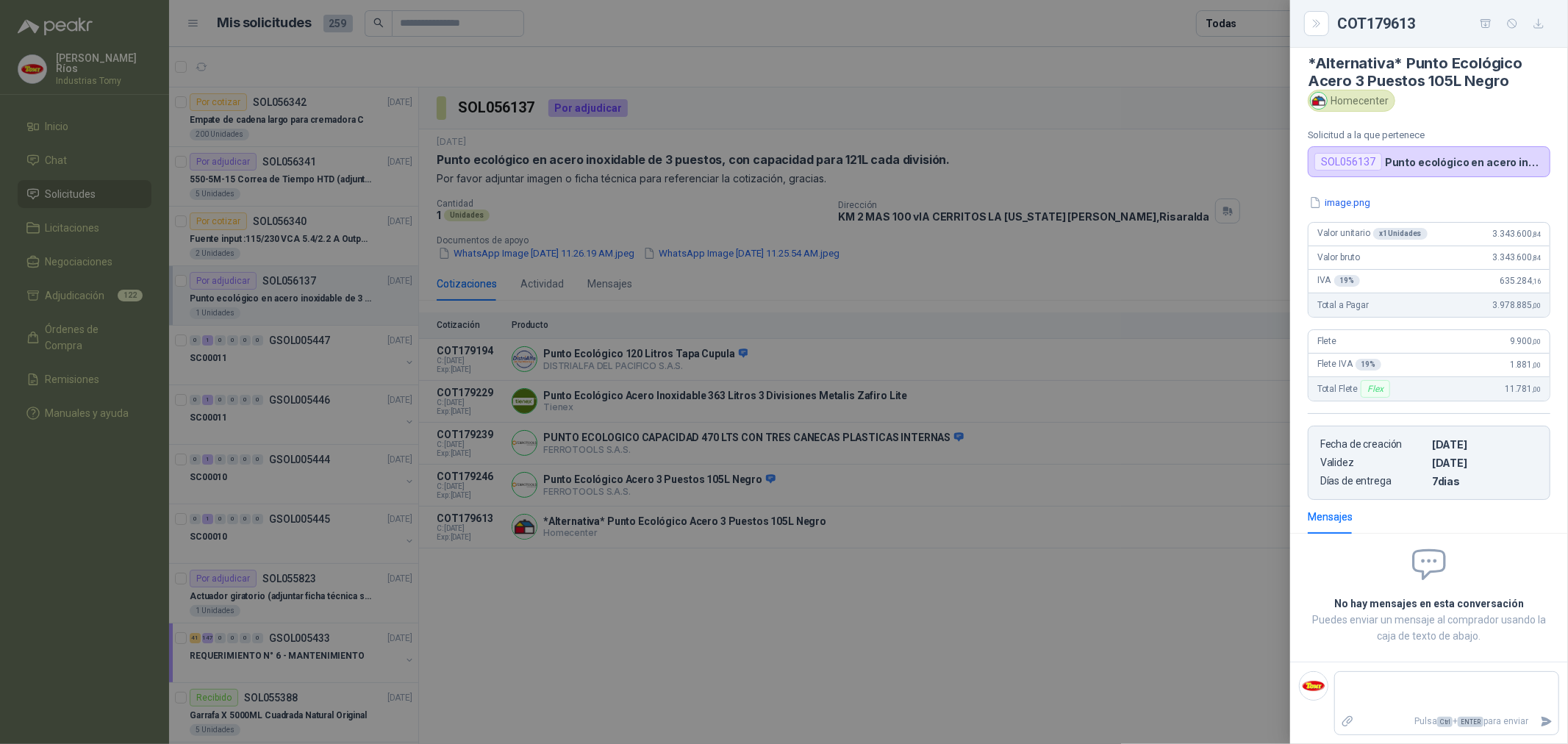
click at [1086, 620] on div at bounding box center [784, 372] width 1568 height 744
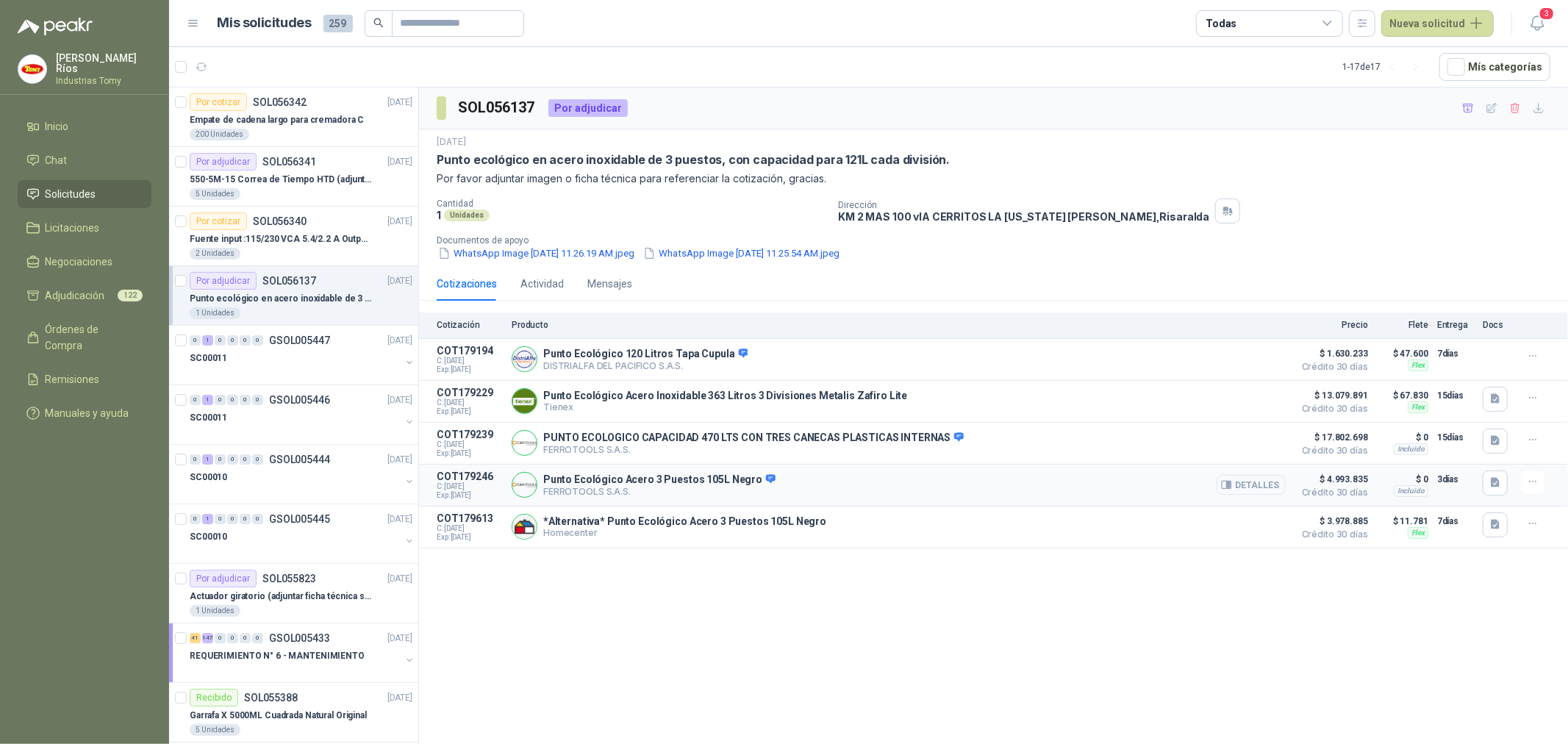
click at [1272, 483] on button "Detalles" at bounding box center [1251, 484] width 69 height 20
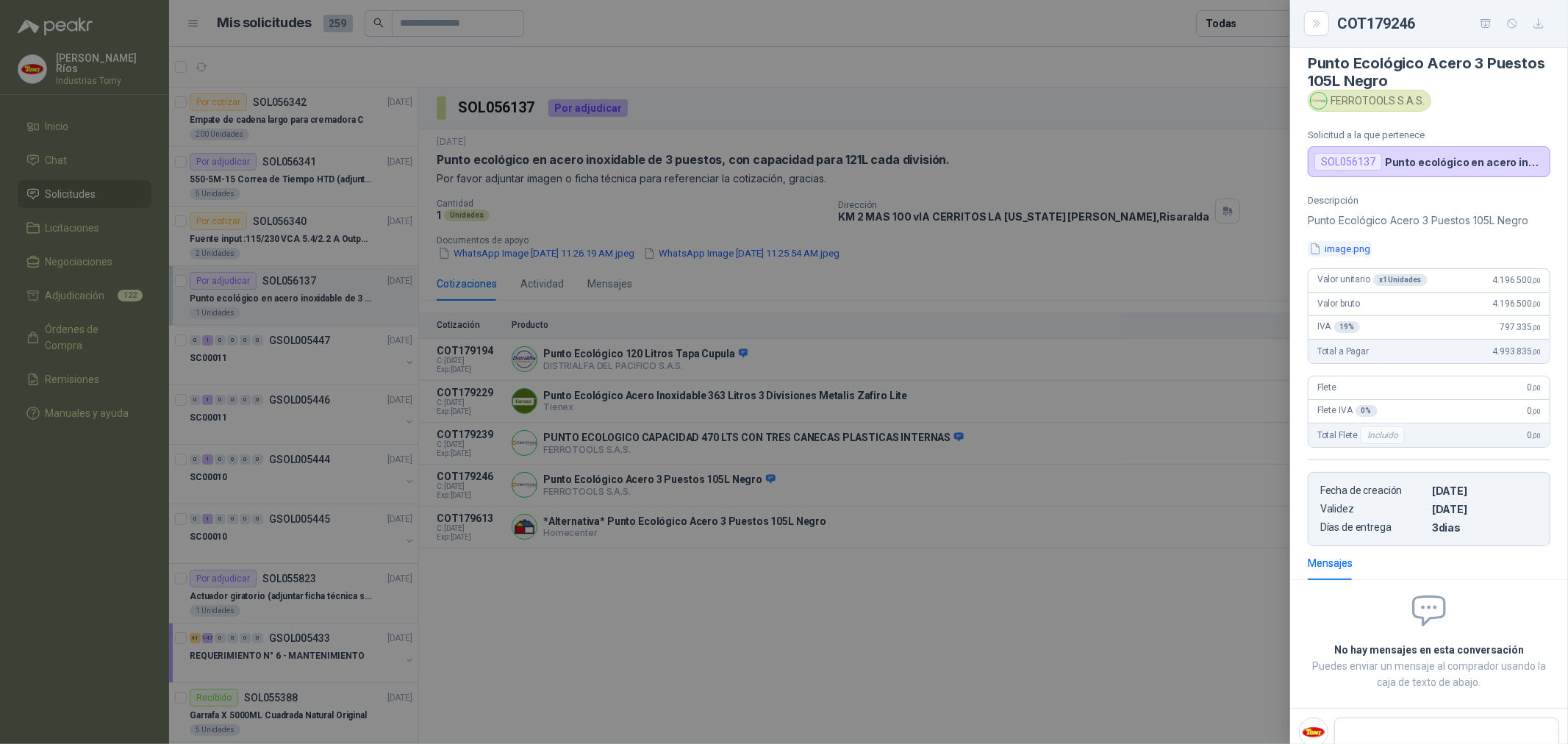
click at [1363, 254] on button "image.png" at bounding box center [1340, 249] width 64 height 16
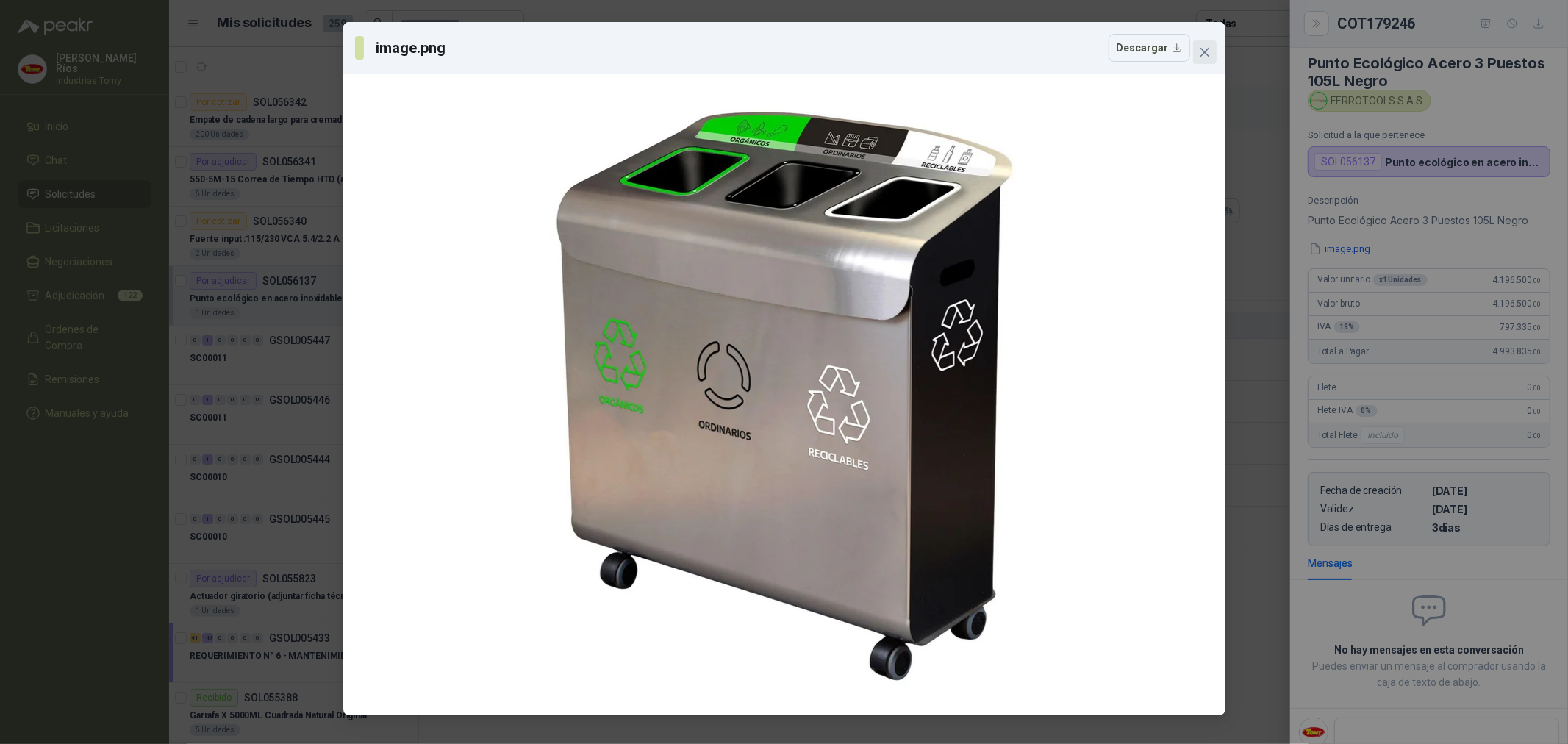
click at [1208, 46] on icon "close" at bounding box center [1205, 52] width 12 height 12
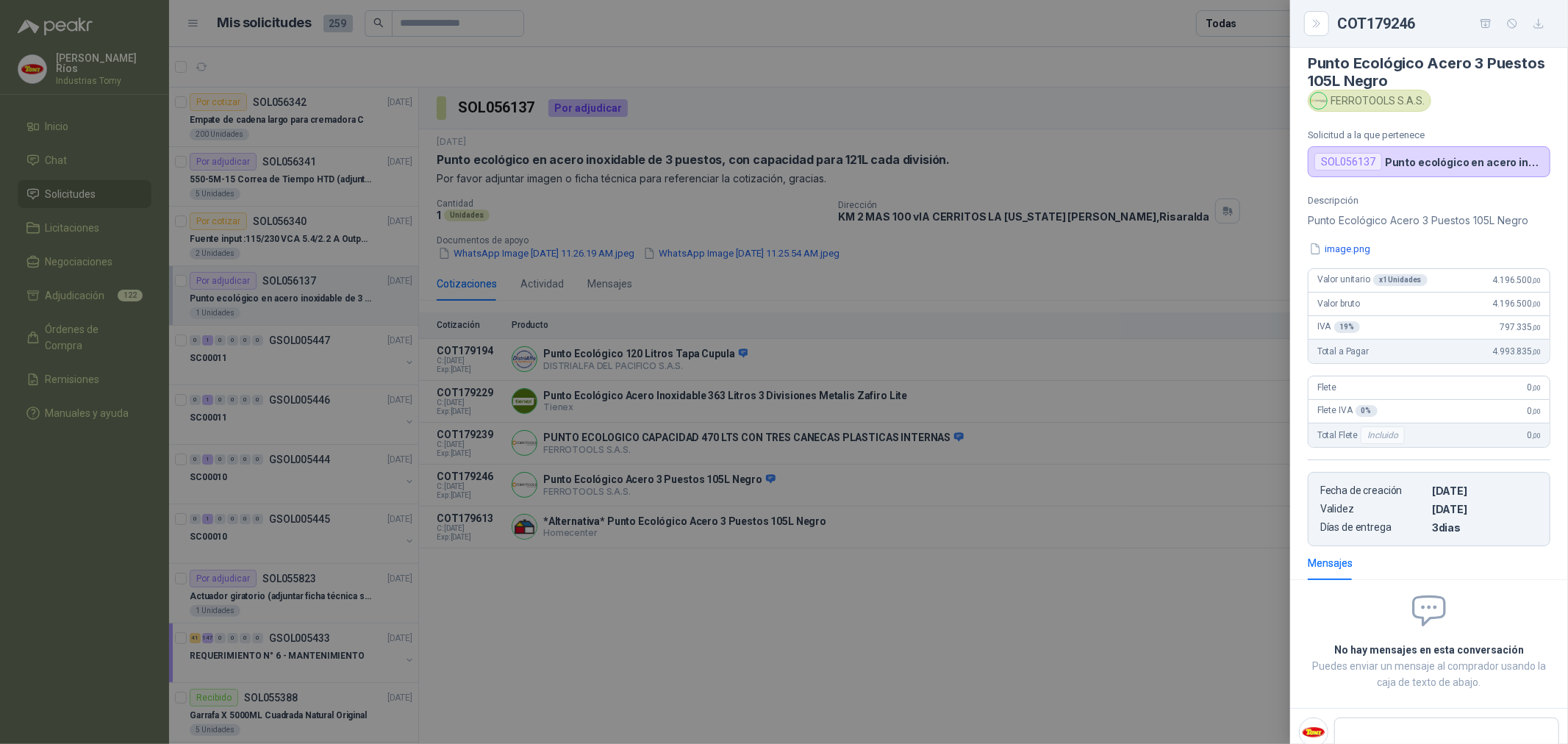
drag, startPoint x: 734, startPoint y: 598, endPoint x: 478, endPoint y: 375, distance: 339.5
click at [720, 581] on div at bounding box center [784, 372] width 1568 height 744
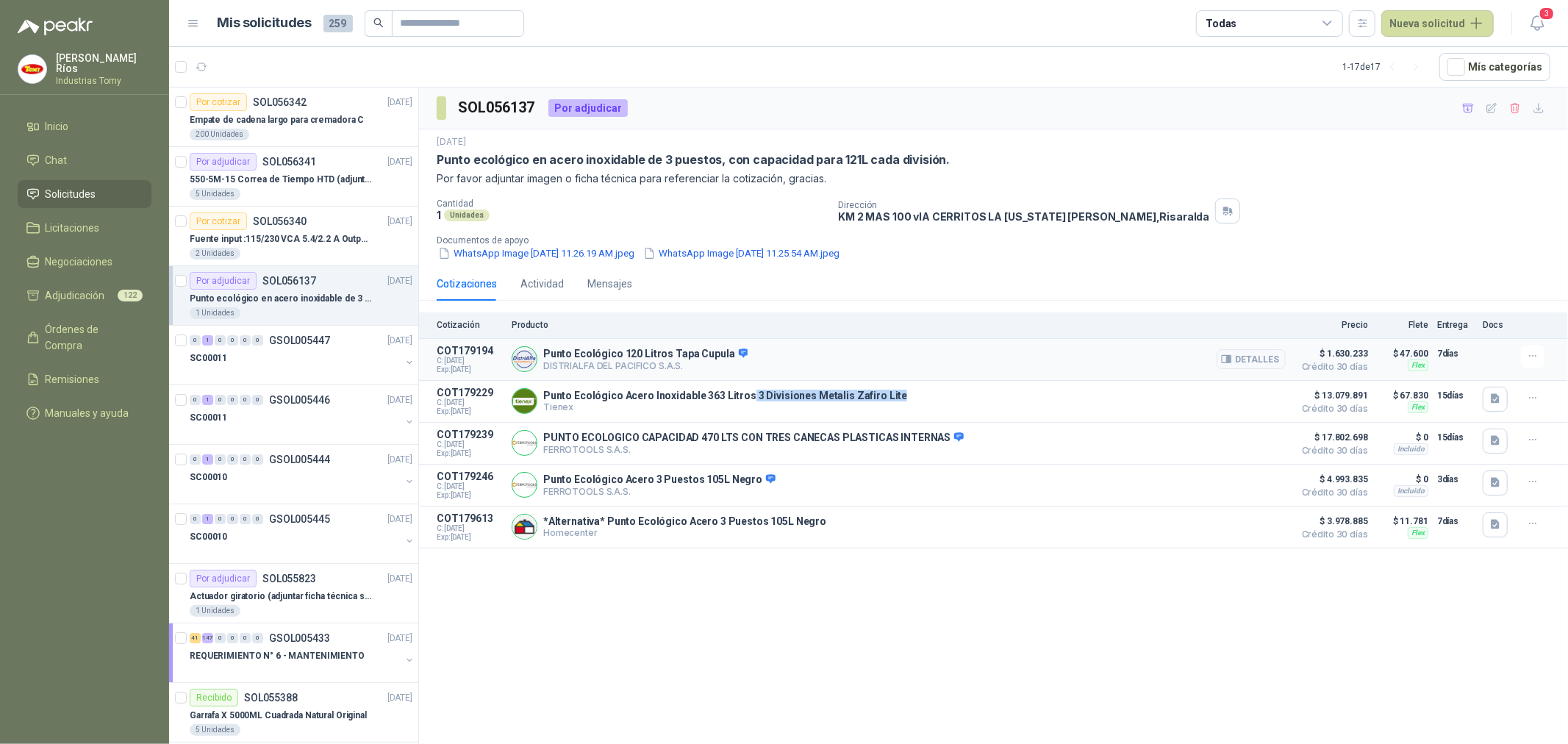
drag, startPoint x: 745, startPoint y: 392, endPoint x: 1059, endPoint y: 380, distance: 314.2
click at [1059, 380] on div "Cotización Producto Precio Flete Entrega Docs COT179194 C: [DATE] Exp: [DATE] P…" at bounding box center [993, 430] width 1149 height 236
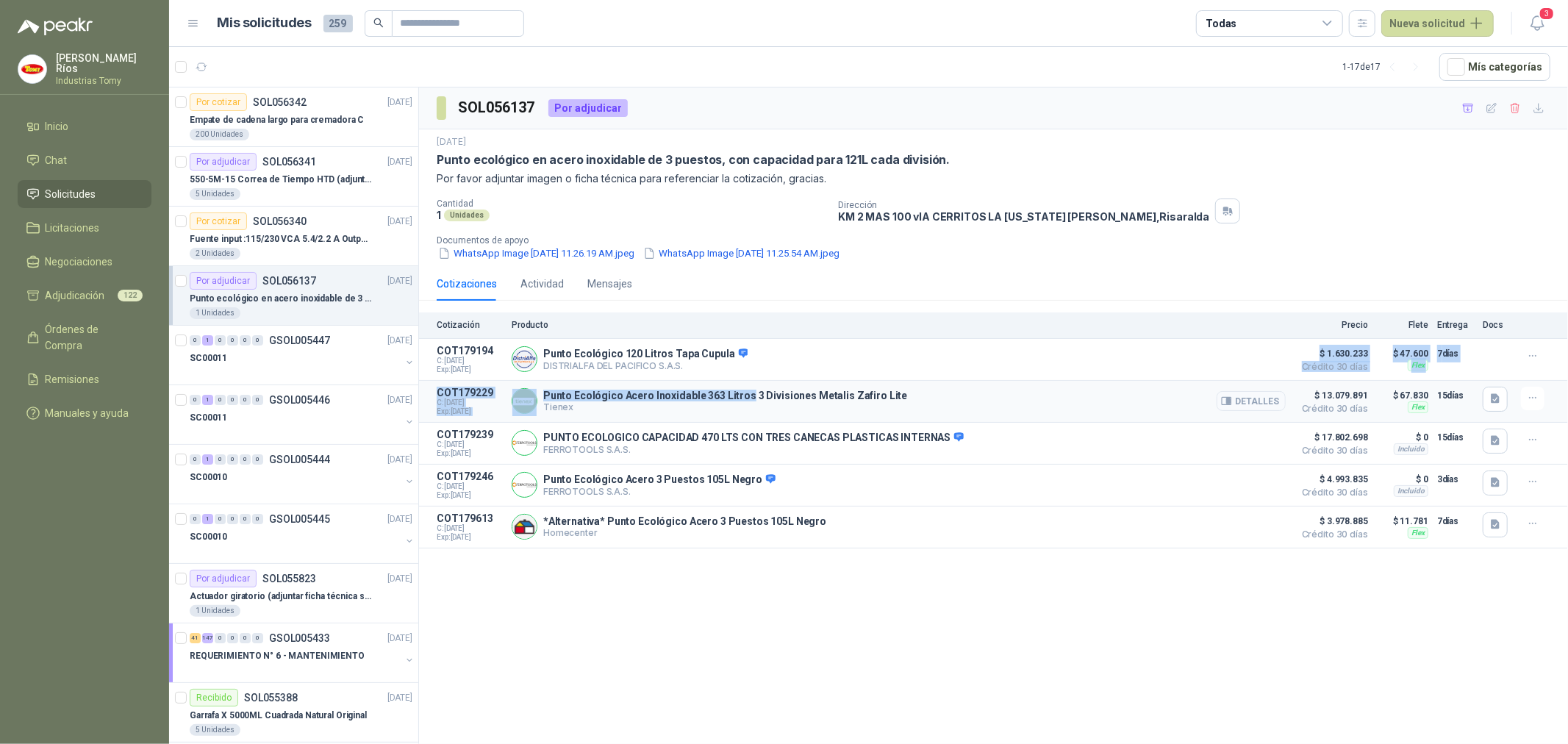
click at [1253, 397] on button "Detalles" at bounding box center [1251, 401] width 69 height 20
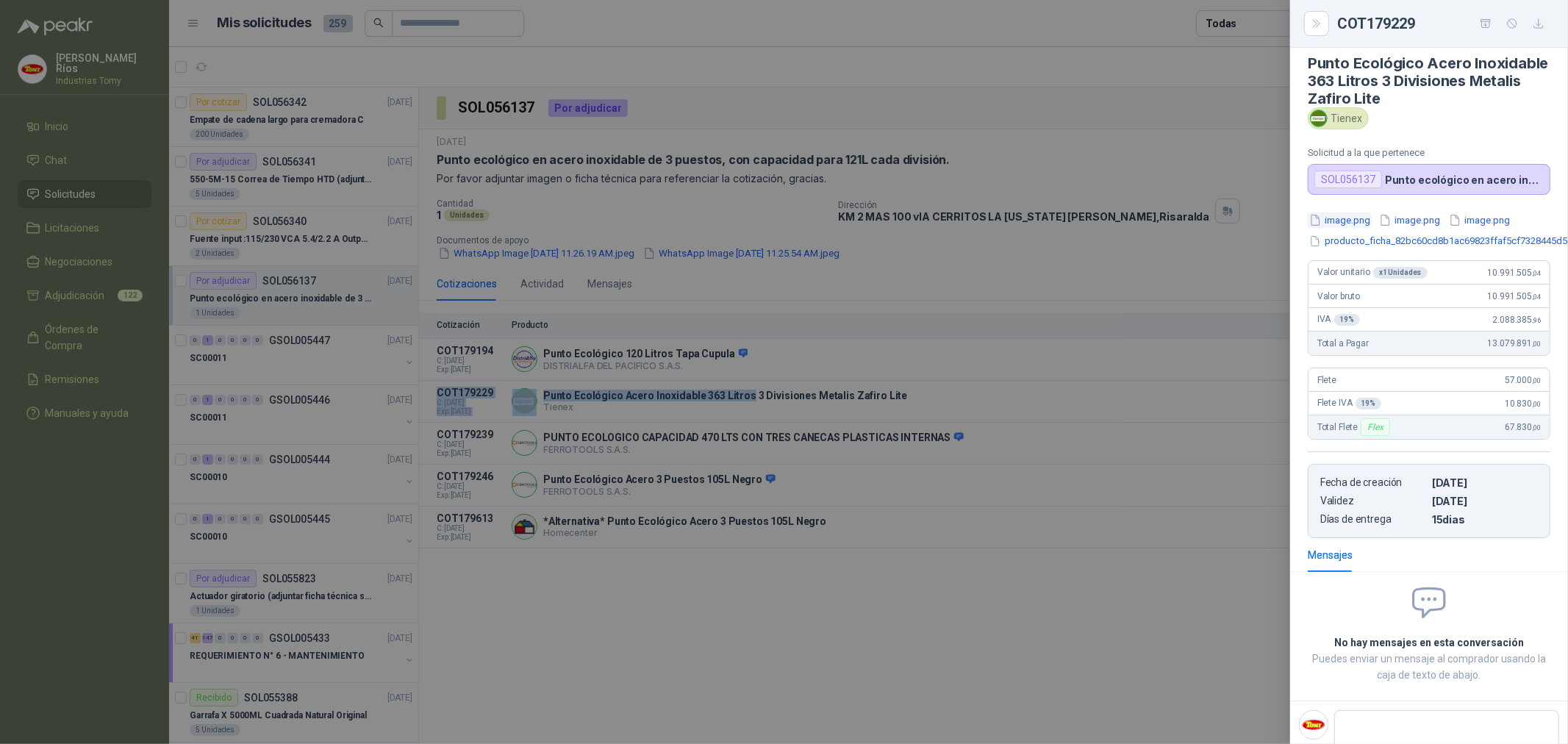
click at [1346, 219] on button "image.png" at bounding box center [1340, 220] width 64 height 16
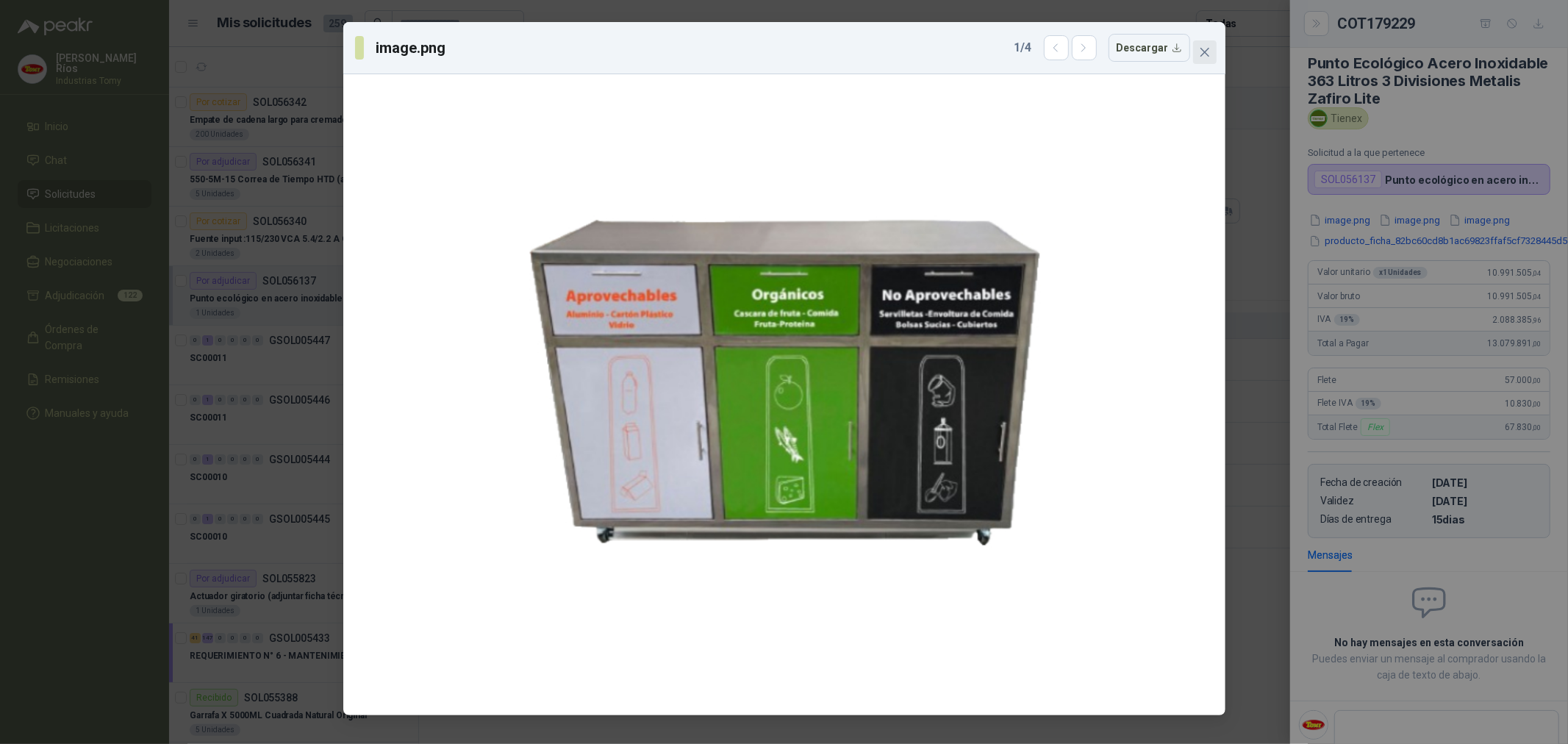
click at [1208, 55] on icon "close" at bounding box center [1204, 52] width 9 height 9
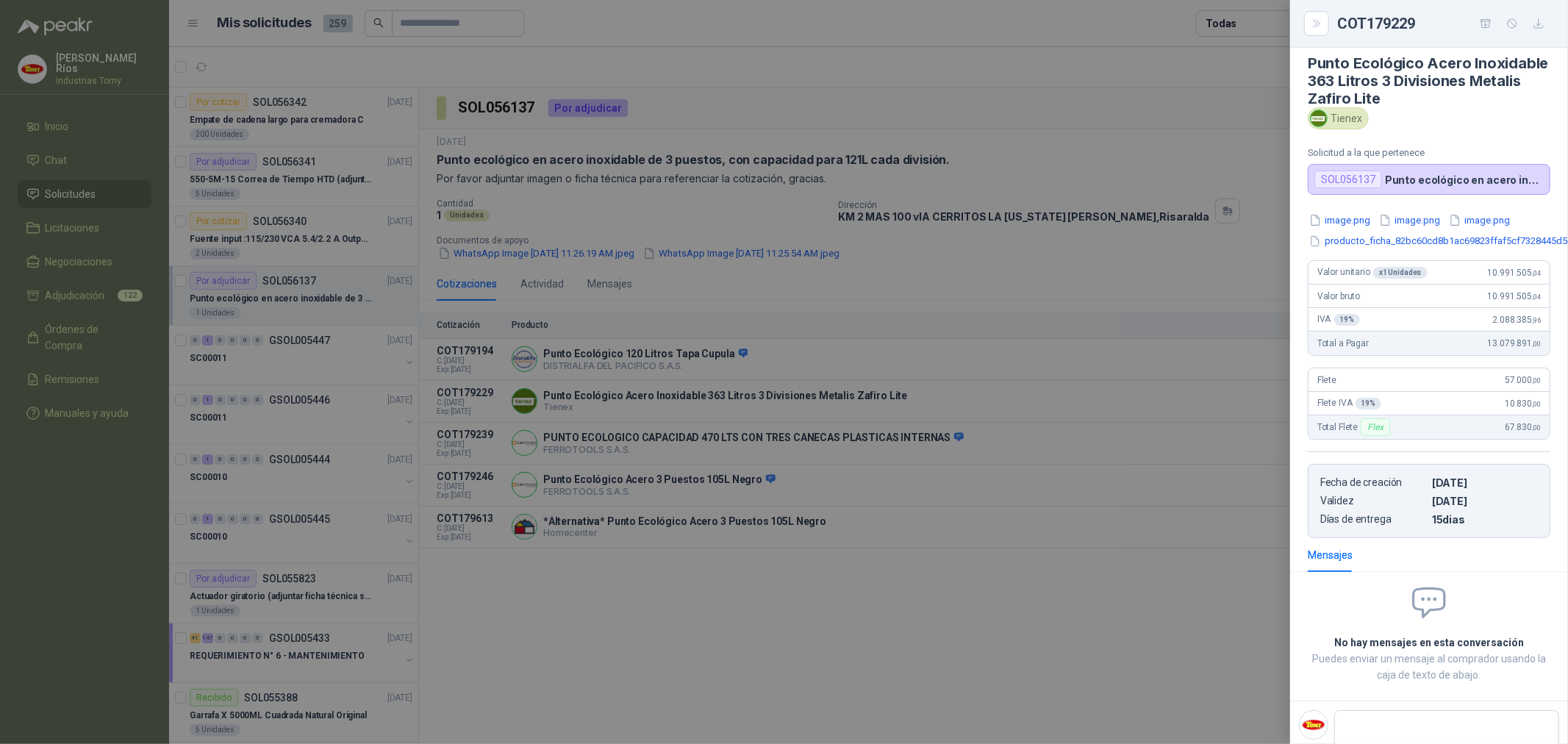
click at [824, 659] on div at bounding box center [784, 372] width 1568 height 744
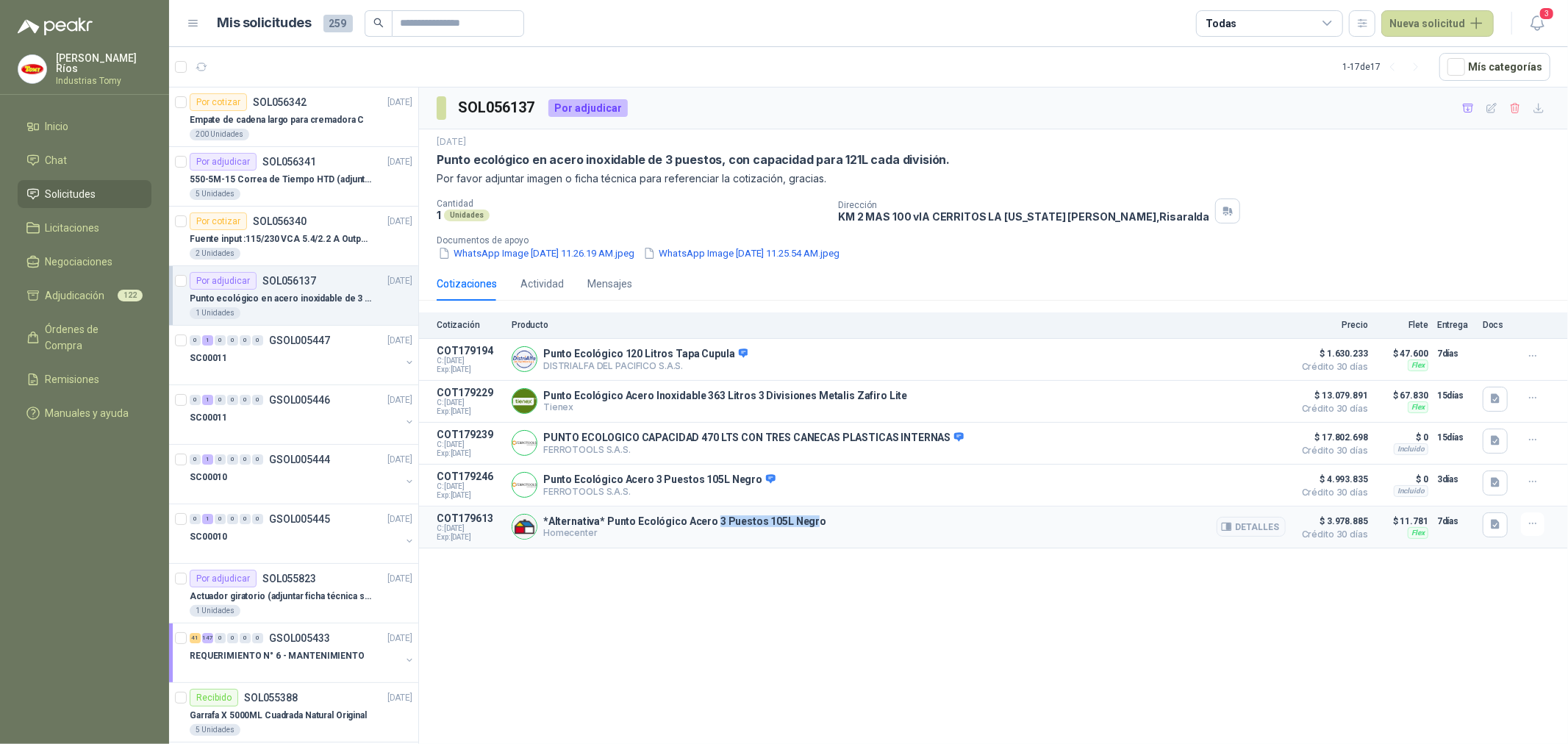
drag, startPoint x: 805, startPoint y: 520, endPoint x: 706, endPoint y: 516, distance: 99.1
click at [708, 516] on div "*Alternativa* Punto Ecológico Acero 3 Puestos 105L Negro Homecenter Detalles" at bounding box center [899, 527] width 774 height 30
drag, startPoint x: 589, startPoint y: 478, endPoint x: 740, endPoint y: 483, distance: 151.1
click at [739, 483] on p "Punto Ecológico Acero 3 Puestos 105L Negro" at bounding box center [659, 480] width 232 height 13
click at [744, 480] on p "Punto Ecológico Acero 3 Puestos 105L Negro" at bounding box center [659, 480] width 232 height 13
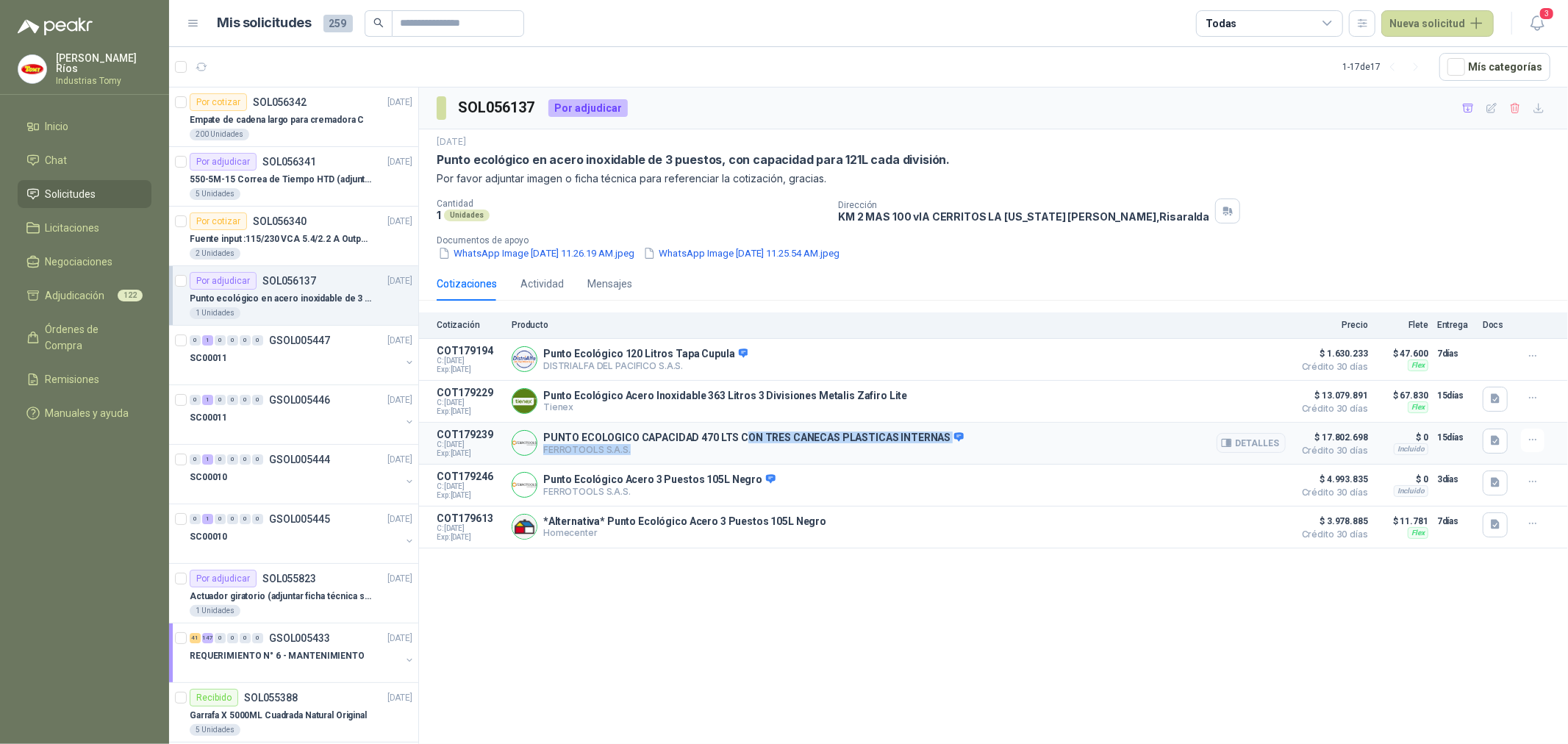
drag, startPoint x: 737, startPoint y: 438, endPoint x: 968, endPoint y: 460, distance: 232.0
click at [968, 460] on article "COT179239 C: [DATE] Exp: [DATE] PUNTO ECOLOGICO CAPACIDAD 470 LTS CON TRES CANE…" at bounding box center [993, 444] width 1149 height 42
click at [1273, 443] on button "Detalles" at bounding box center [1251, 442] width 69 height 20
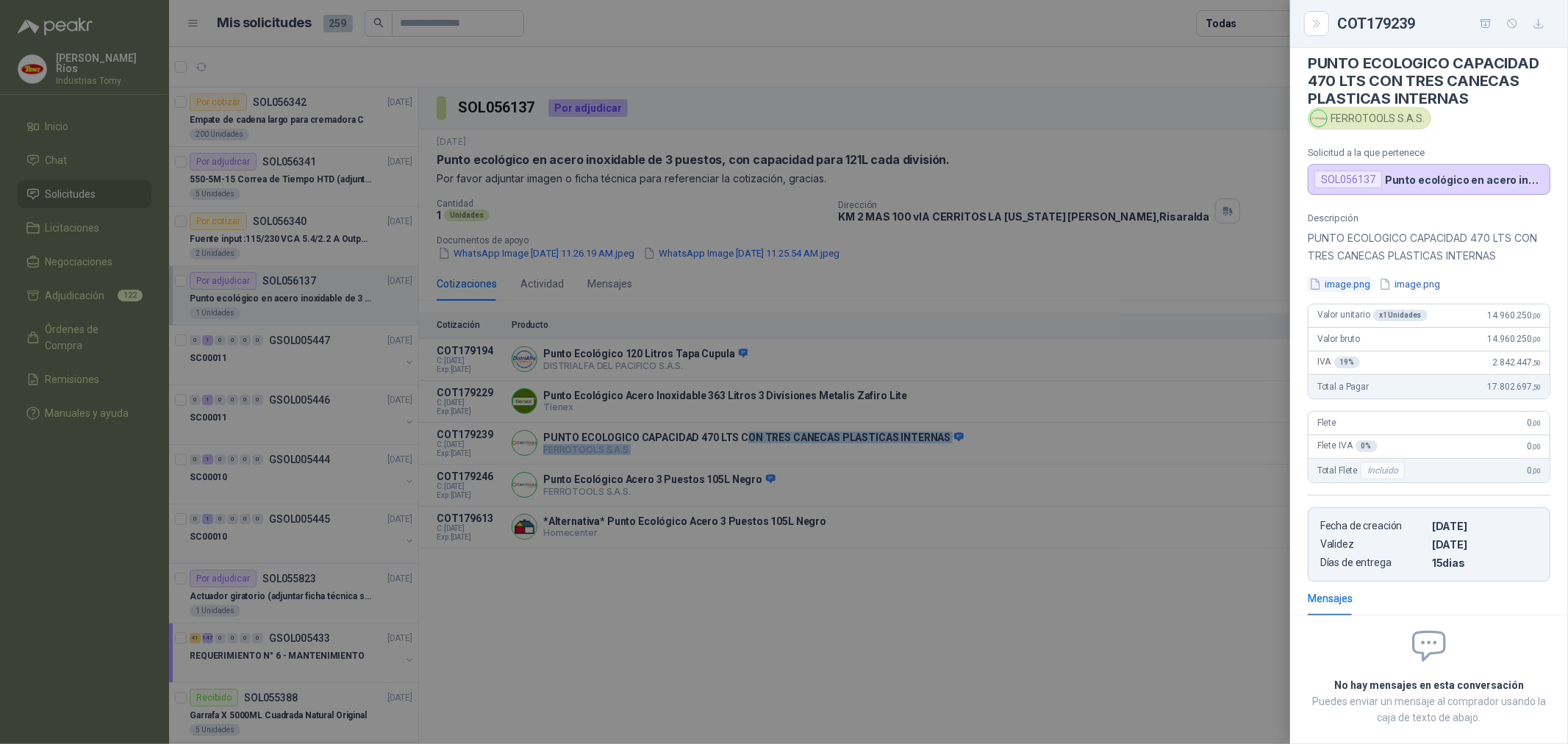
click at [1356, 284] on button "image.png" at bounding box center [1340, 284] width 64 height 16
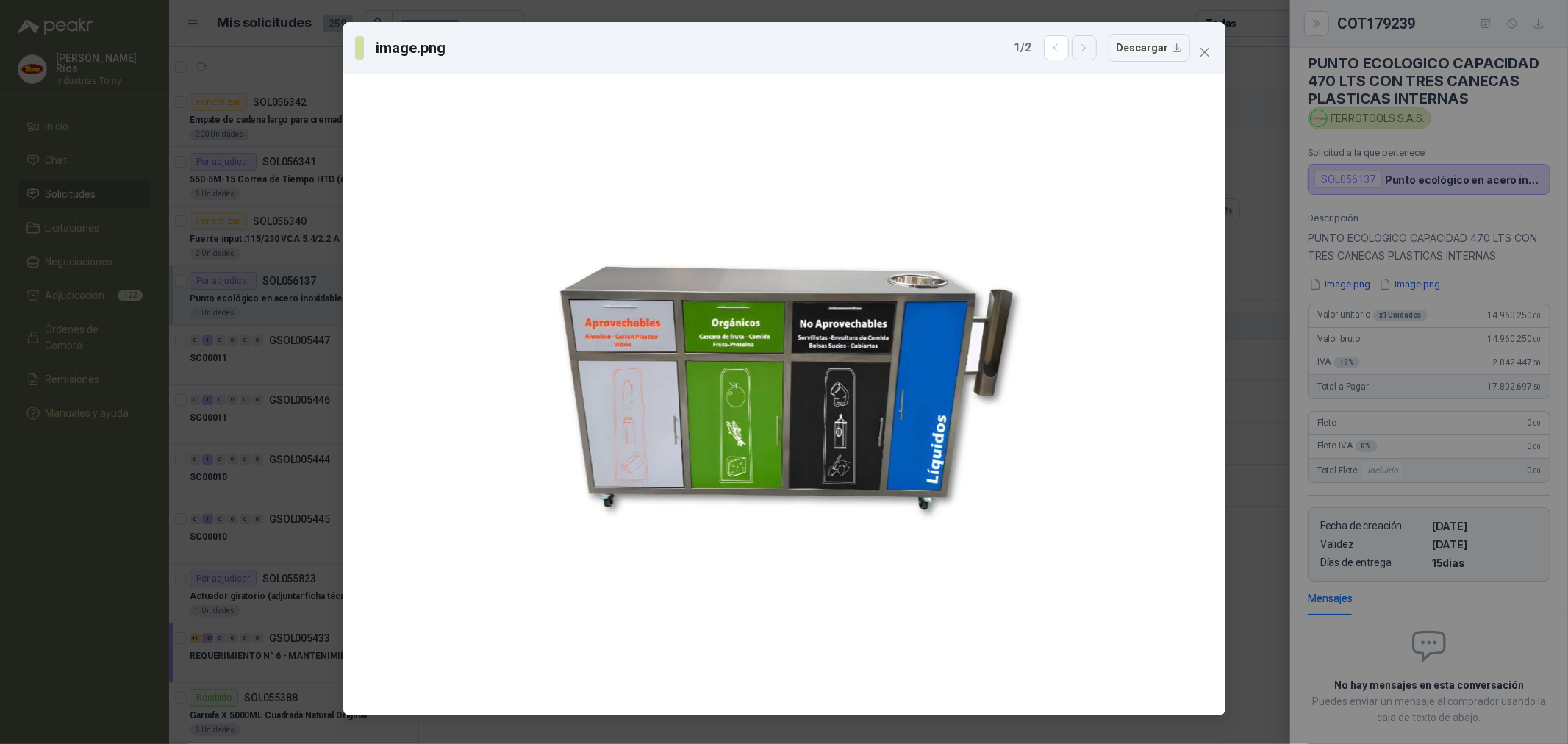
click at [1086, 50] on icon "button" at bounding box center [1084, 49] width 13 height 13
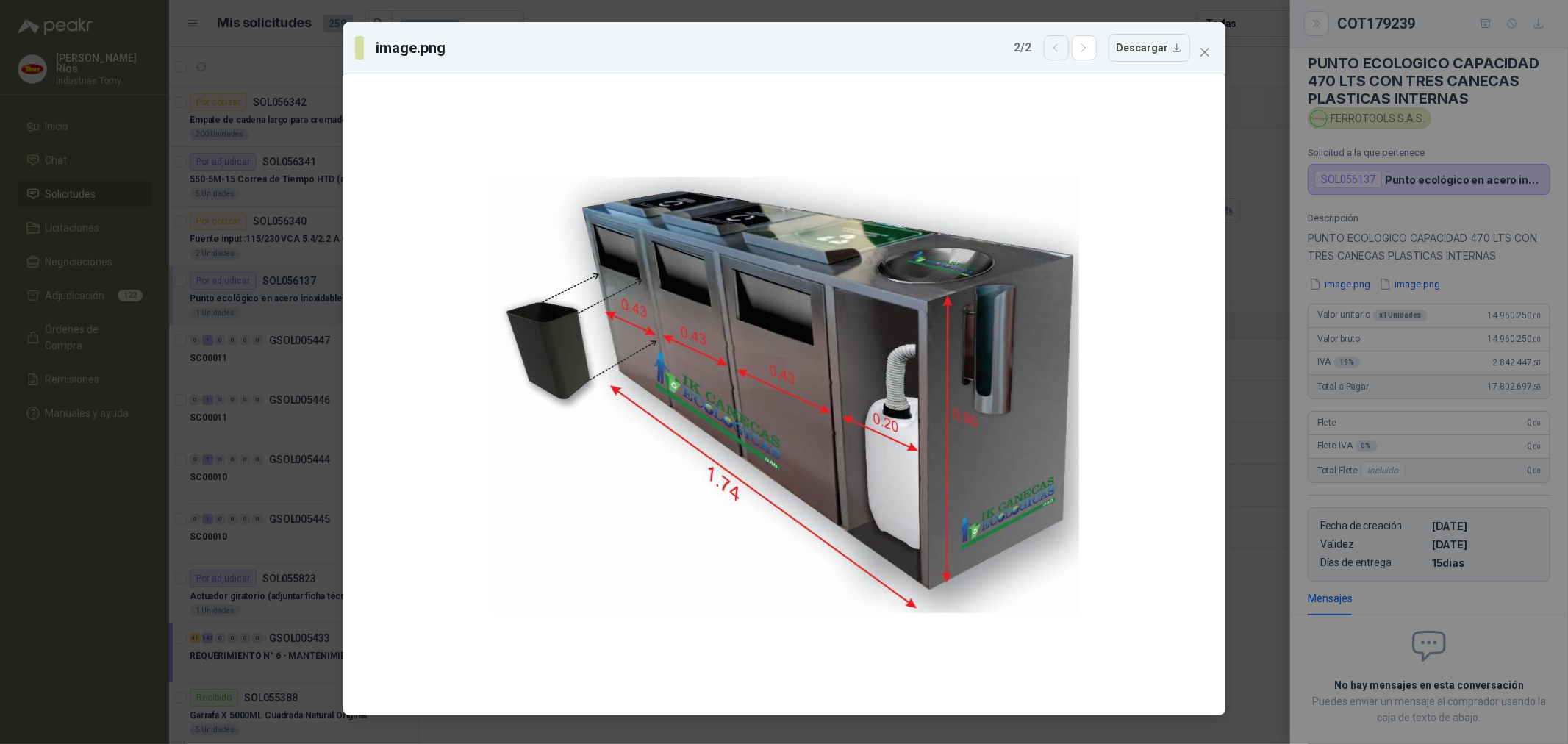
click at [1062, 46] on icon "button" at bounding box center [1056, 49] width 13 height 13
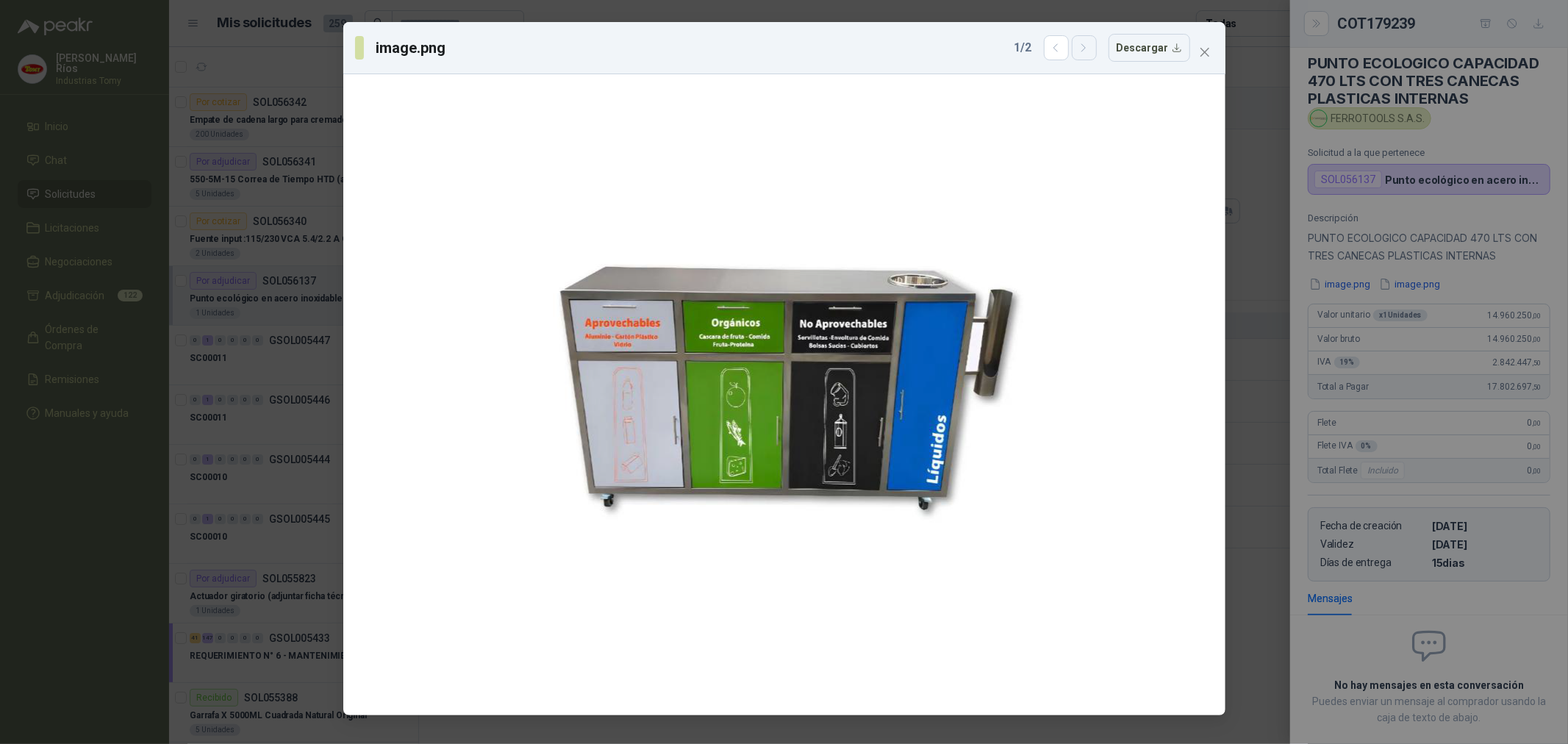
click at [1083, 48] on icon "button" at bounding box center [1084, 49] width 13 height 13
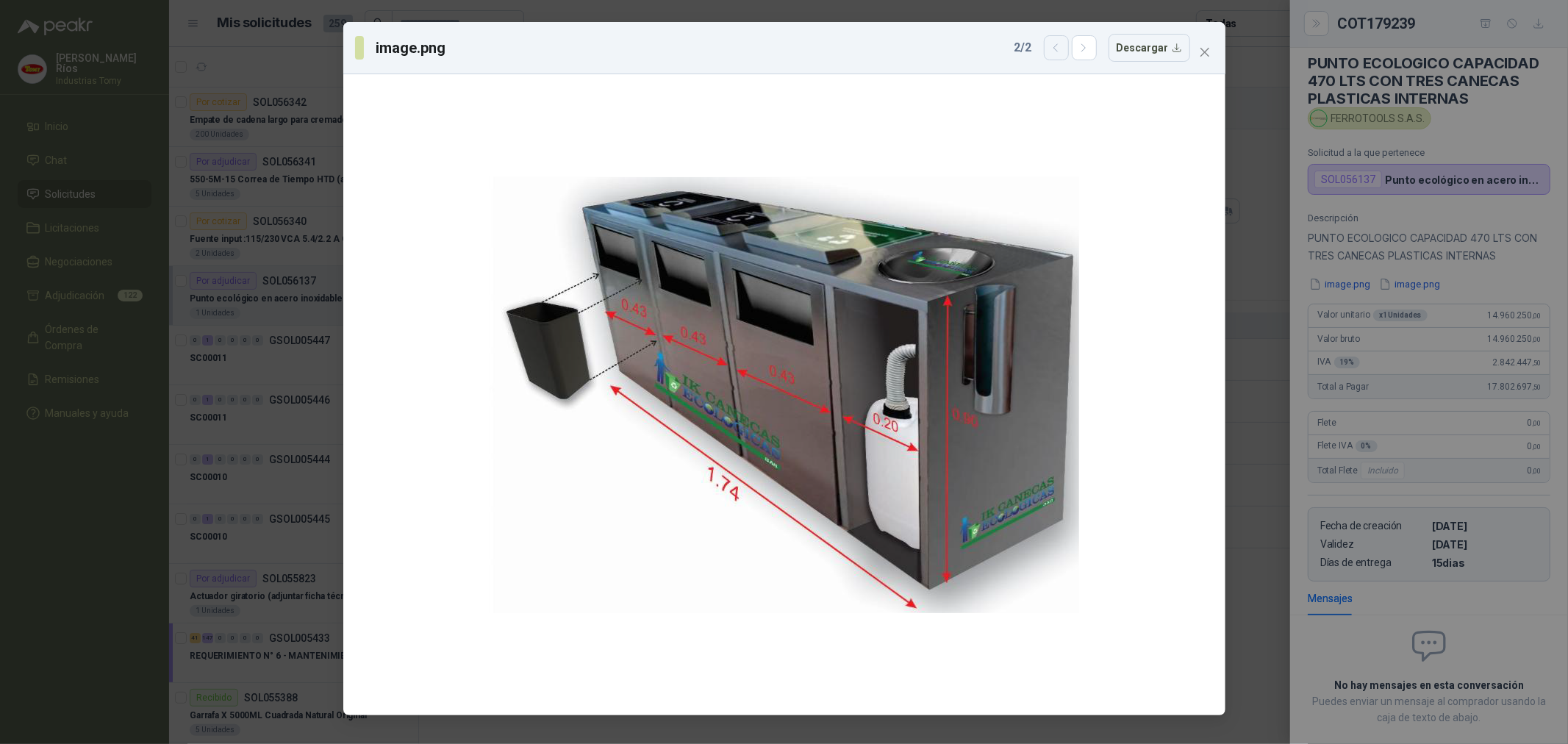
click at [1062, 48] on icon "button" at bounding box center [1056, 49] width 13 height 13
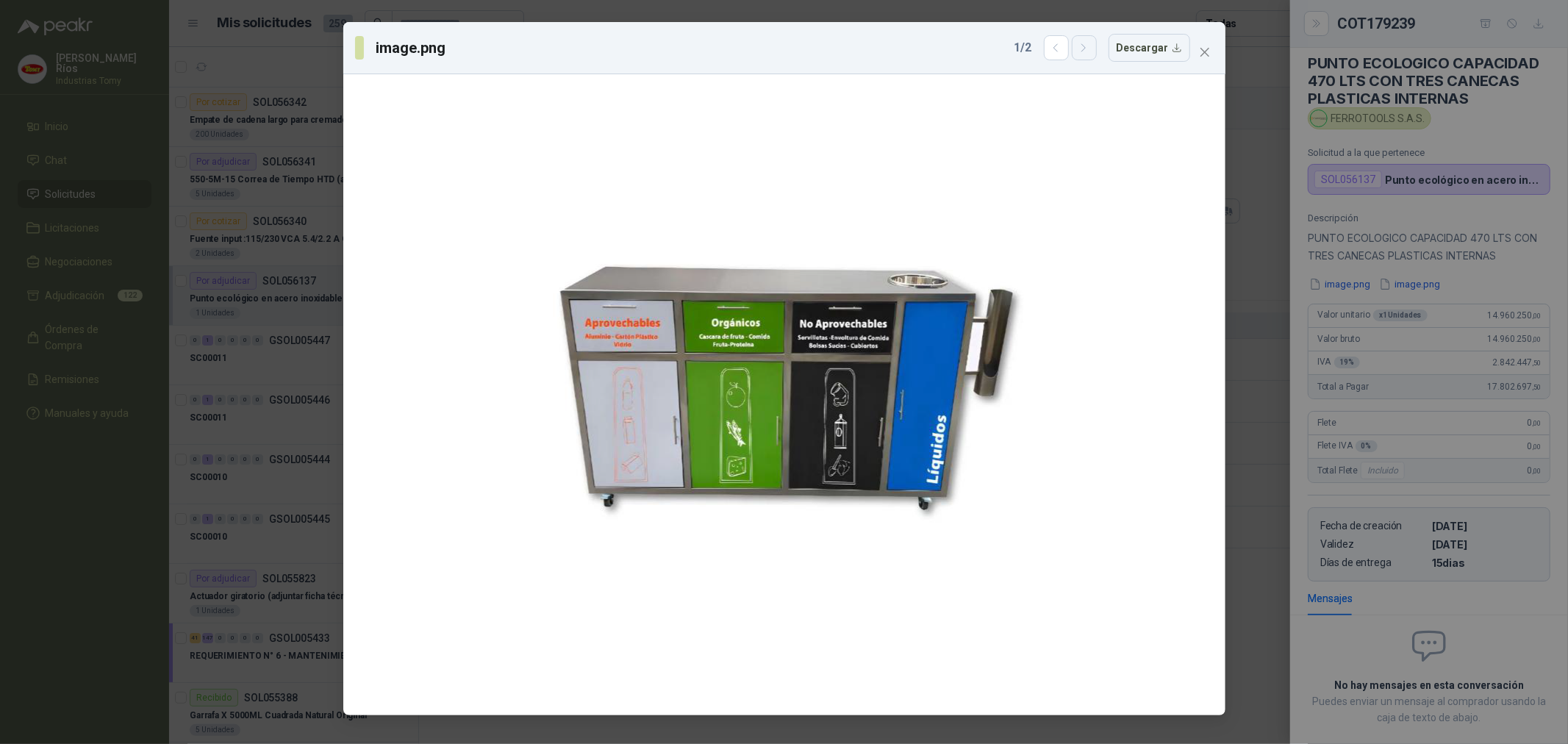
click at [1087, 42] on icon "button" at bounding box center [1084, 49] width 13 height 13
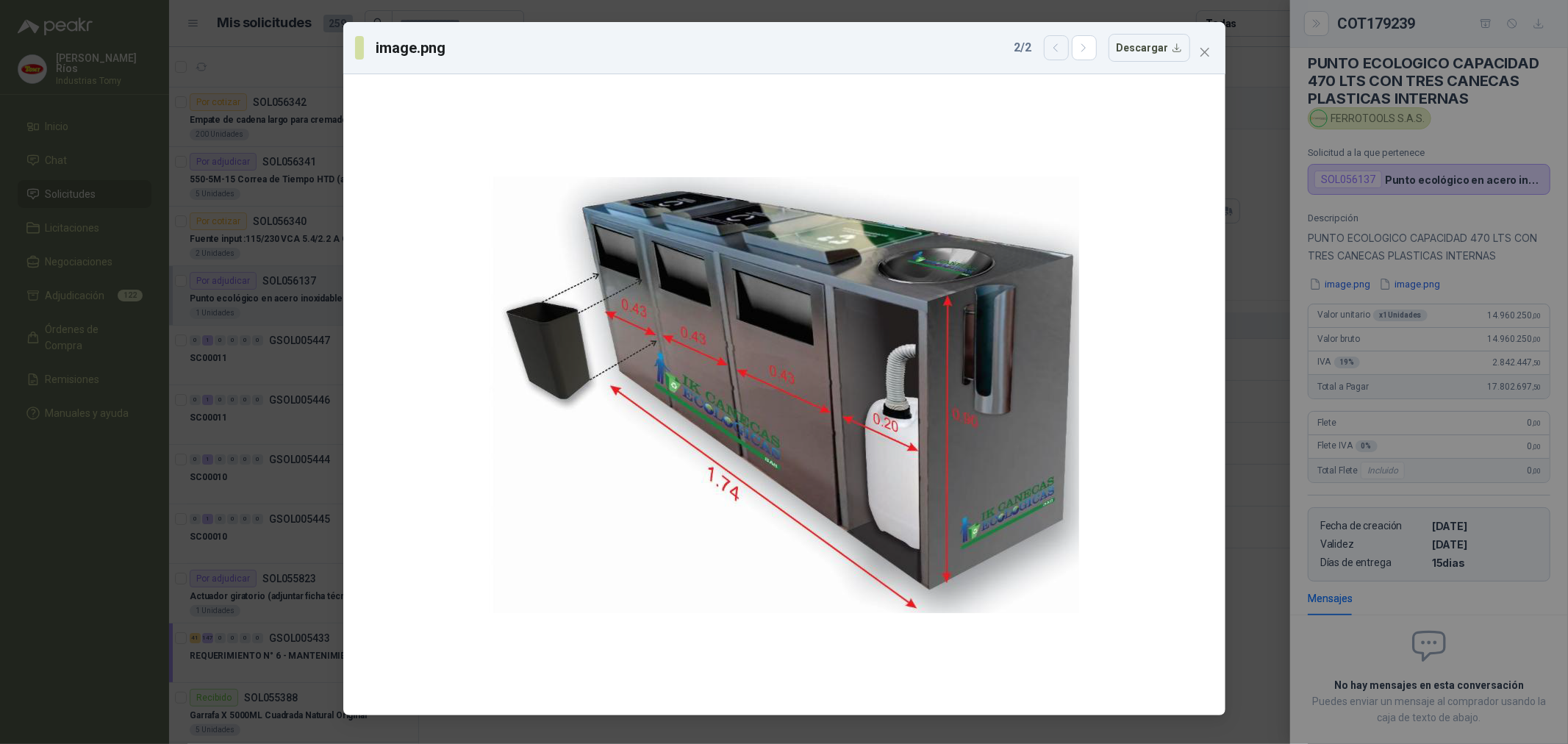
click at [1054, 48] on icon "button" at bounding box center [1056, 49] width 13 height 13
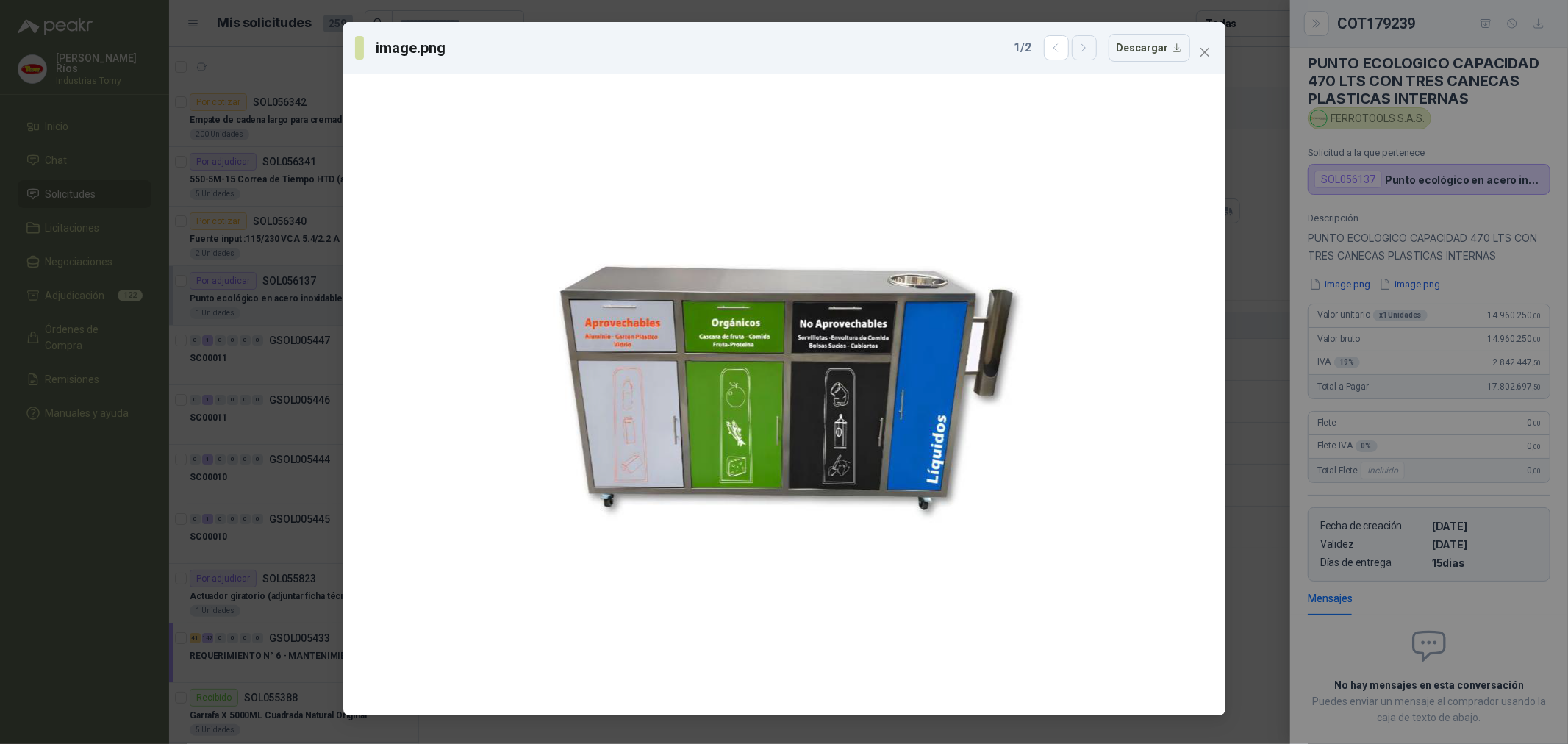
click at [1088, 49] on icon "button" at bounding box center [1084, 49] width 13 height 13
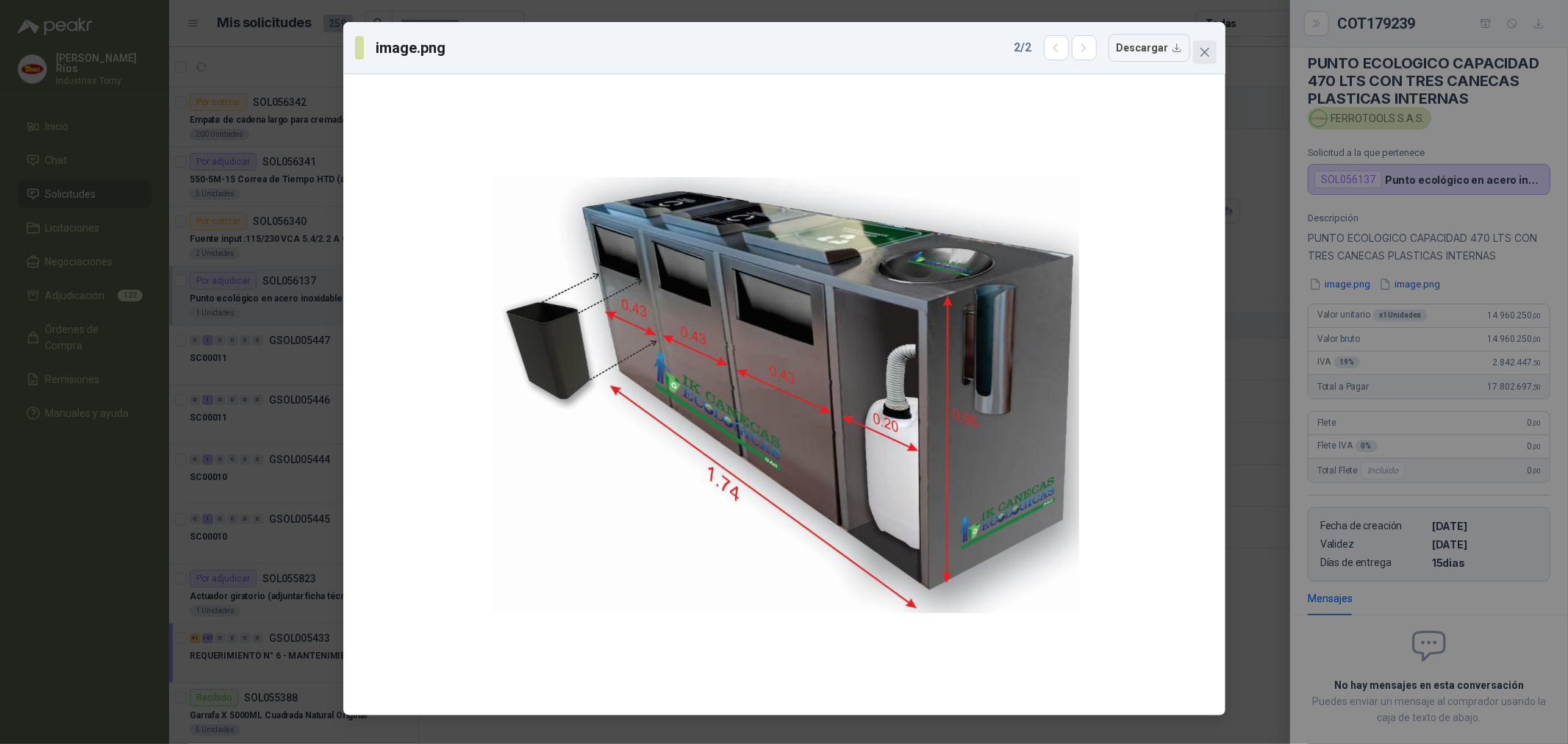
click at [1206, 45] on button "Close" at bounding box center [1205, 52] width 23 height 23
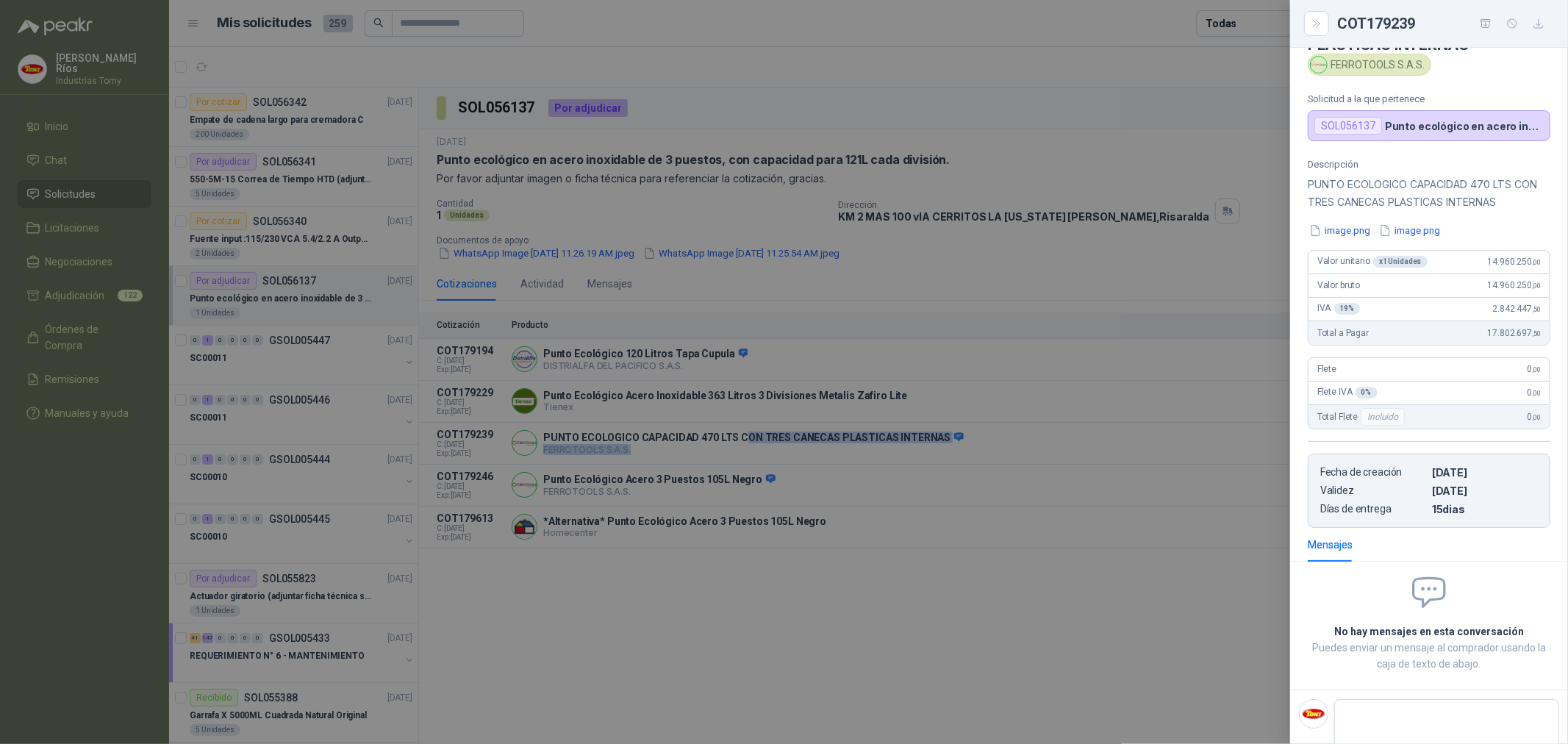
scroll to position [92, 0]
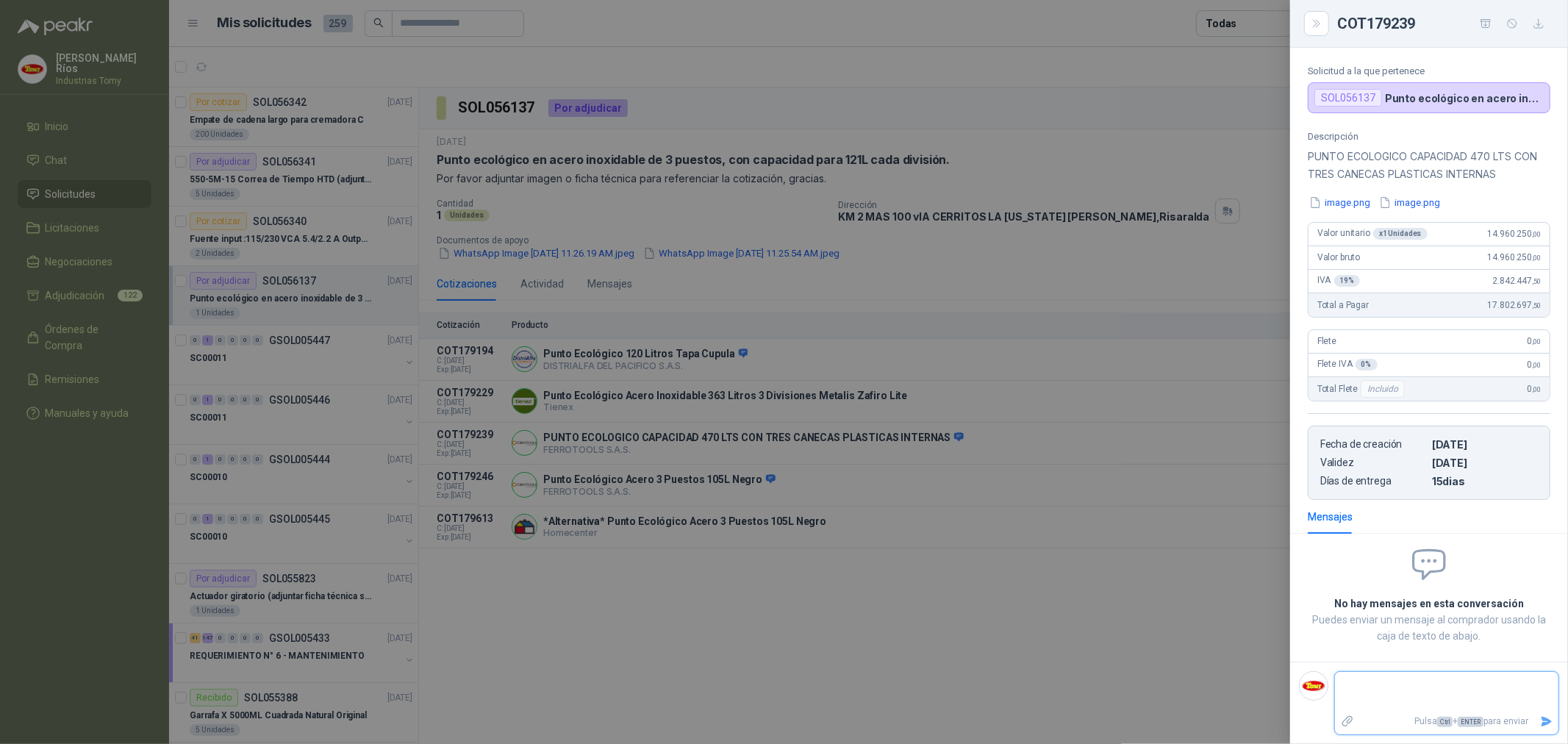
click at [1376, 707] on textarea at bounding box center [1447, 691] width 224 height 34
type textarea "*"
type textarea "**"
type textarea "***"
type textarea "****"
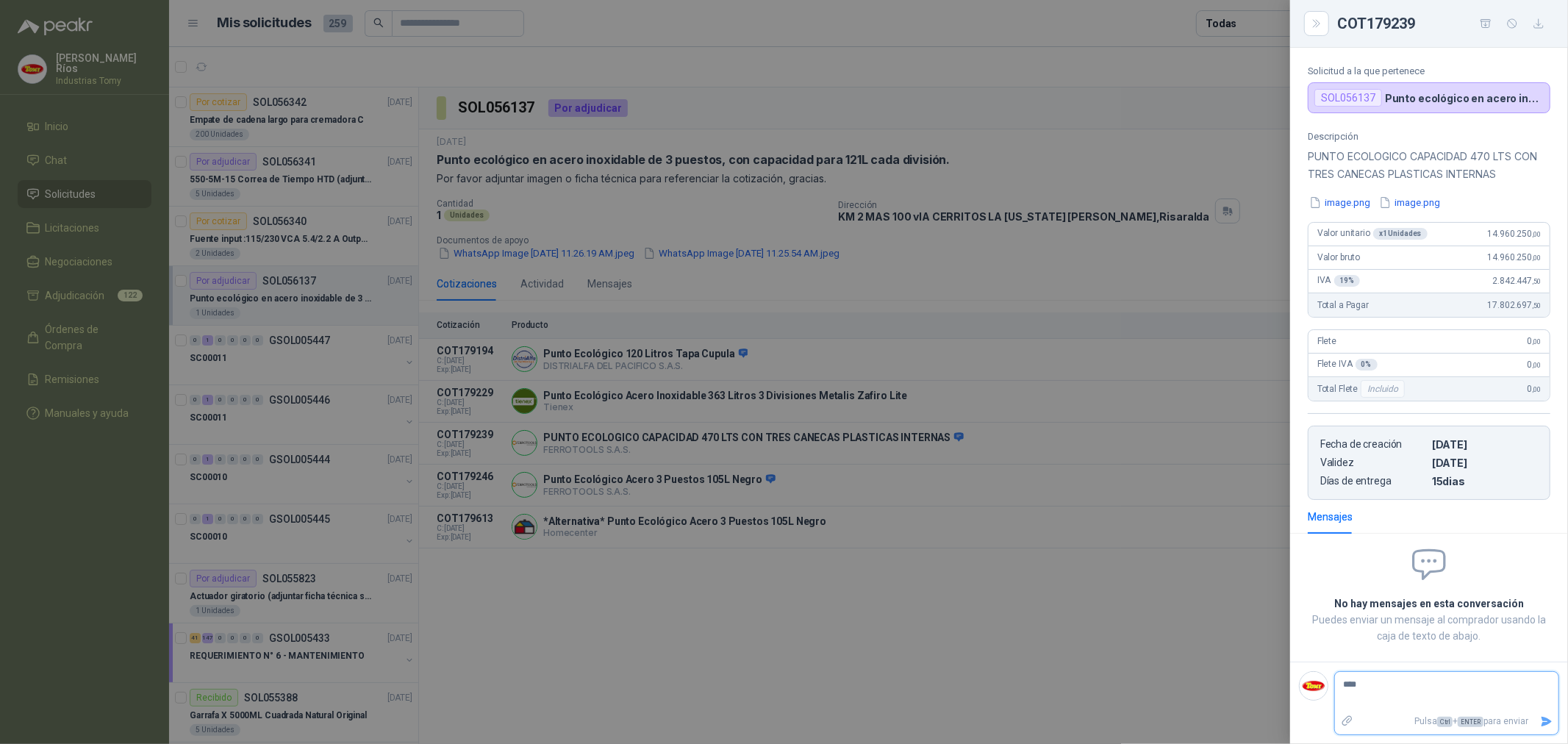
type textarea "*****"
type textarea "******"
type textarea "********"
type textarea "*********"
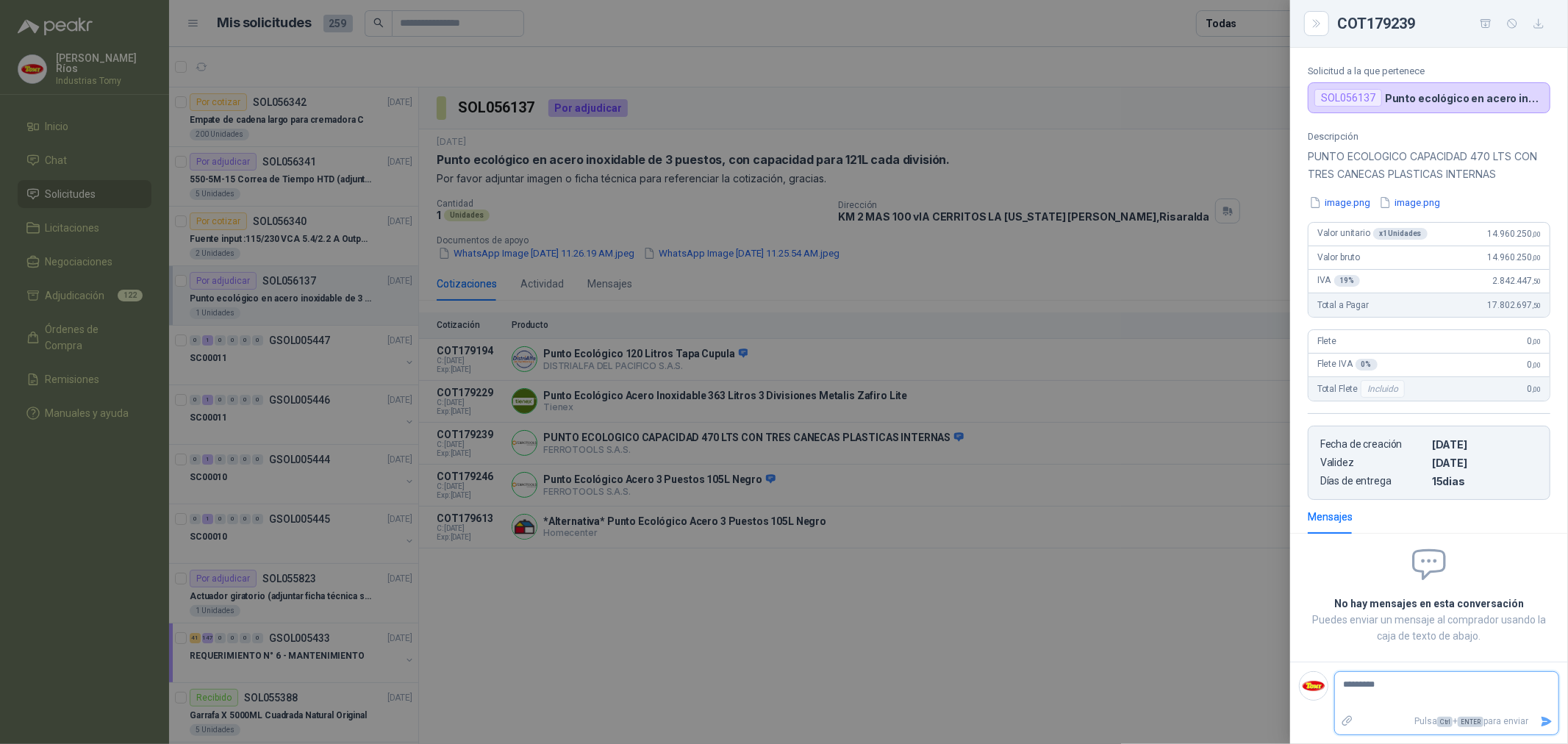
type textarea "********"
type textarea "******"
type textarea "********"
type textarea "*********"
type textarea "**********"
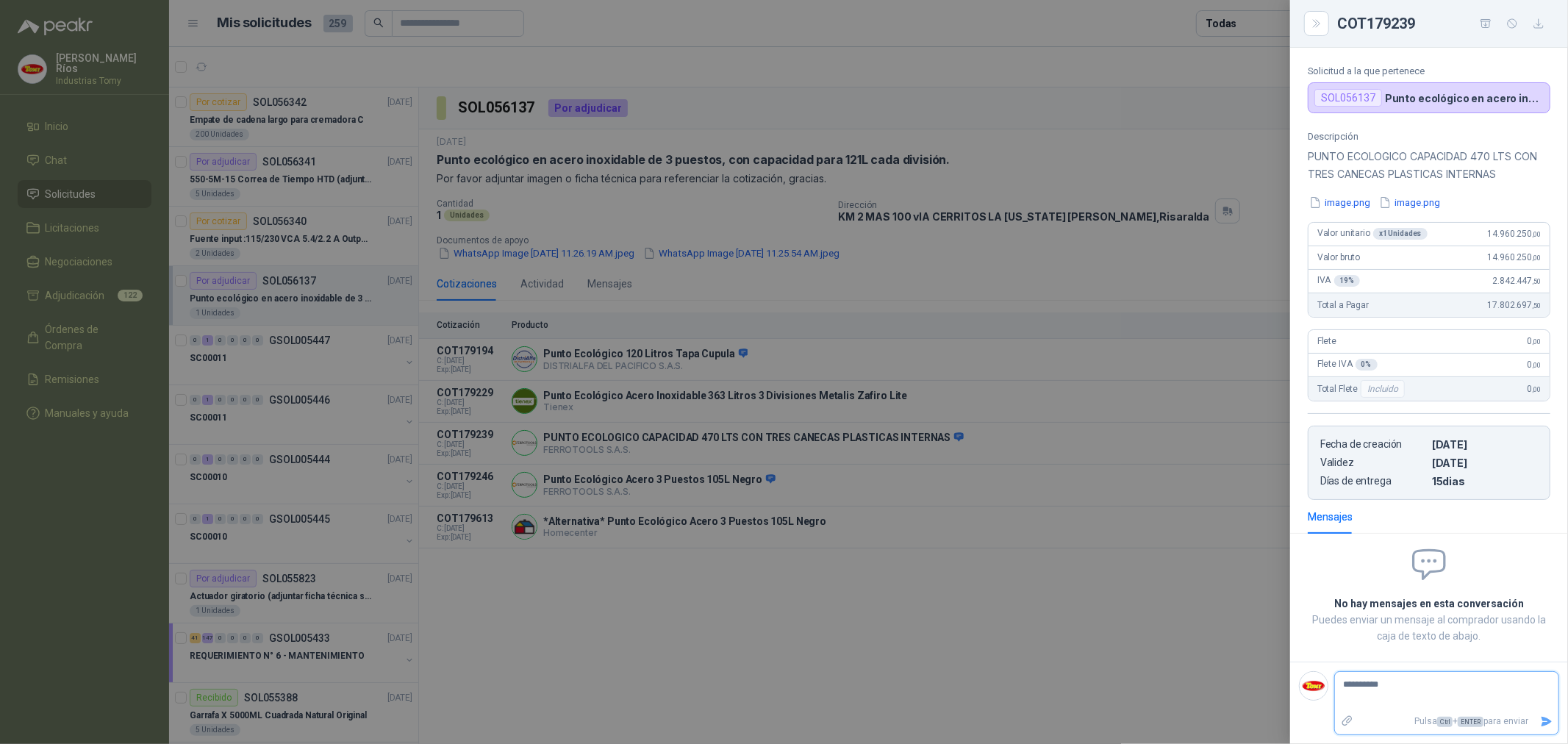
type textarea "**********"
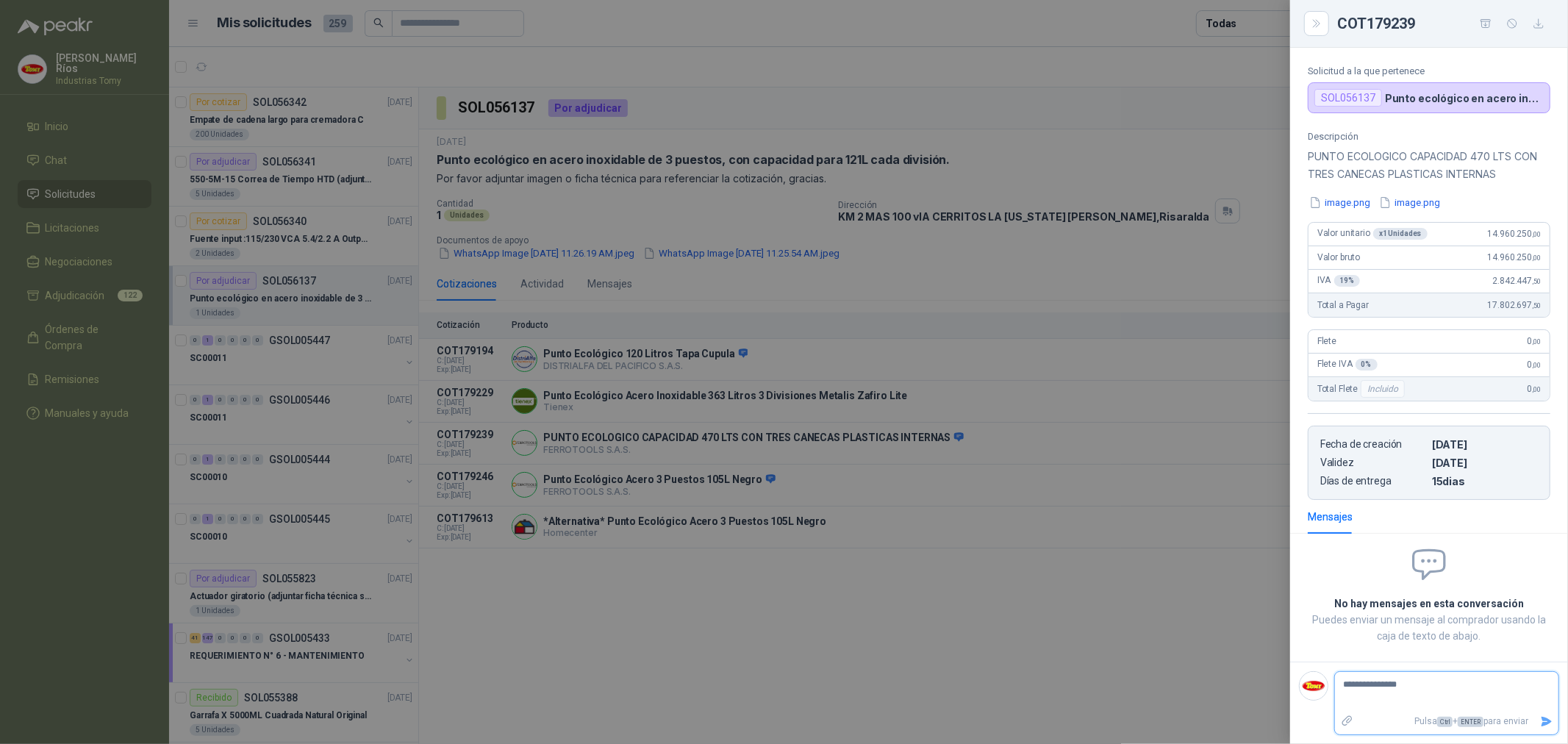
type textarea "**********"
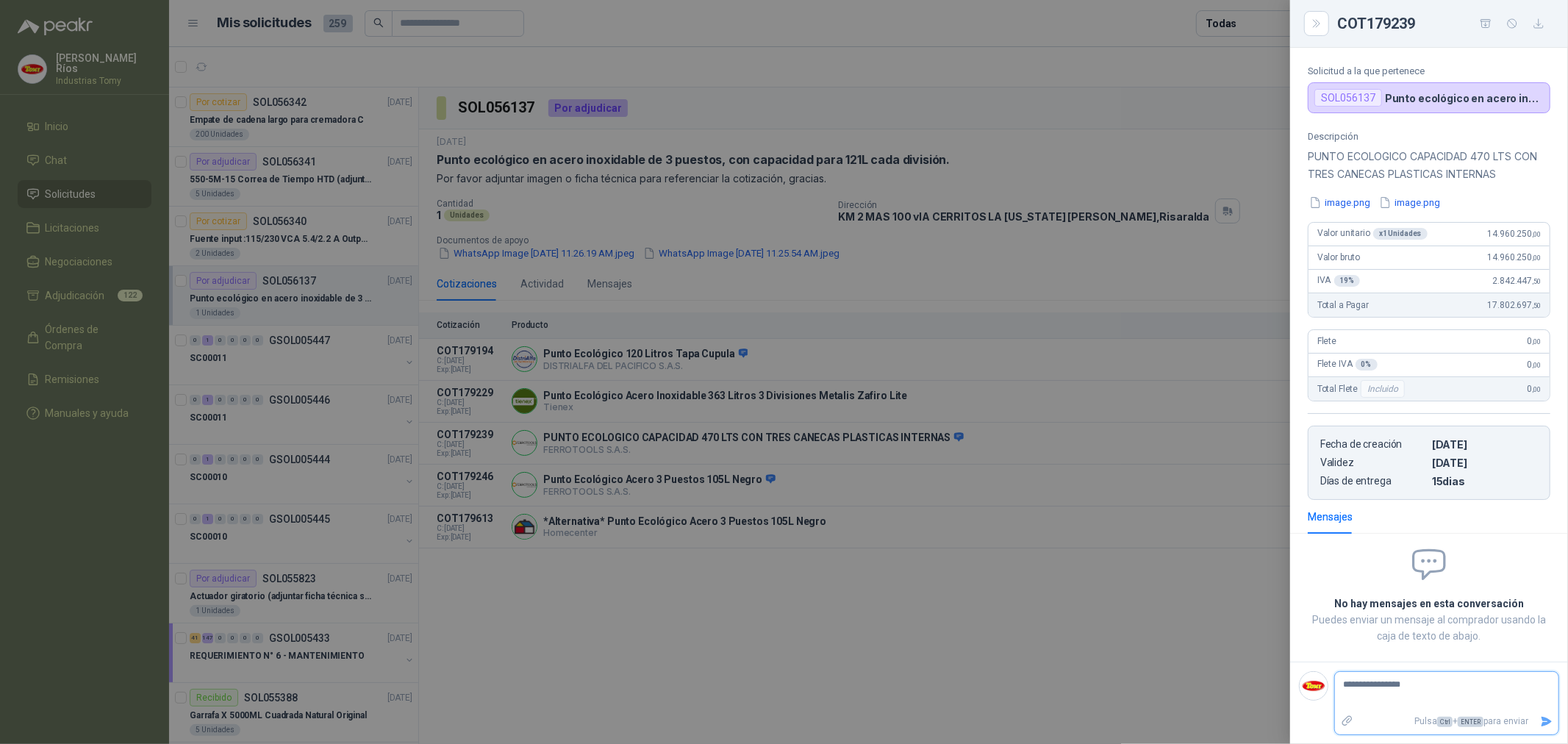
type textarea "**********"
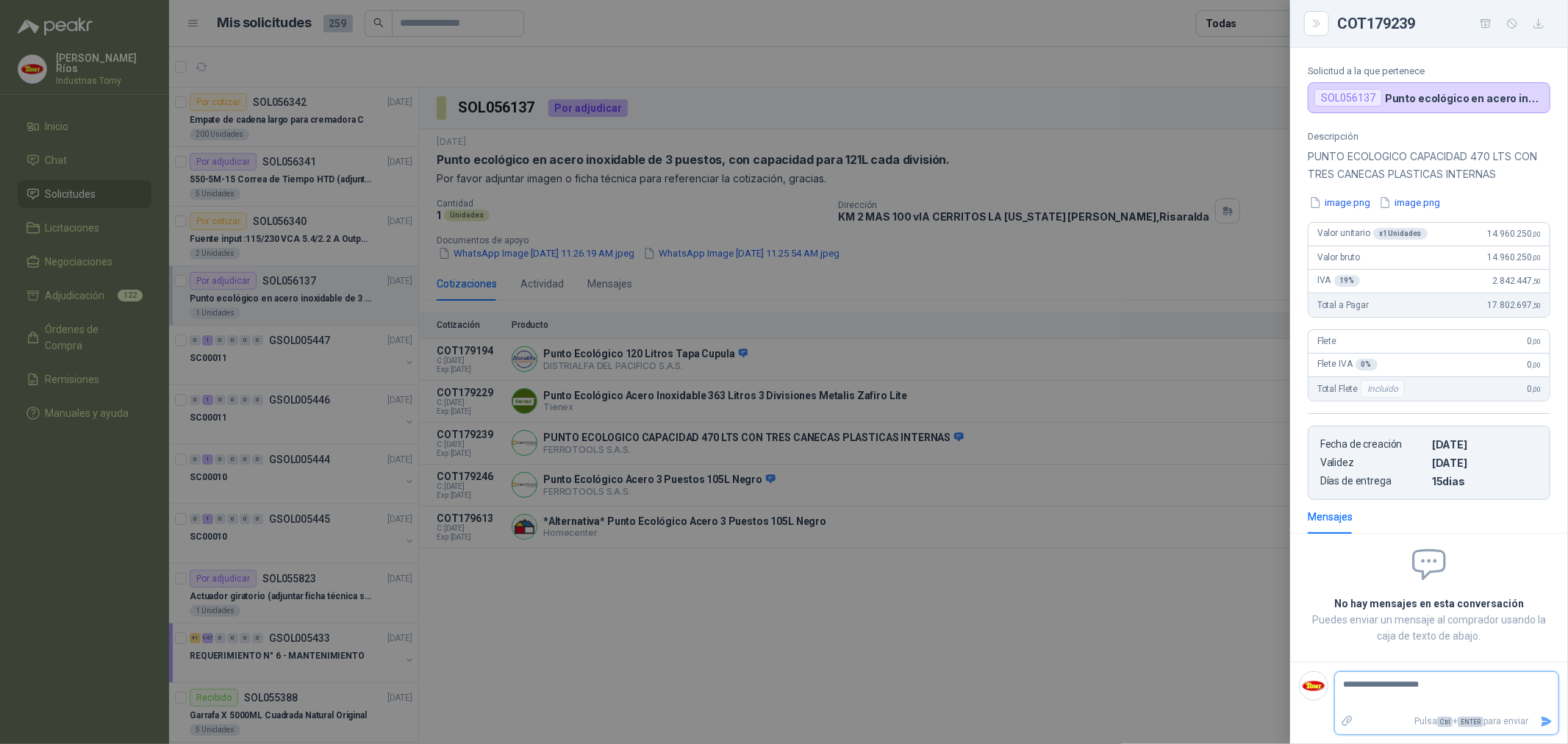
type textarea "**********"
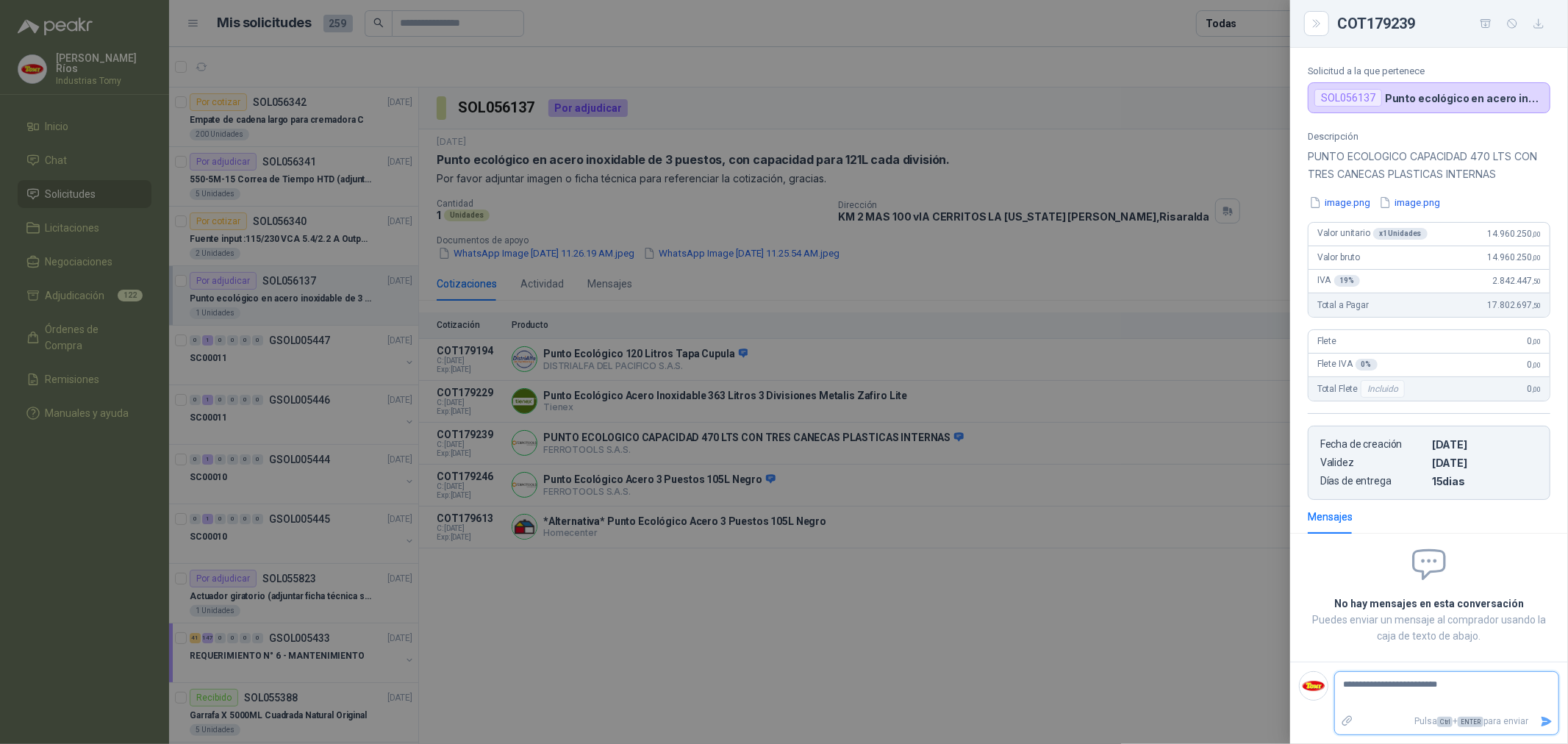
type textarea "**********"
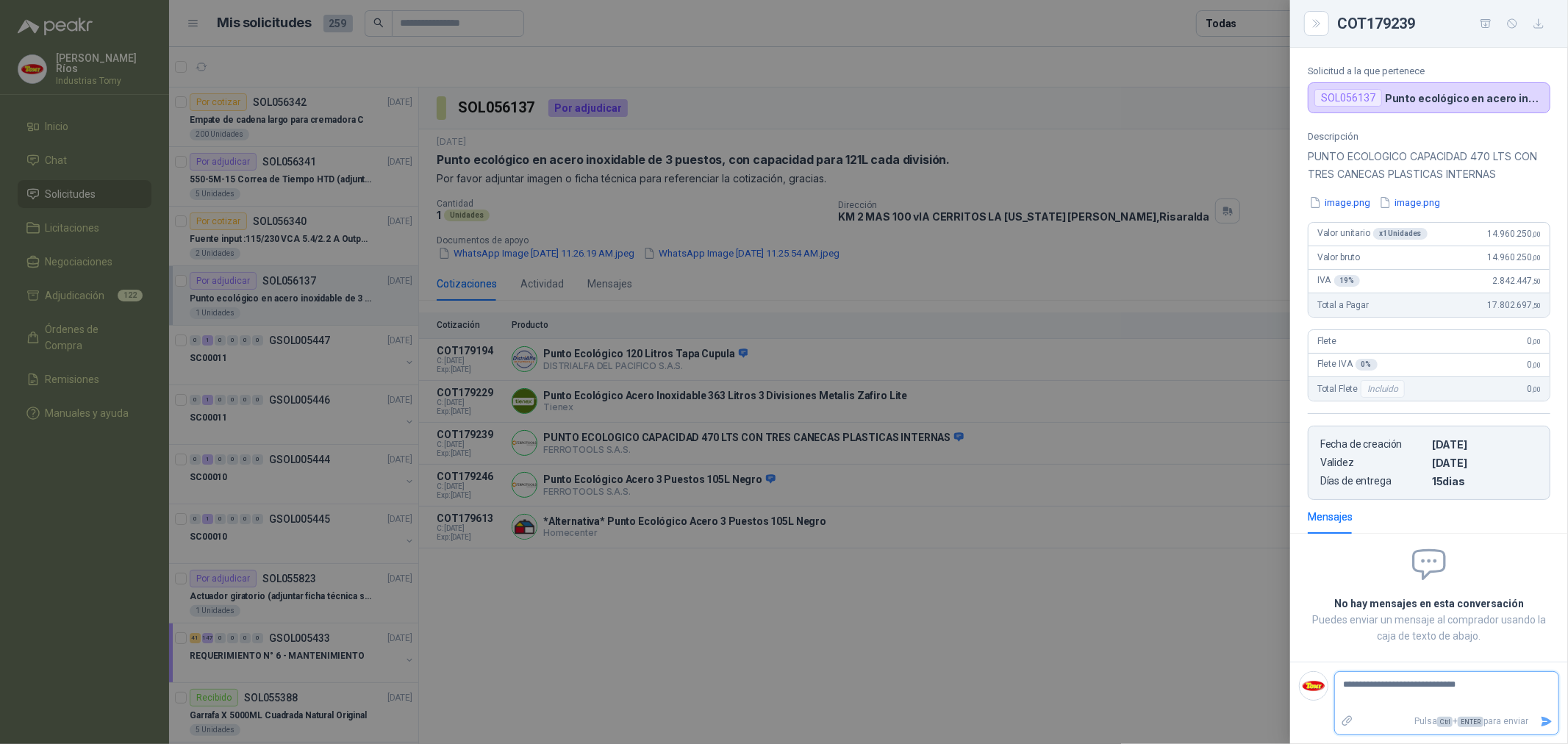
type textarea "**********"
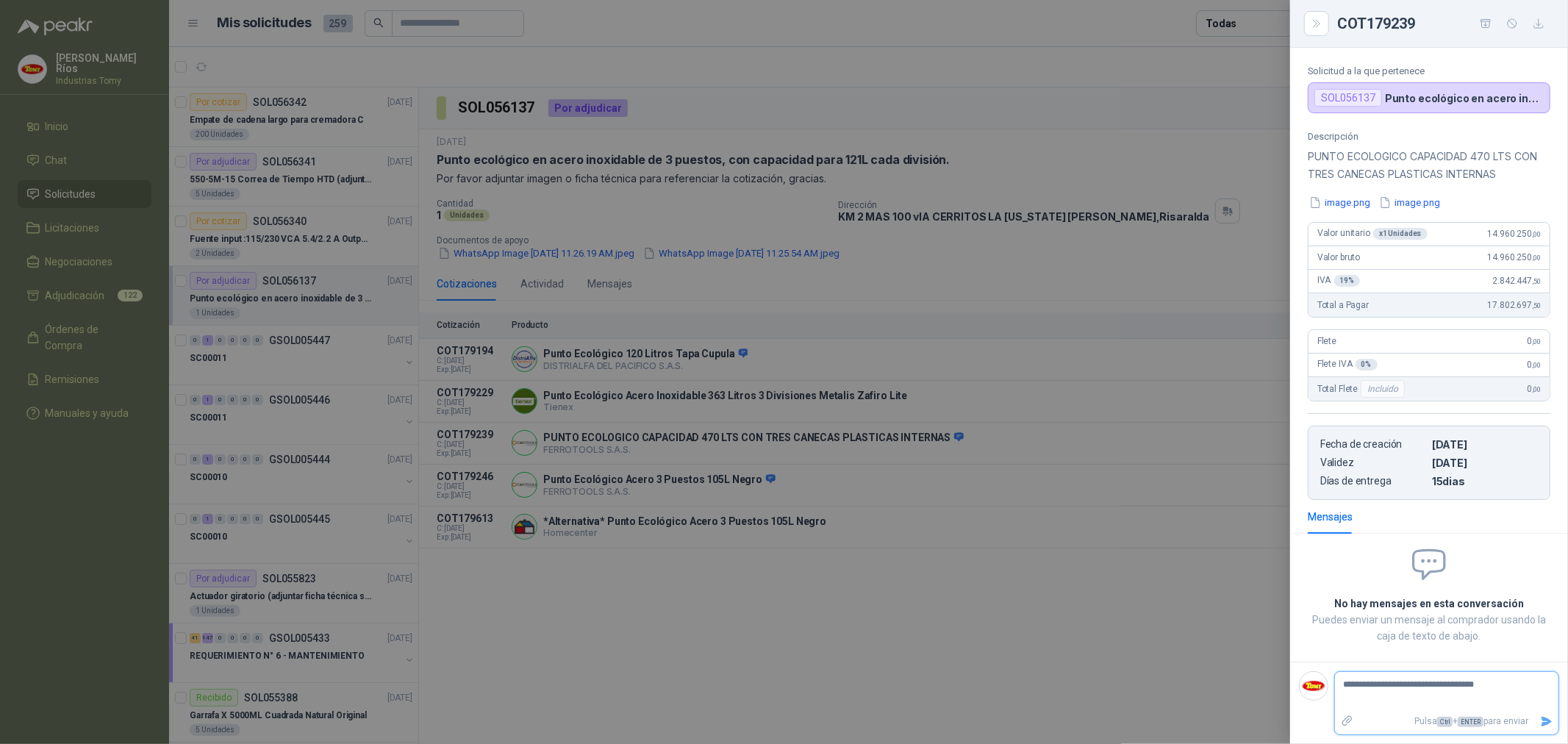
type textarea "**********"
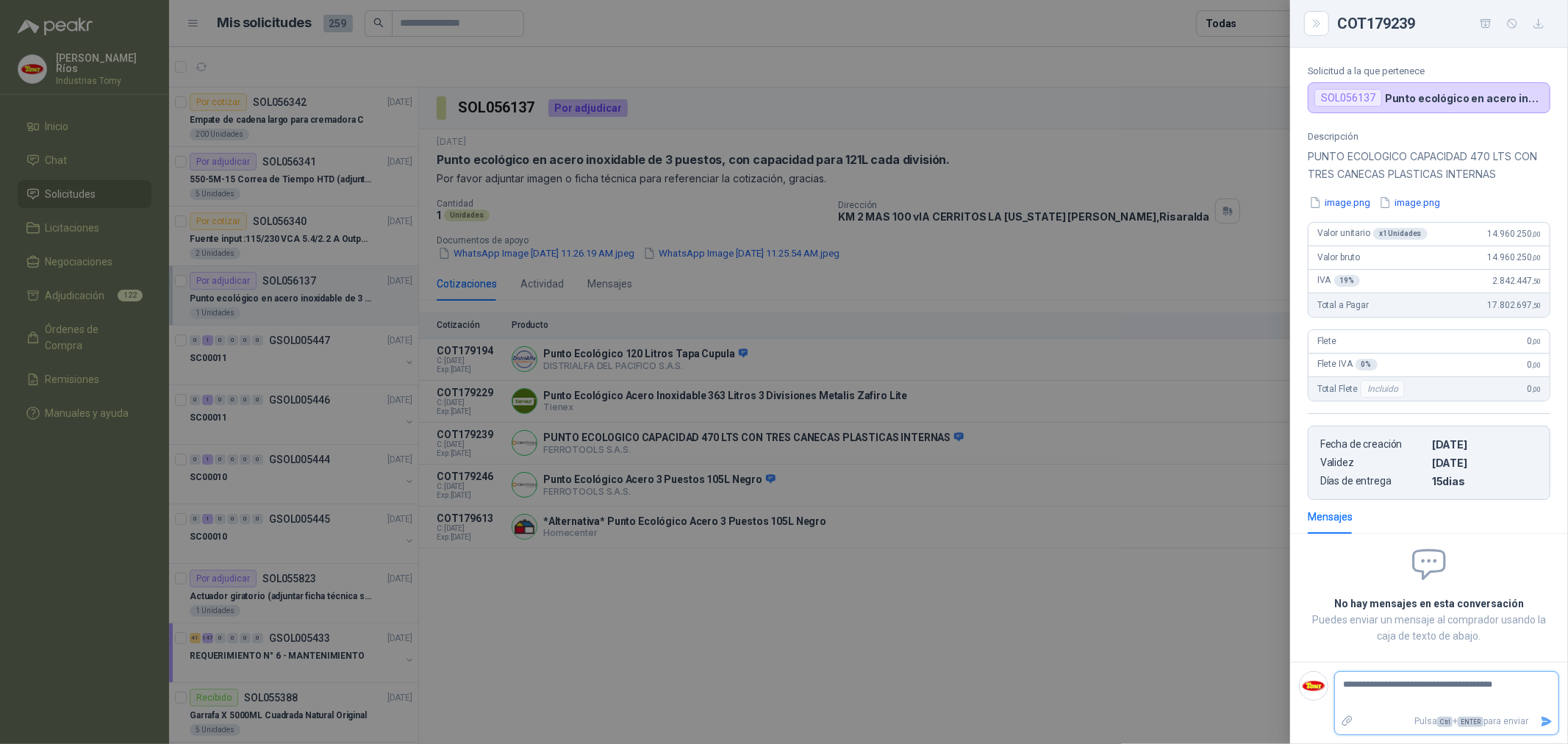
type textarea "**********"
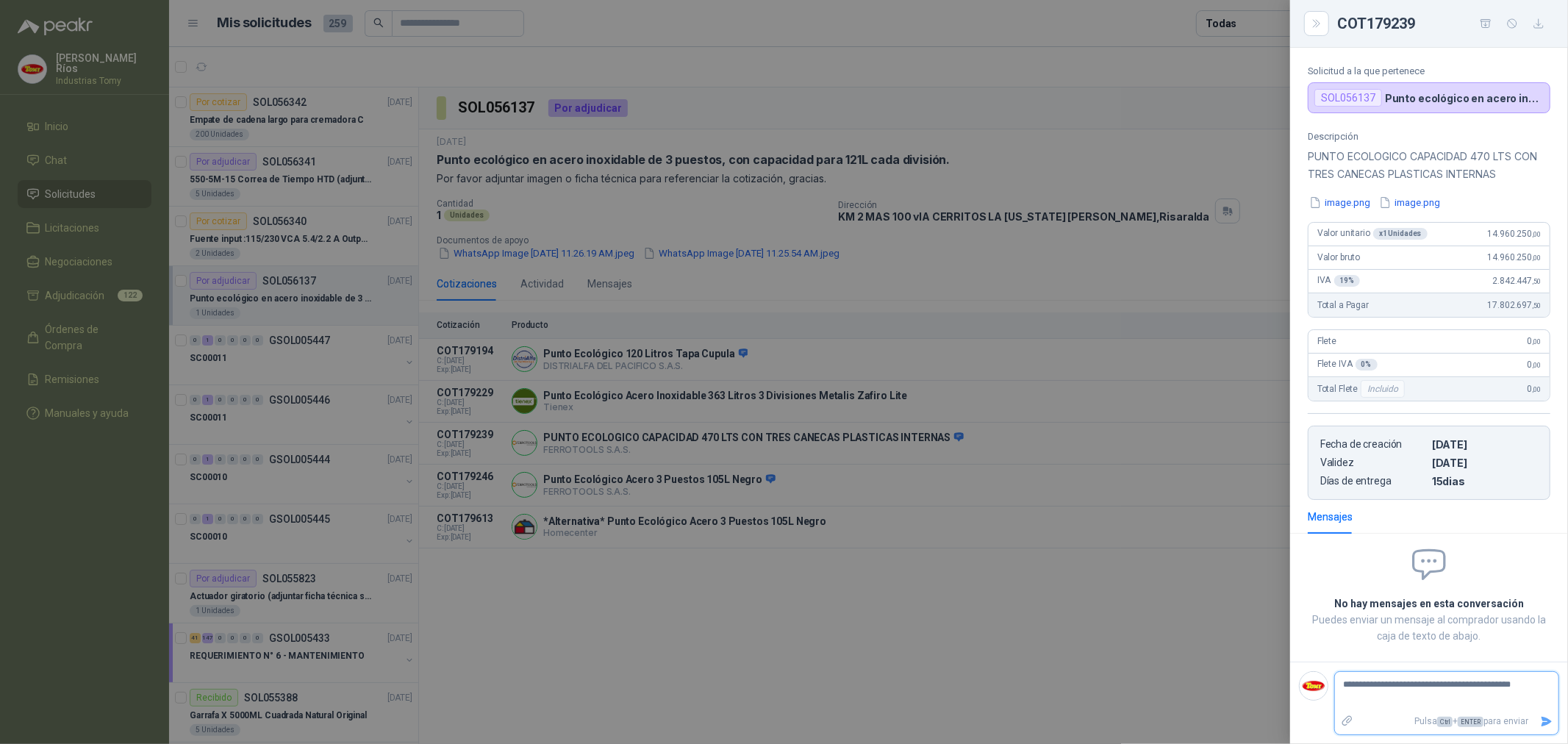
type textarea "**********"
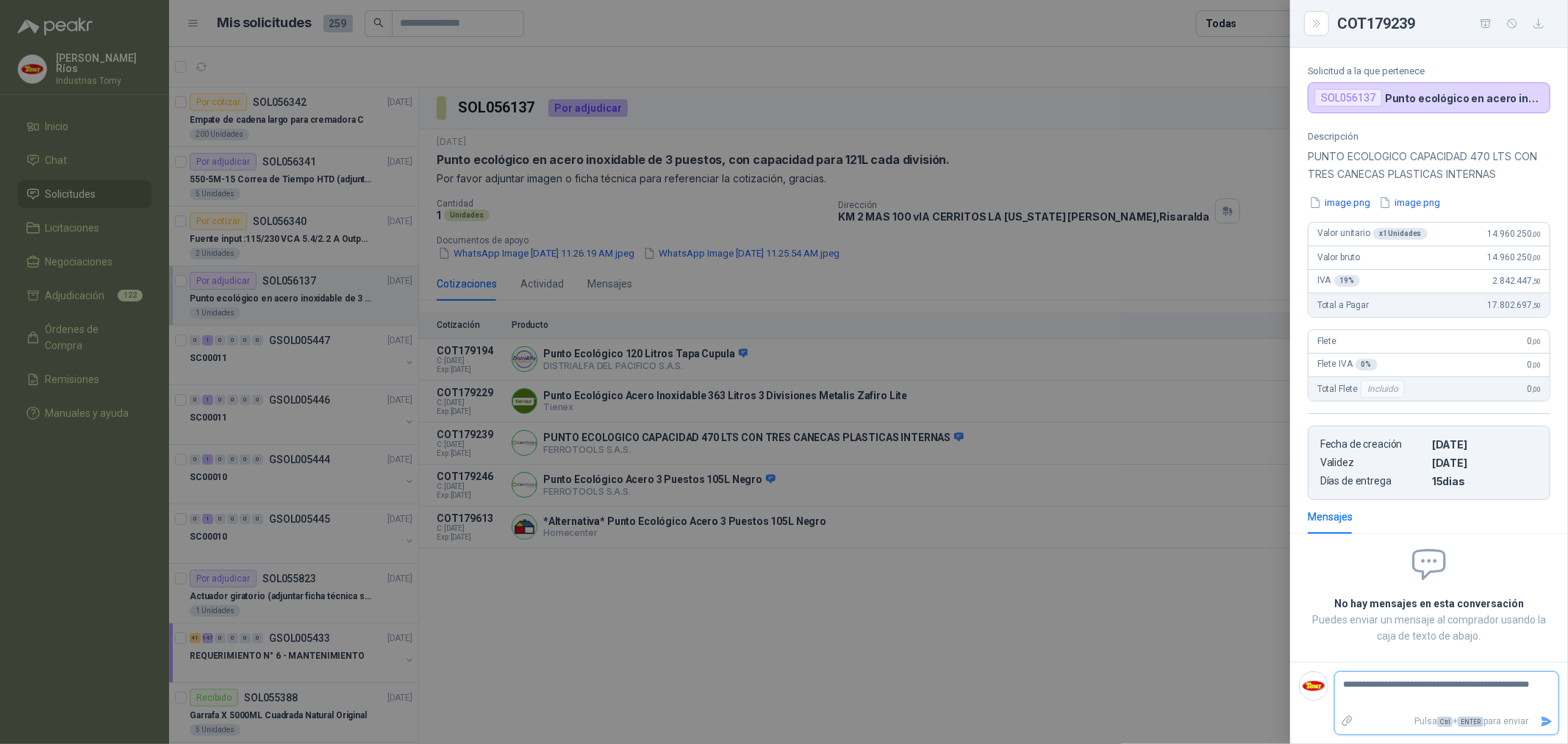
type textarea "**********"
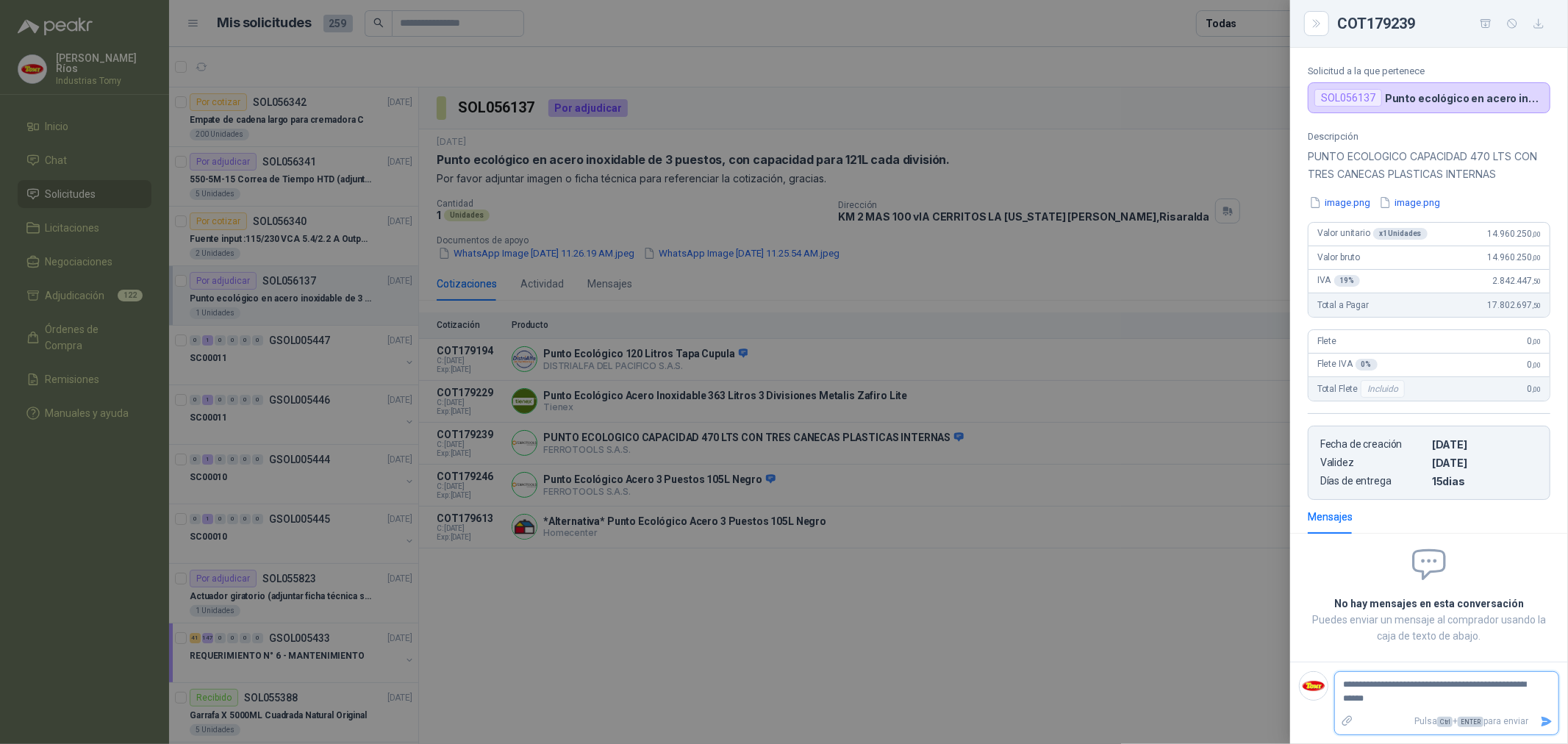
type textarea "**********"
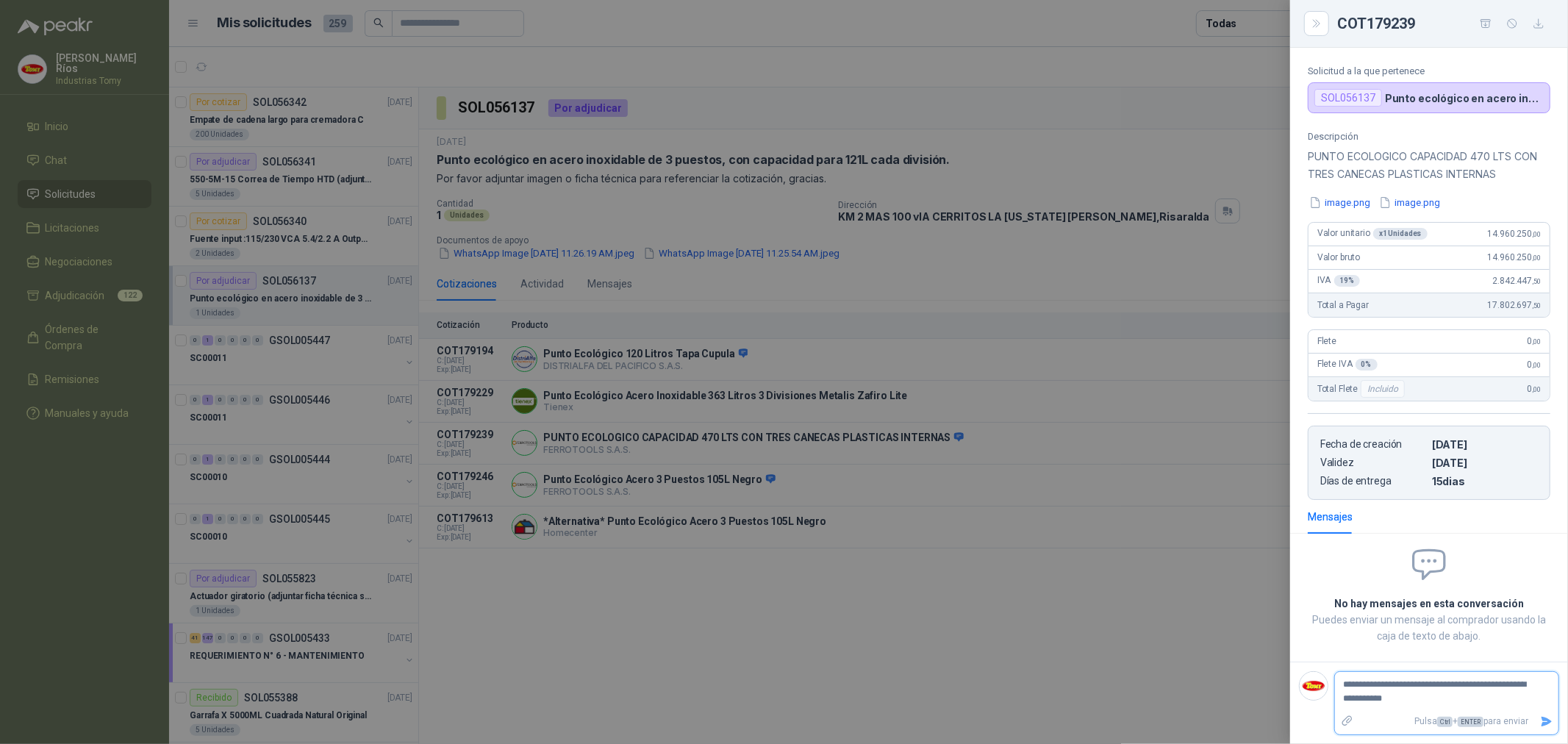
type textarea "**********"
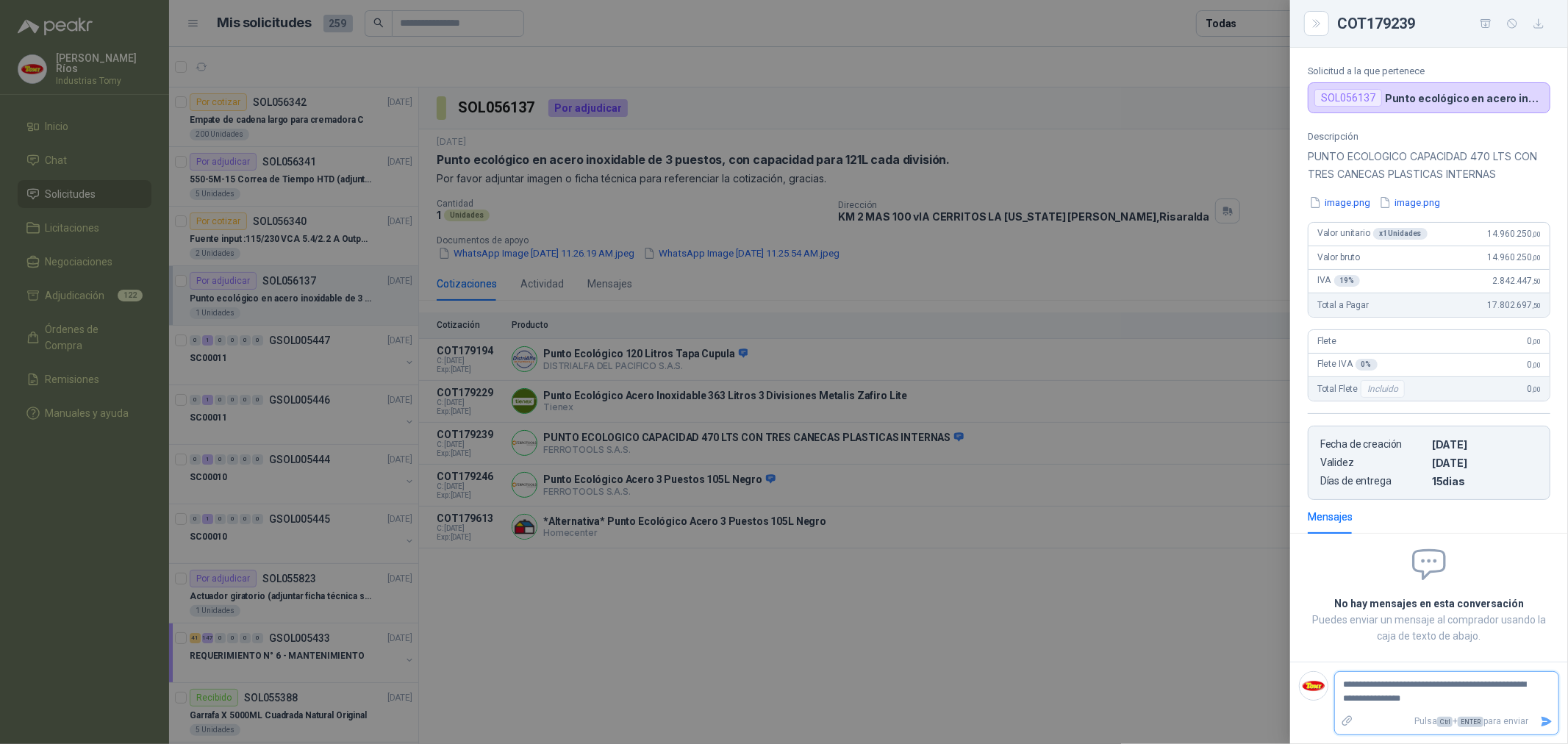
type textarea "**********"
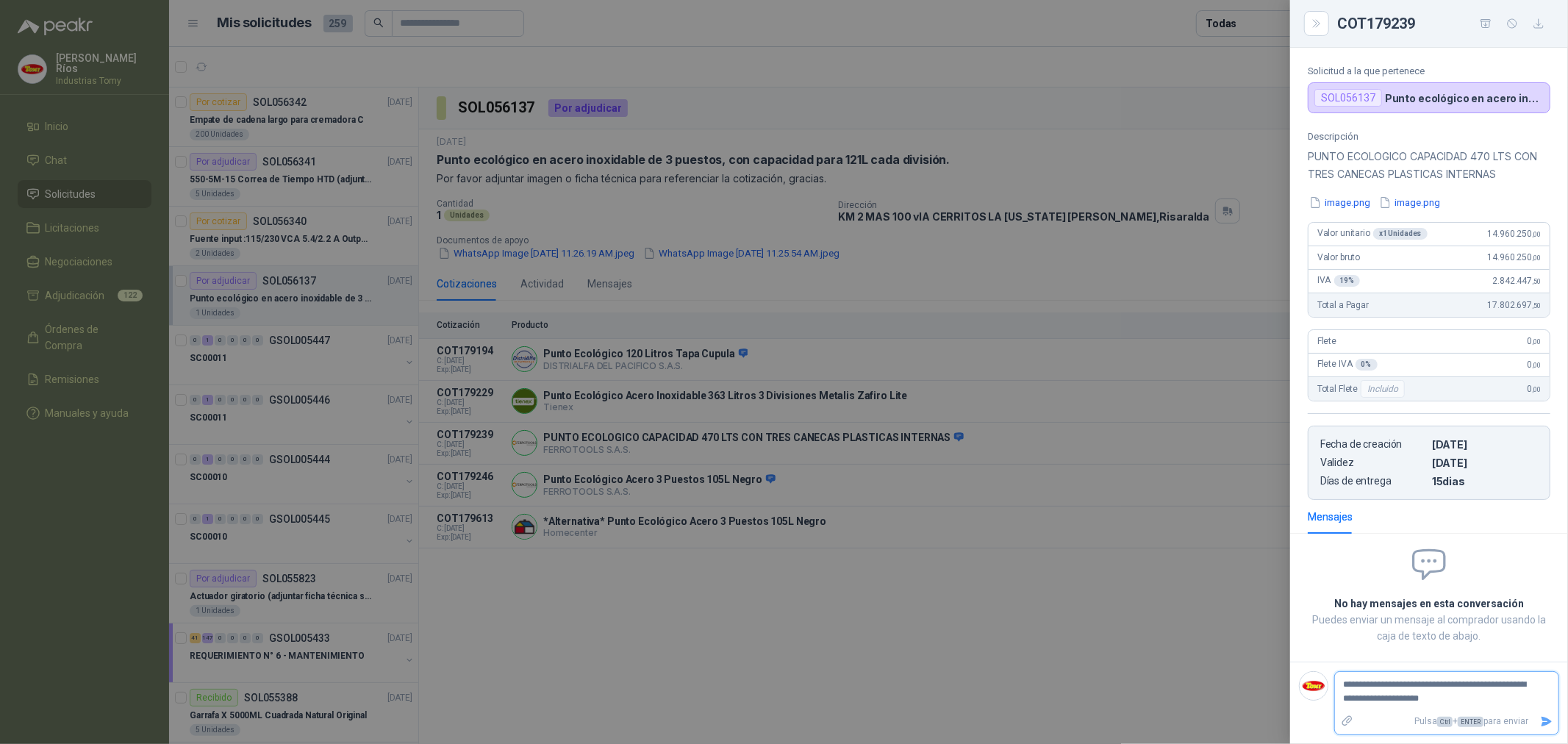
type textarea "**********"
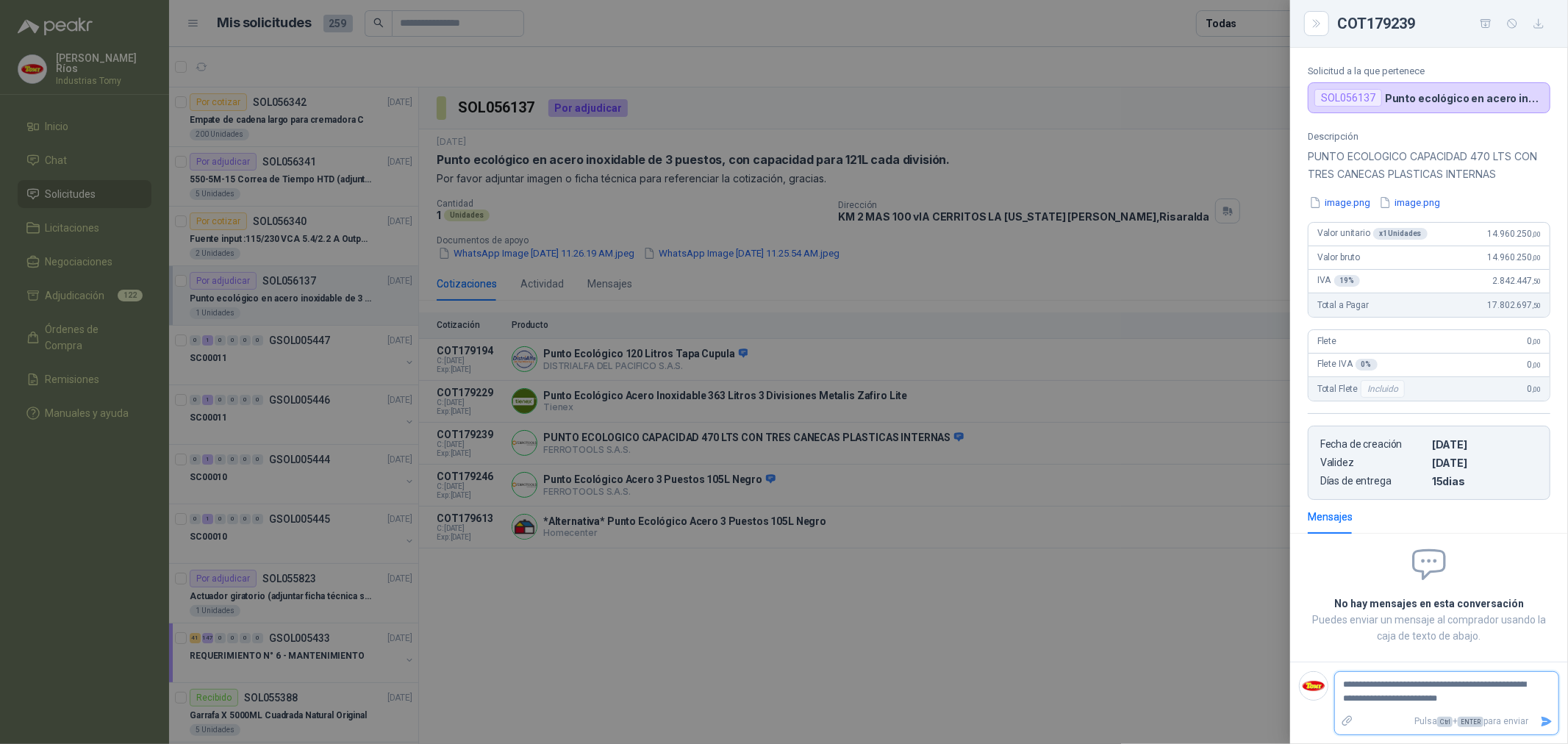
type textarea "**********"
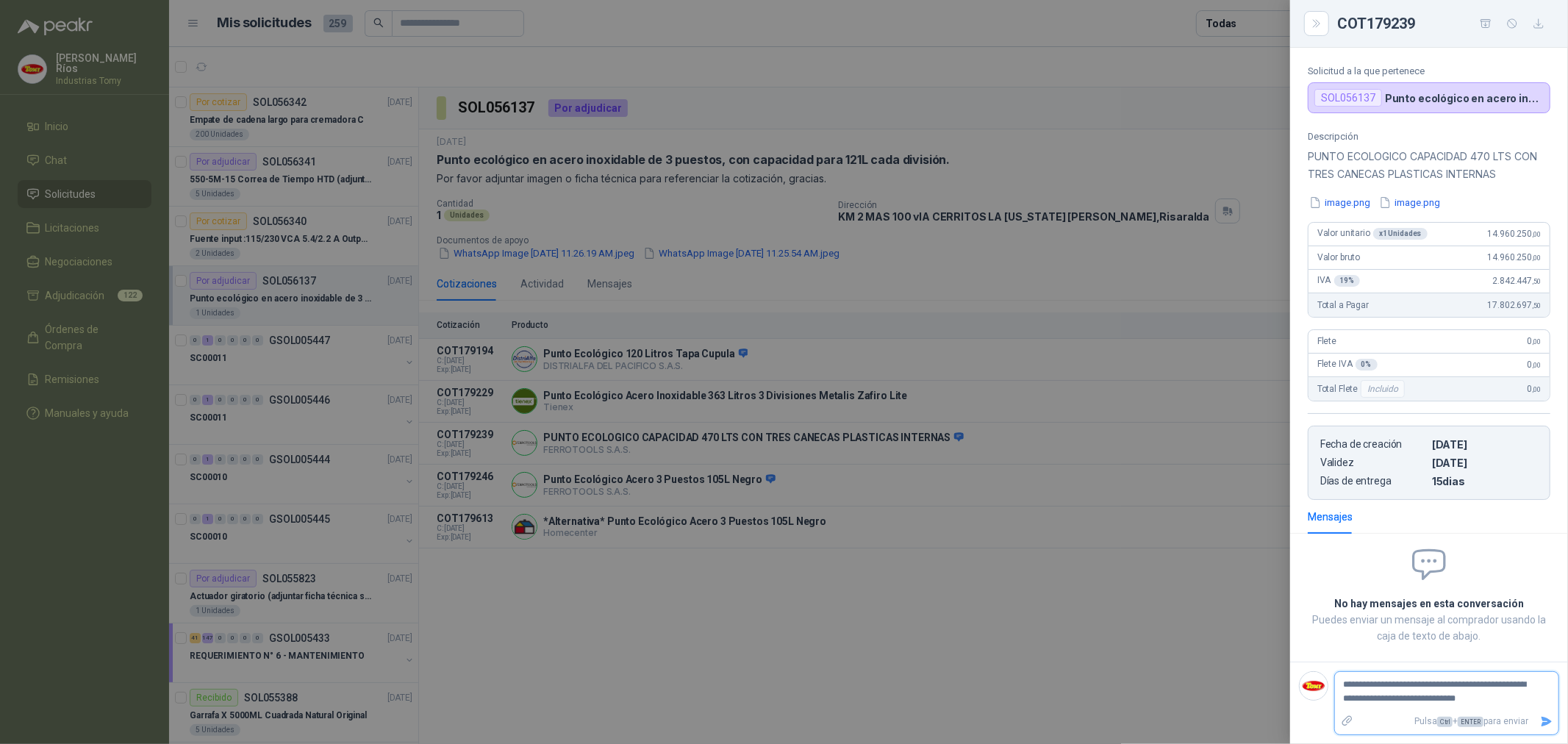
type textarea "**********"
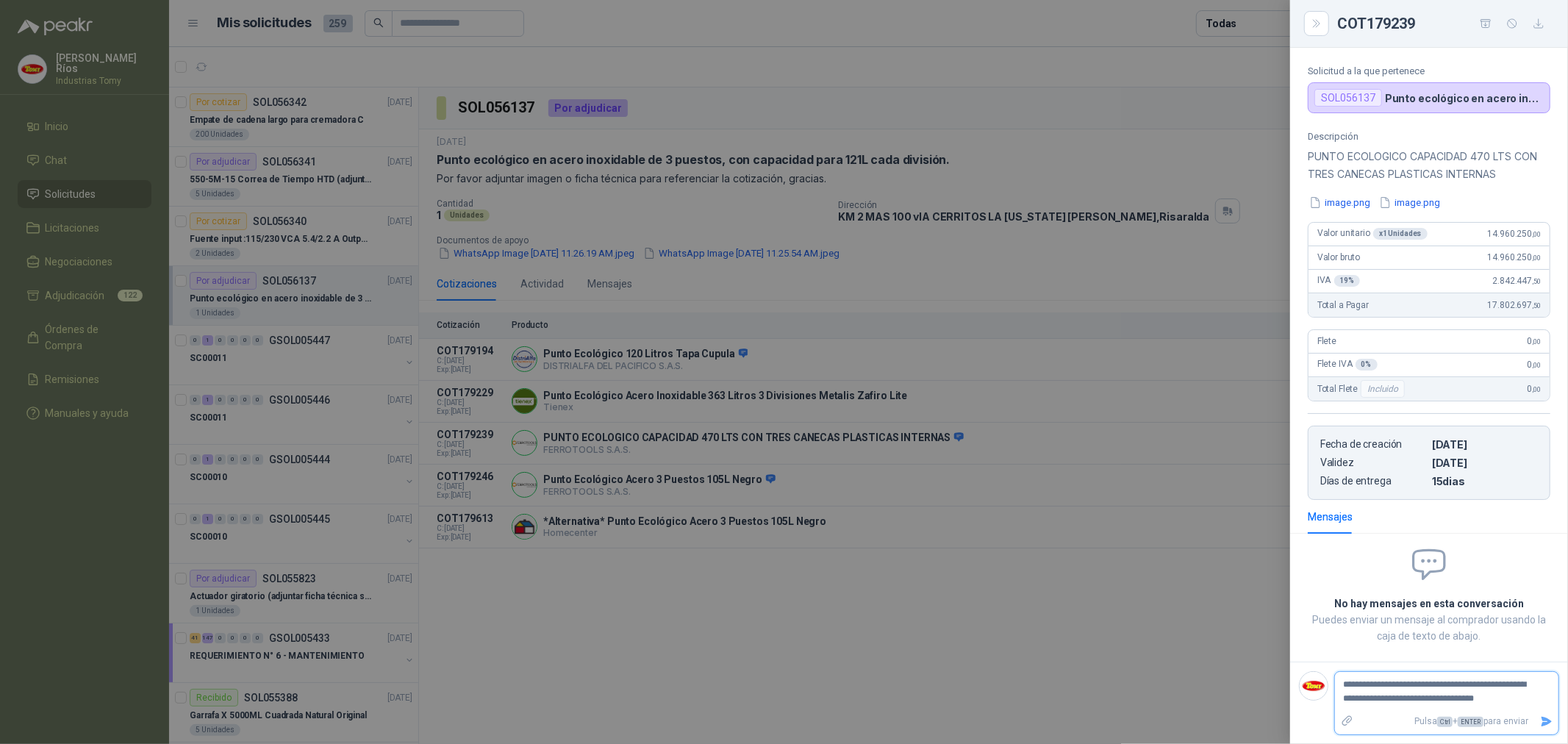
type textarea "**********"
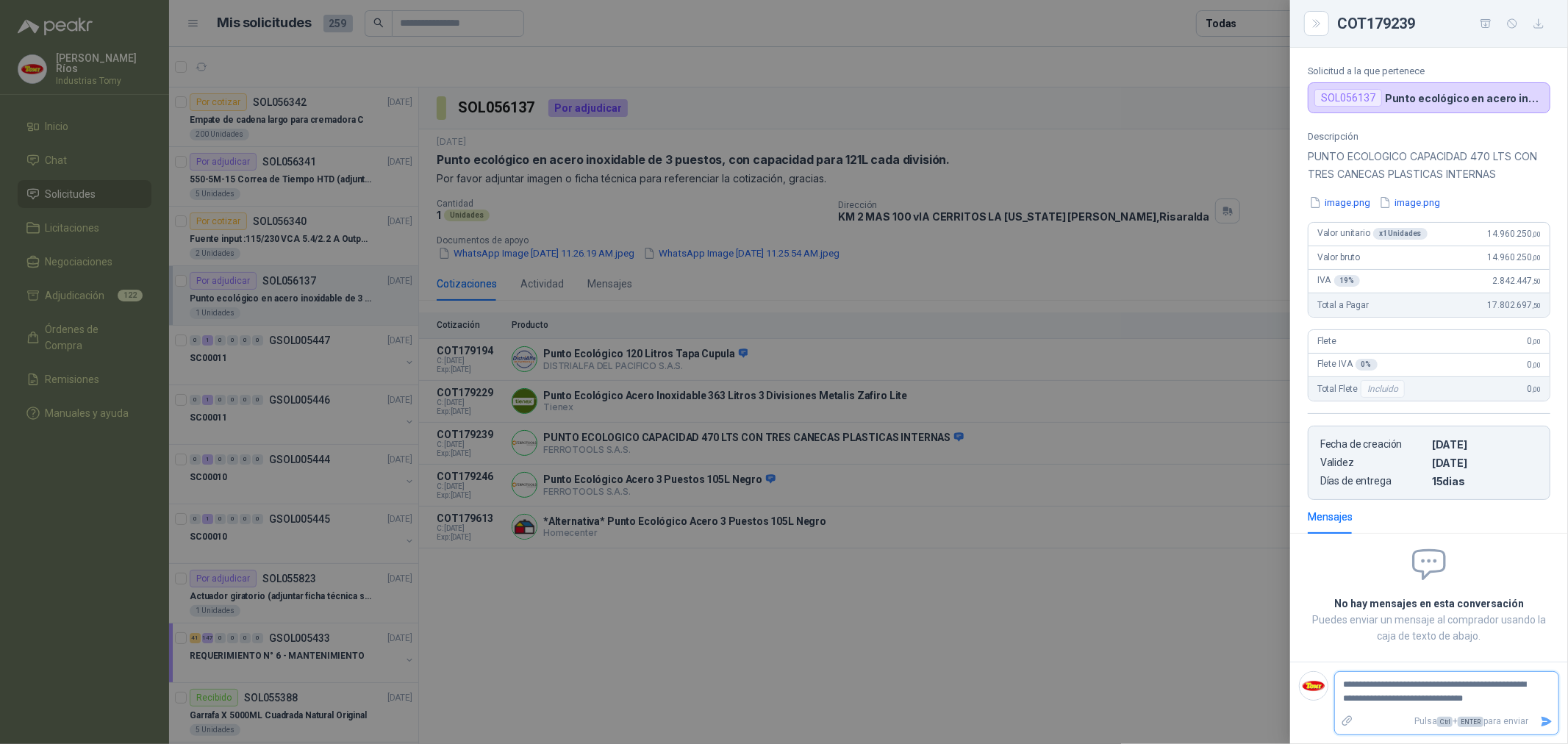
type textarea "**********"
click at [1421, 689] on textarea "**********" at bounding box center [1441, 691] width 212 height 34
click at [1535, 714] on button "Enviar" at bounding box center [1546, 721] width 24 height 26
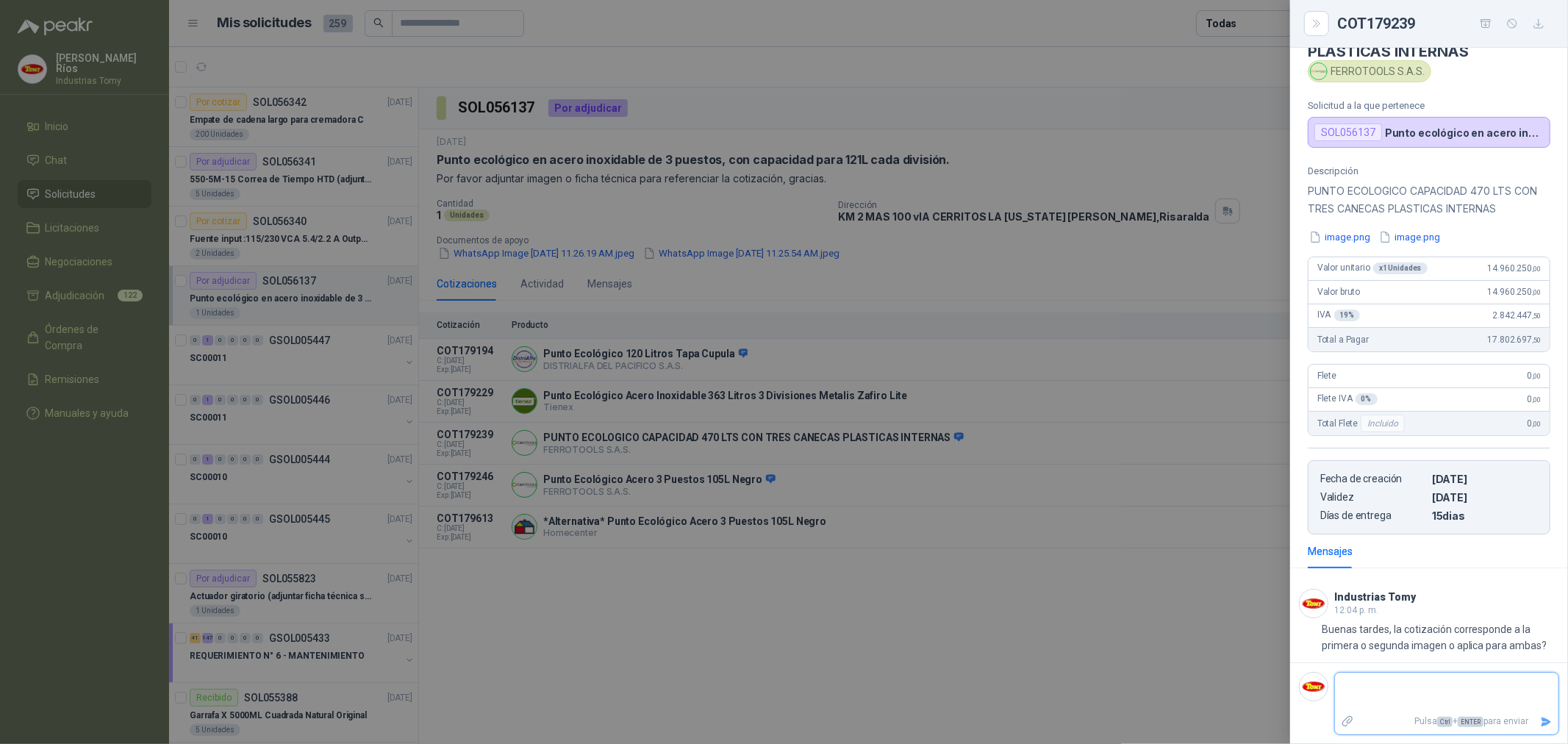
click at [1408, 685] on textarea at bounding box center [1441, 692] width 212 height 34
click at [1424, 704] on textarea "**********" at bounding box center [1441, 697] width 212 height 48
click at [1542, 738] on icon "Enviar" at bounding box center [1547, 735] width 10 height 9
click at [867, 545] on div at bounding box center [784, 372] width 1568 height 744
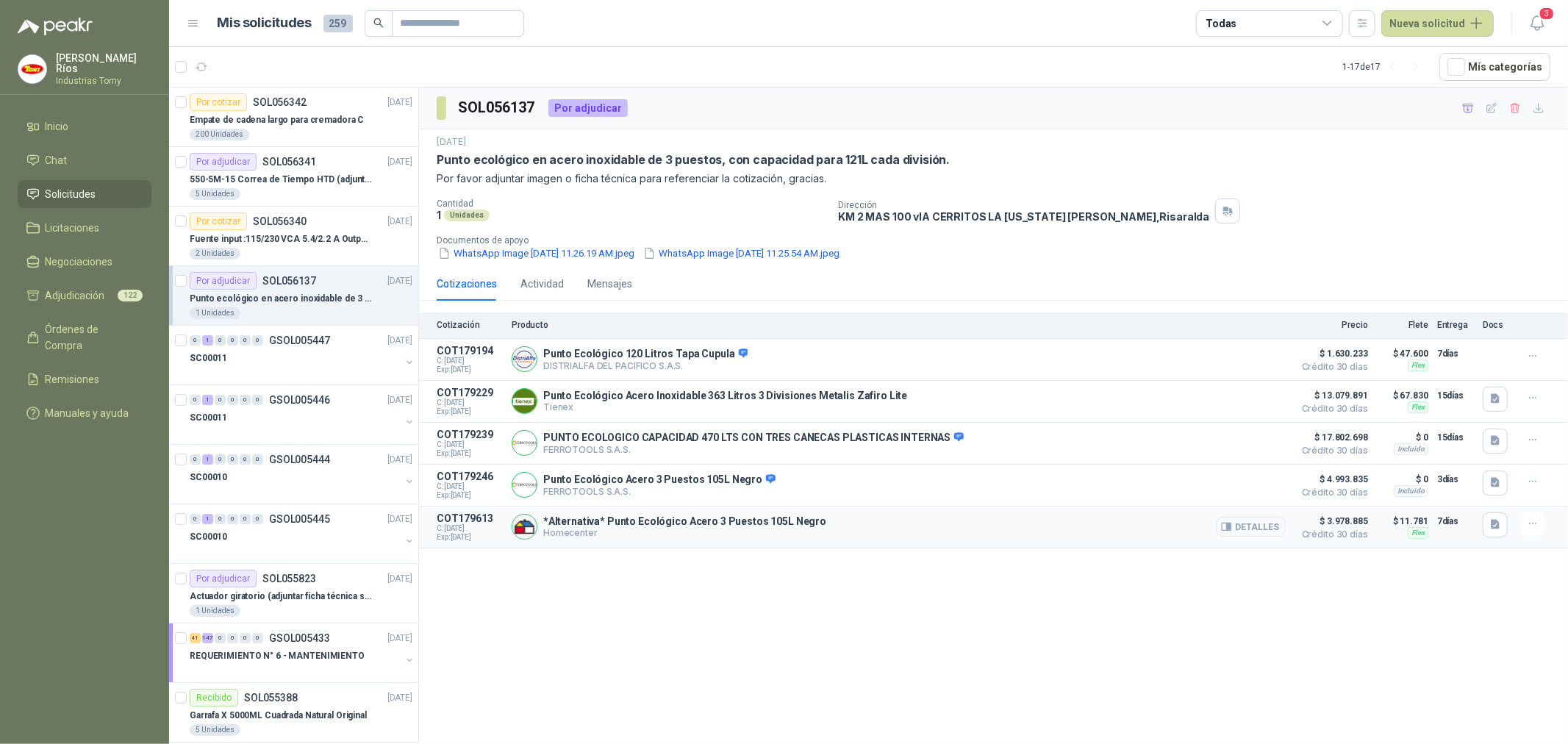
click at [1247, 527] on button "Detalles" at bounding box center [1251, 526] width 69 height 20
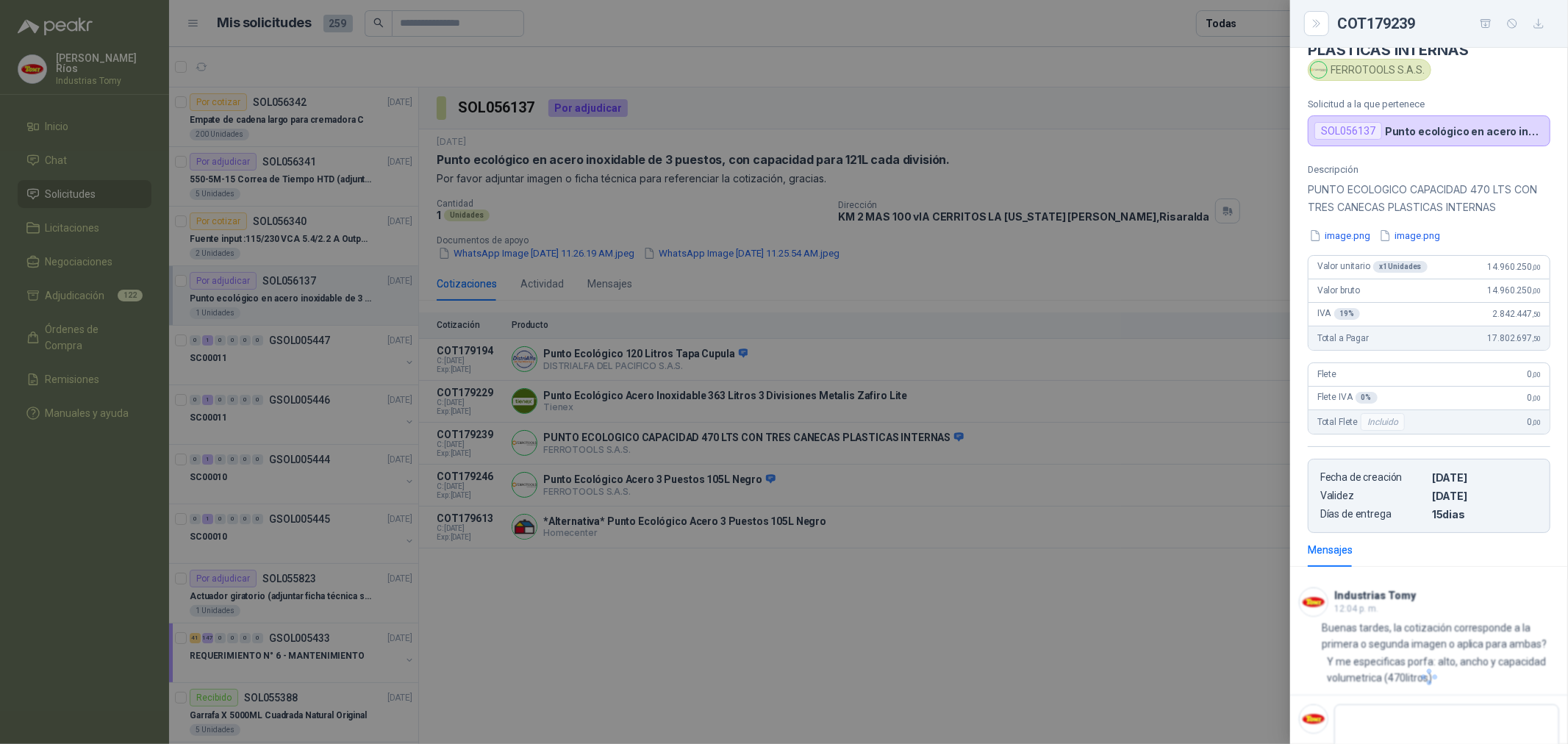
scroll to position [11, 0]
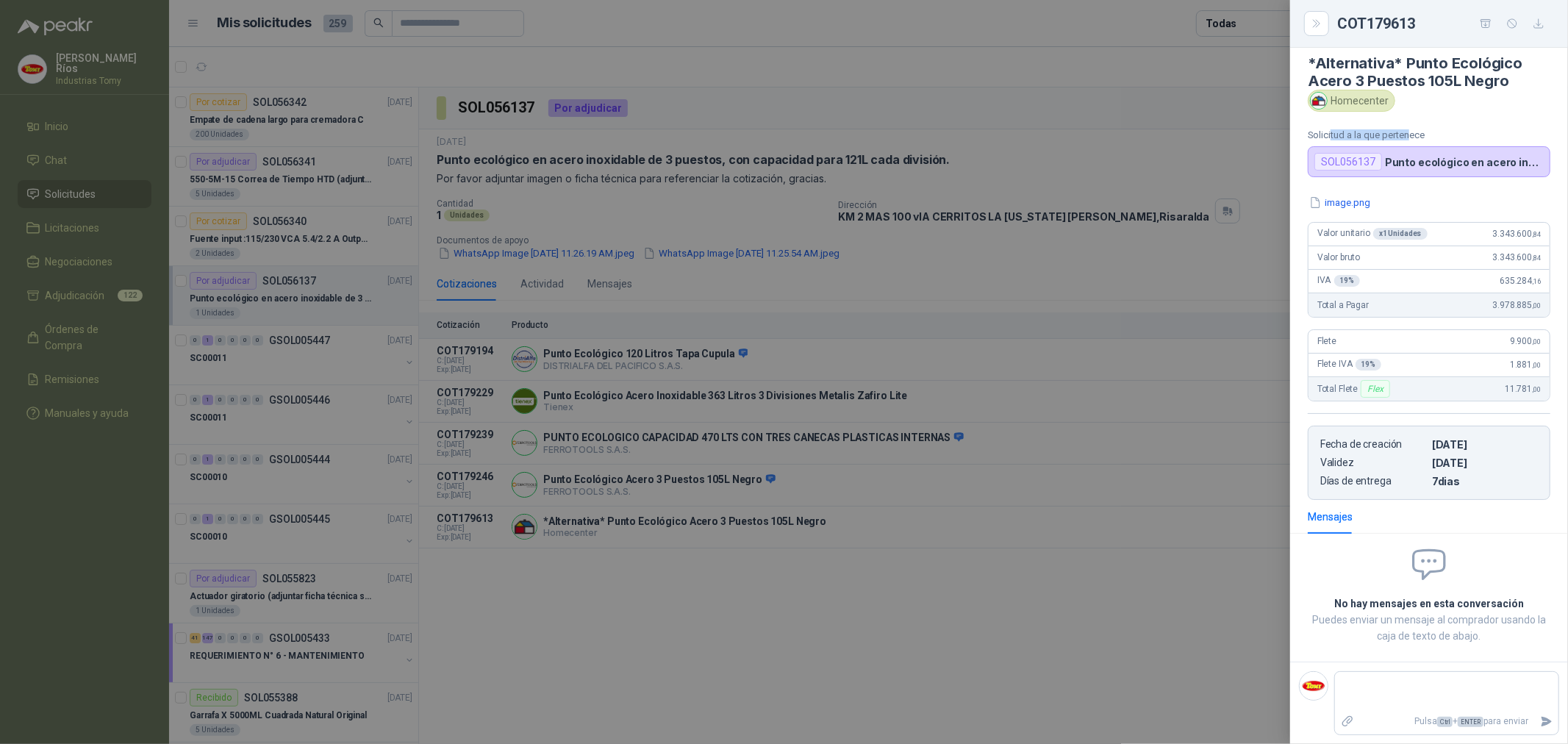
drag, startPoint x: 1385, startPoint y: 129, endPoint x: 1410, endPoint y: 130, distance: 25.0
click at [1410, 130] on p "Solicitud a la que pertenece" at bounding box center [1429, 135] width 243 height 11
drag, startPoint x: 1458, startPoint y: 164, endPoint x: 1505, endPoint y: 275, distance: 120.5
click at [1491, 164] on p "Punto ecológico en acero inoxidable de 3 puestos, con capacidad para 121L cada …" at bounding box center [1465, 162] width 159 height 13
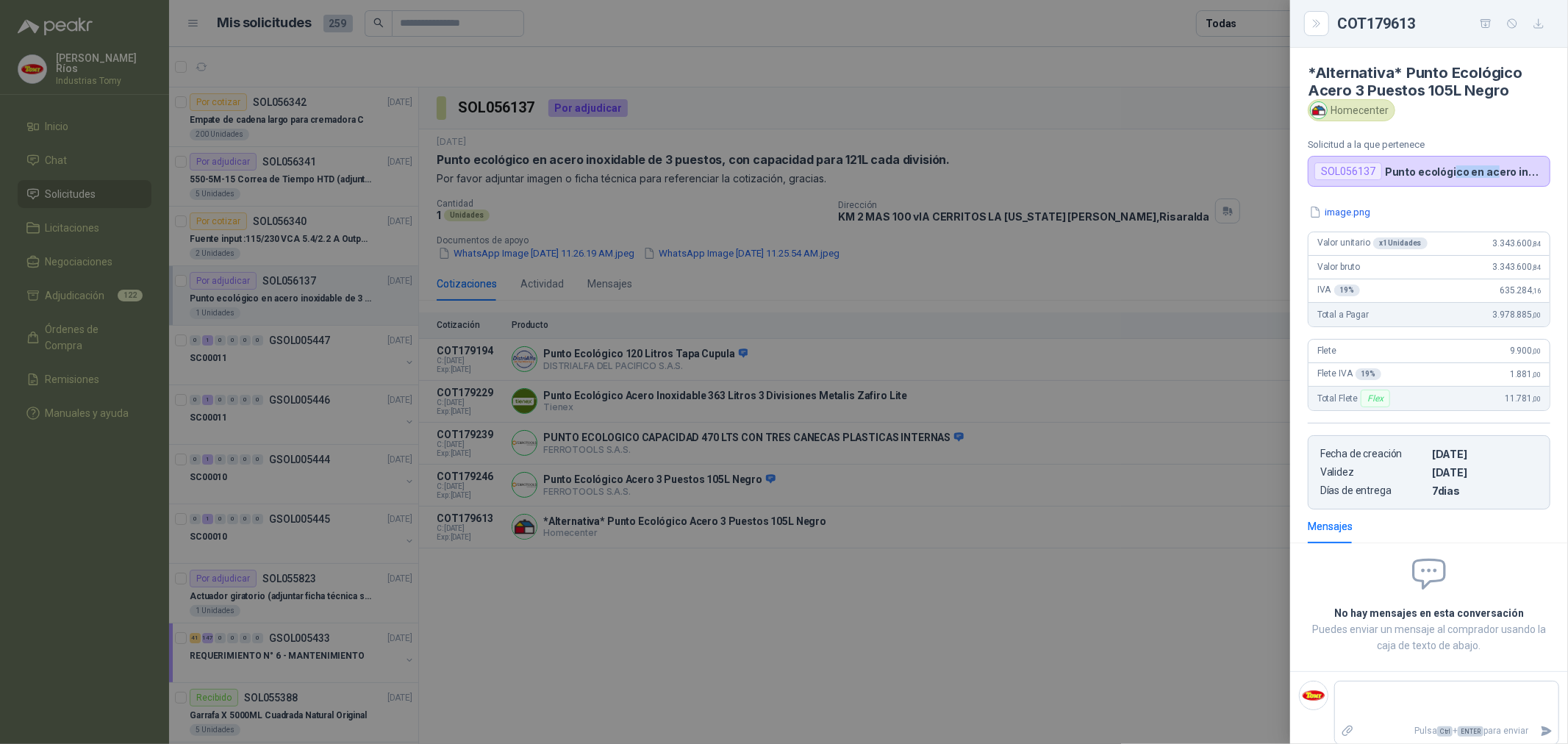
scroll to position [0, 0]
click at [1134, 642] on div at bounding box center [784, 372] width 1568 height 744
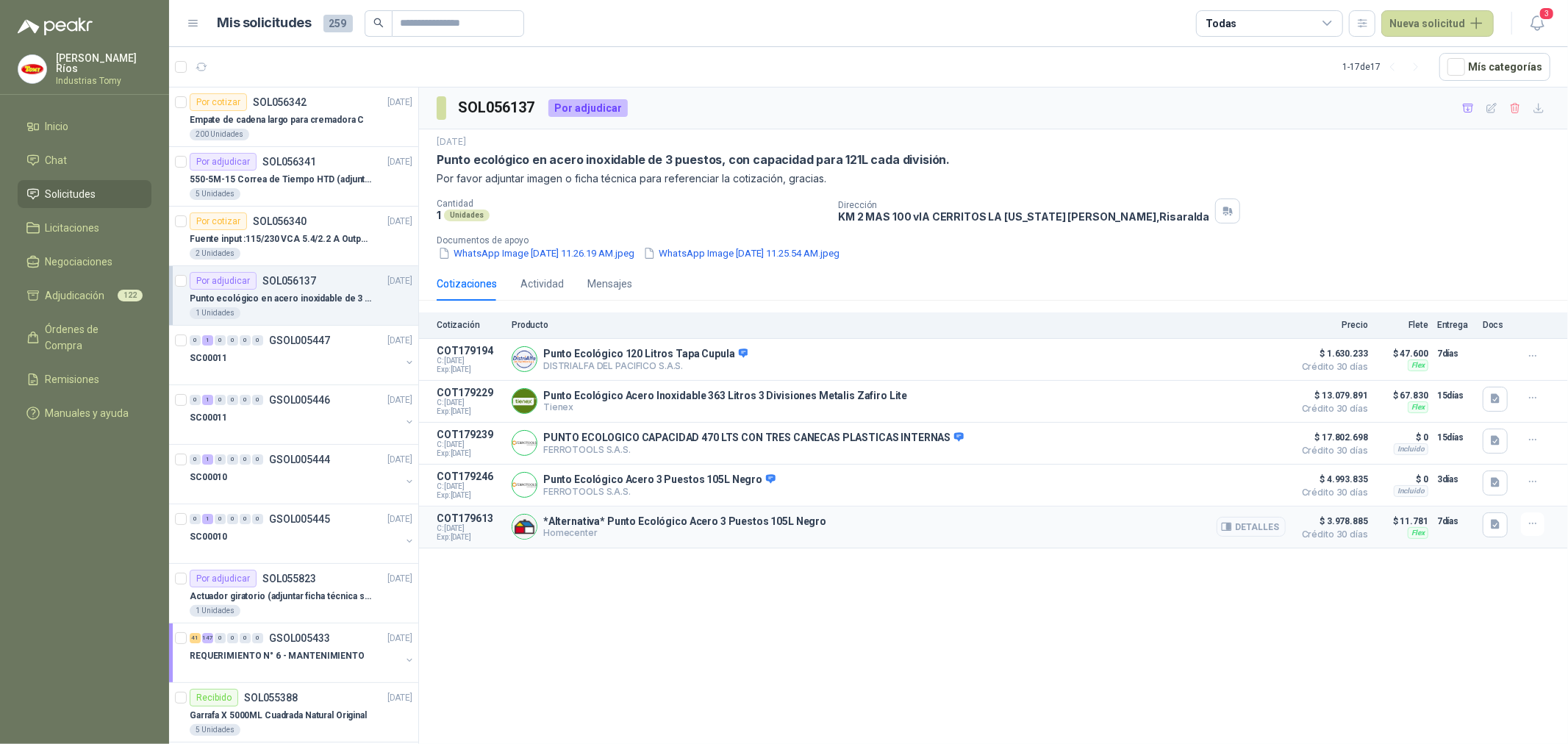
click at [1238, 532] on button "Detalles" at bounding box center [1251, 526] width 69 height 20
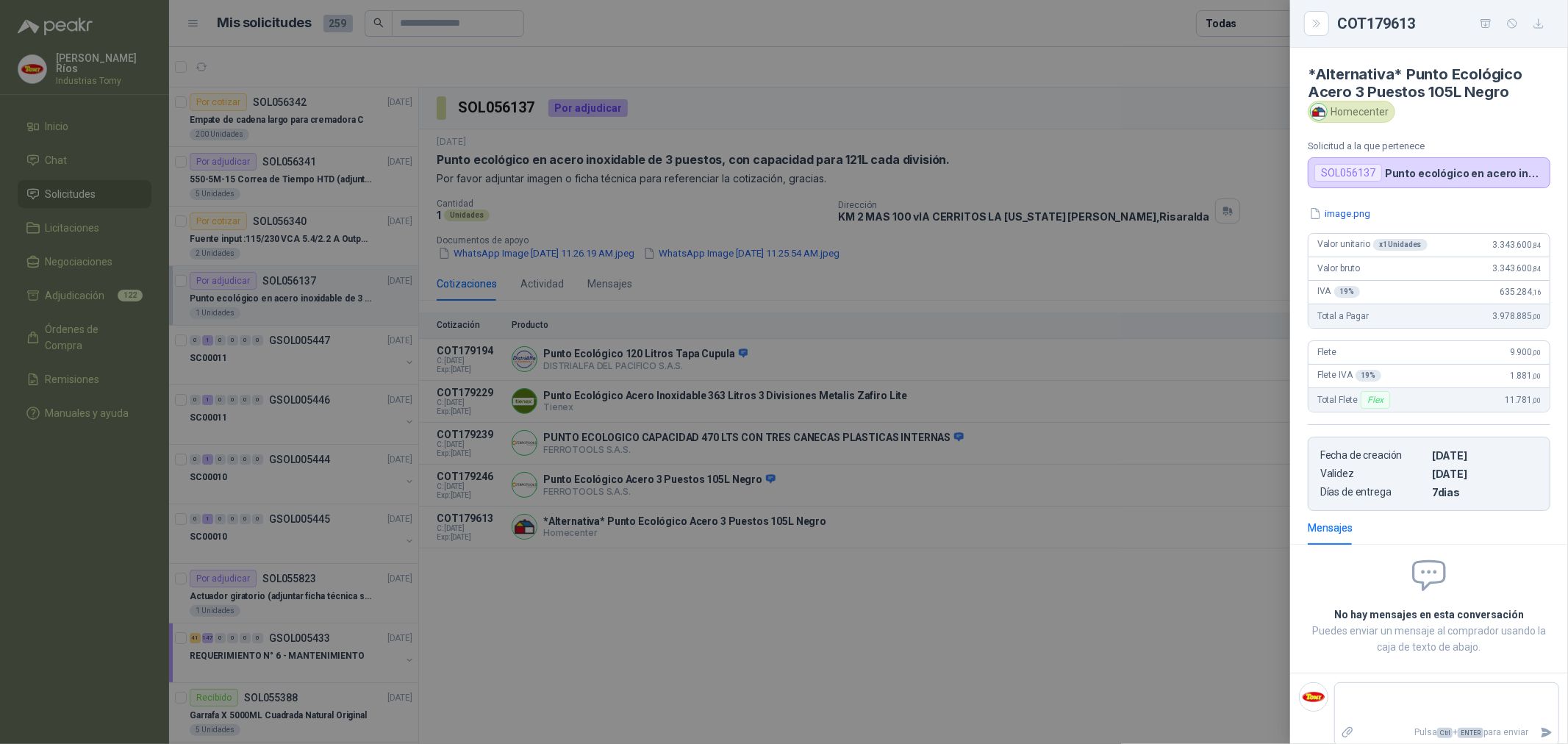
scroll to position [11, 0]
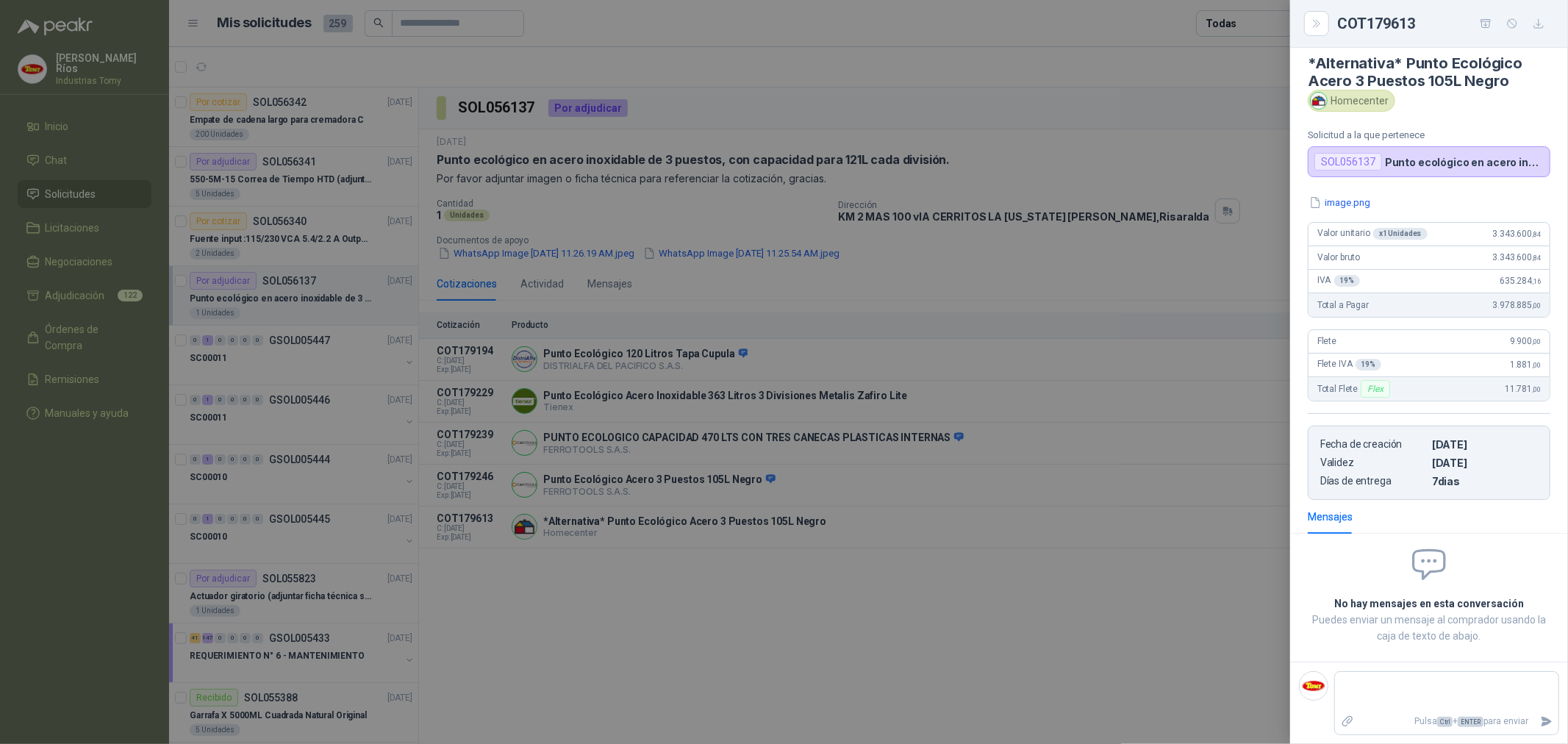
click at [917, 594] on div at bounding box center [784, 372] width 1568 height 744
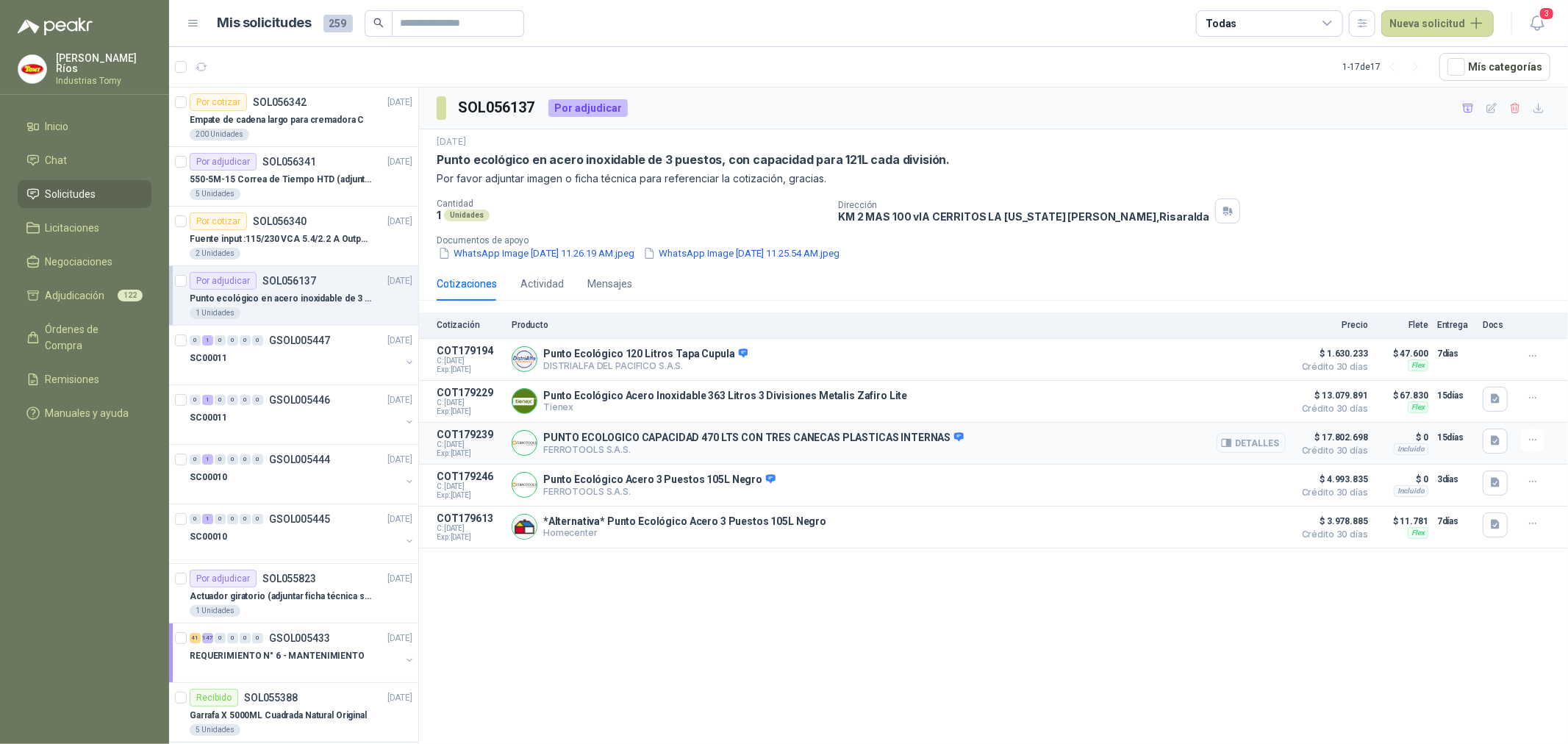
click at [1241, 447] on button "Detalles" at bounding box center [1251, 442] width 69 height 20
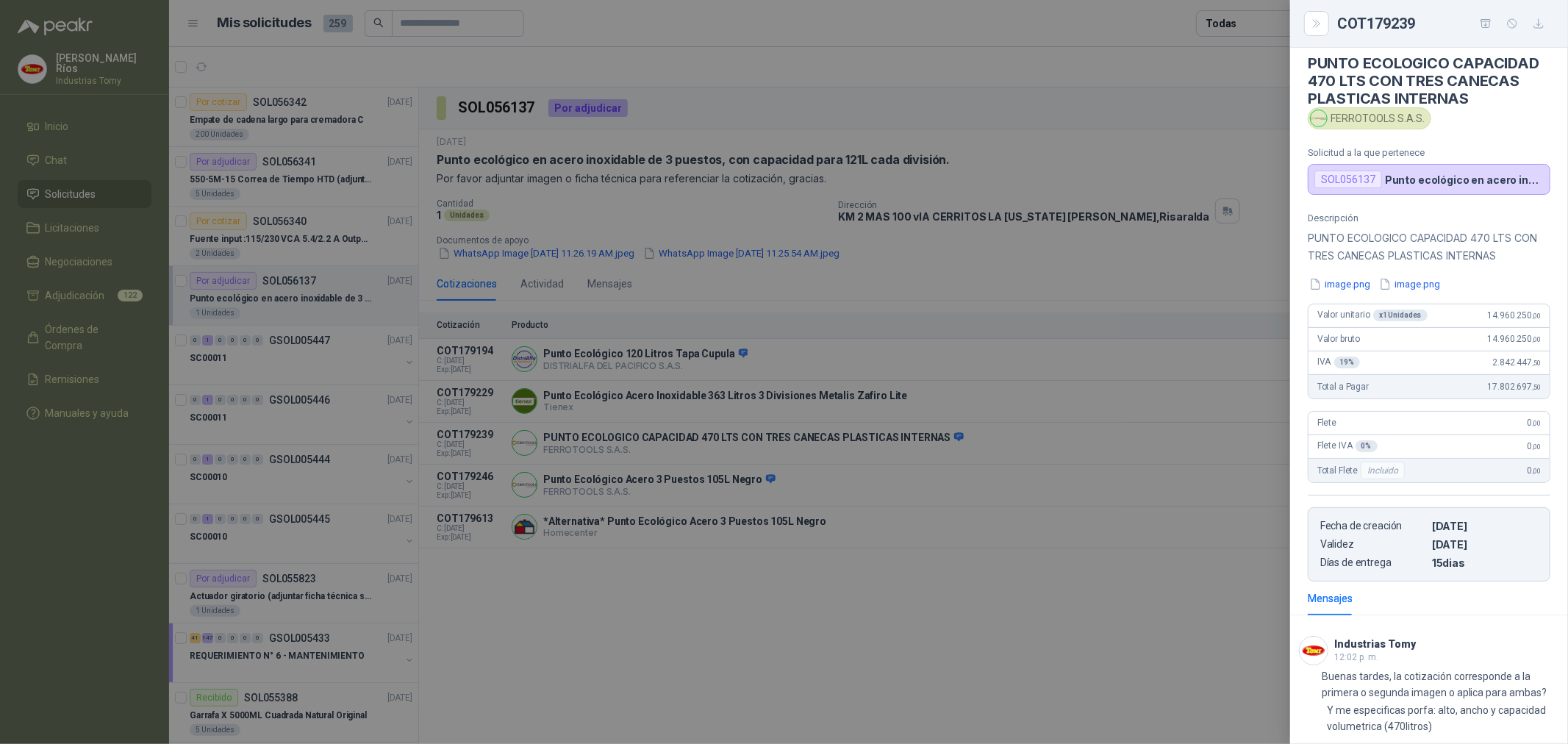
scroll to position [92, 0]
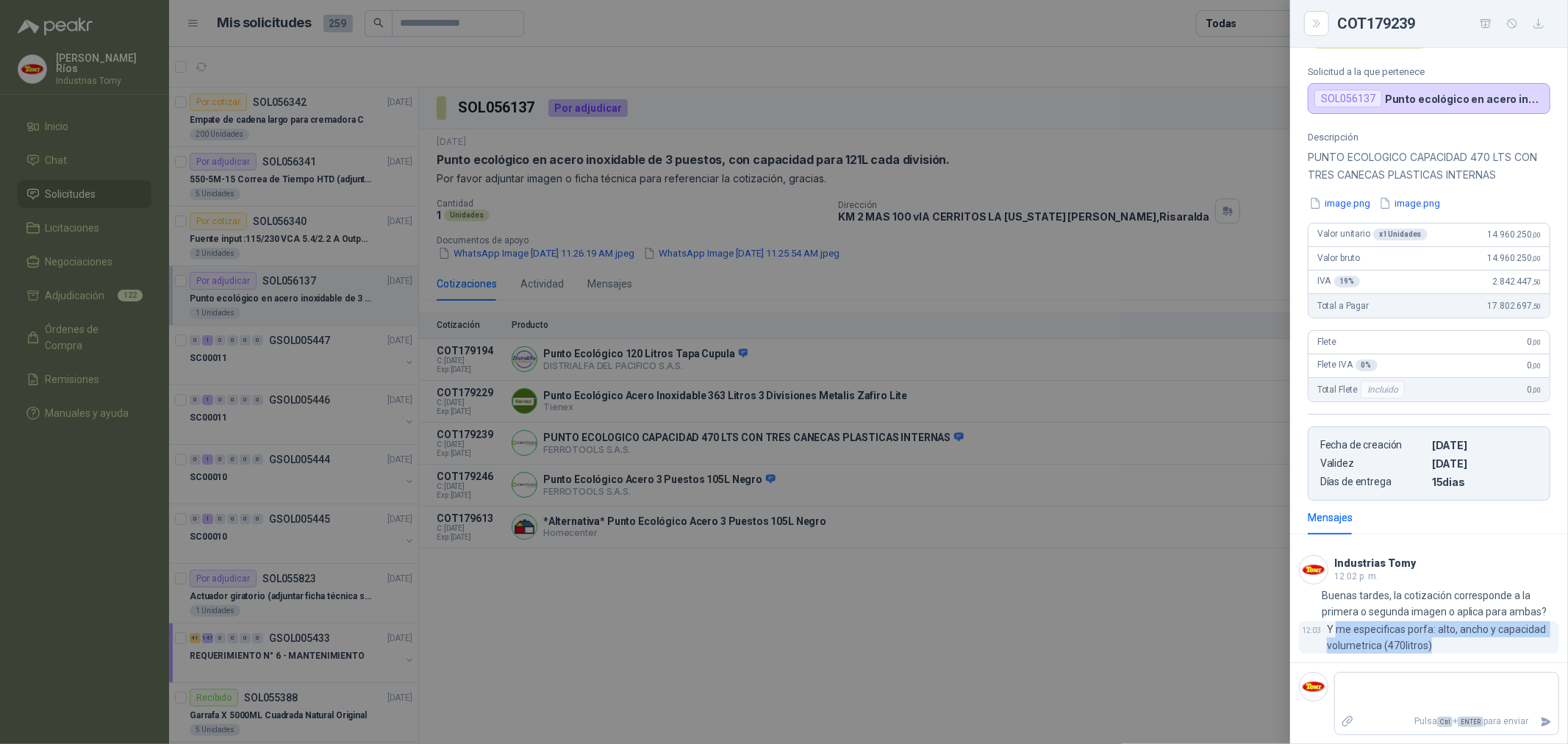
drag, startPoint x: 1445, startPoint y: 638, endPoint x: 1338, endPoint y: 623, distance: 108.0
click at [1338, 623] on p "Y me especificas porfa: alto, ancho y capacidad volumetrica (470litros)" at bounding box center [1443, 637] width 232 height 32
drag, startPoint x: 618, startPoint y: 609, endPoint x: 982, endPoint y: 548, distance: 369.1
click at [629, 598] on div at bounding box center [784, 372] width 1568 height 744
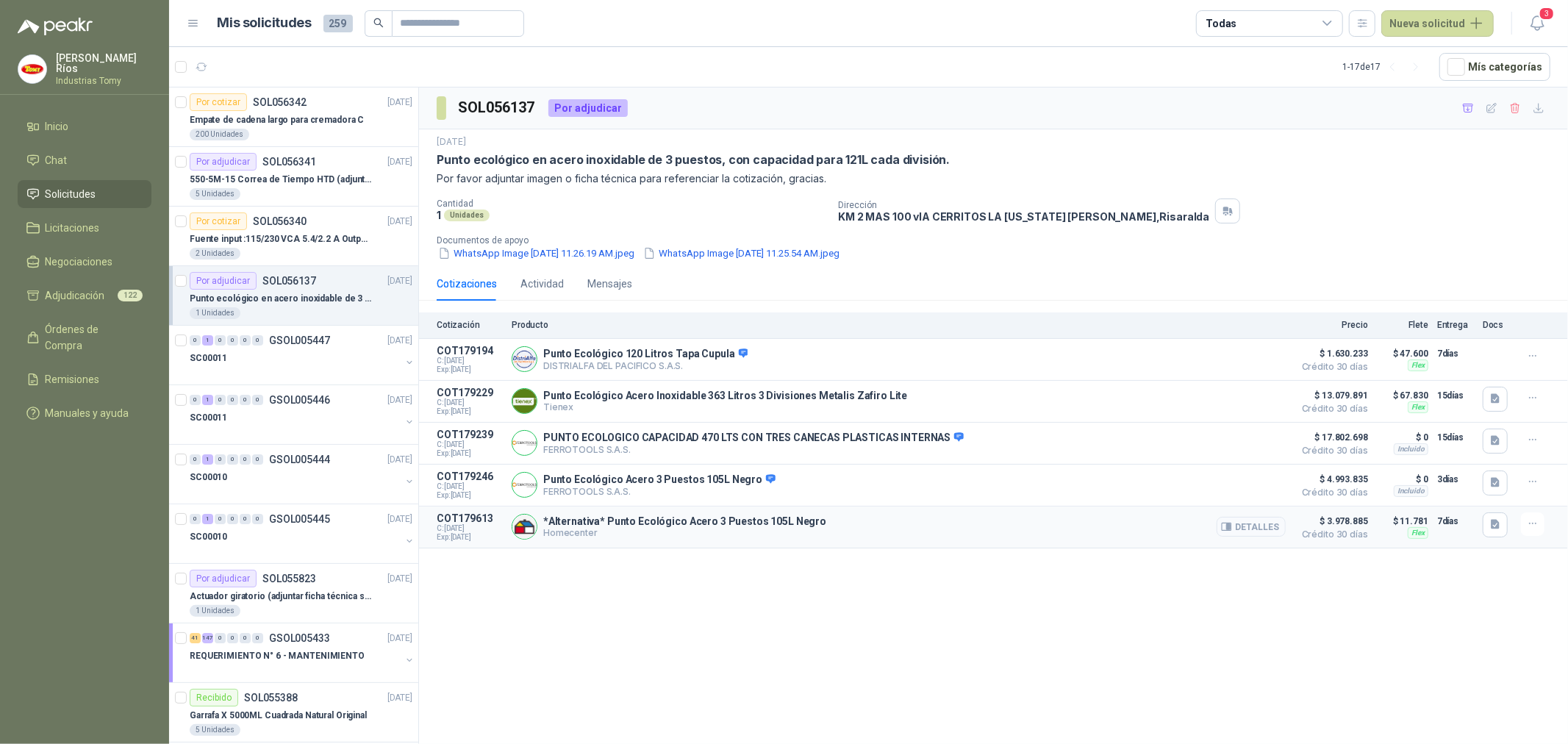
click at [1245, 523] on button "Detalles" at bounding box center [1251, 526] width 69 height 20
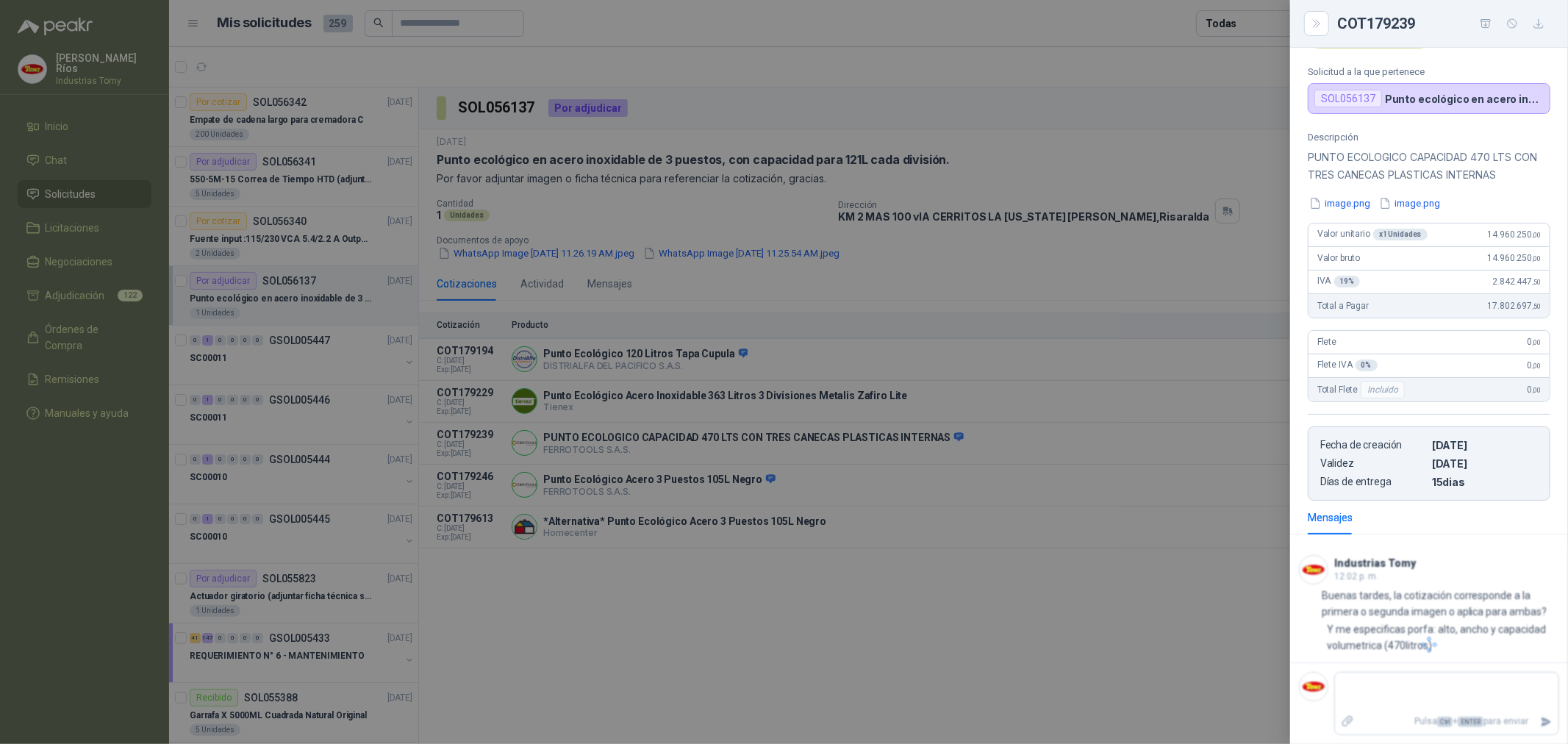
scroll to position [11, 0]
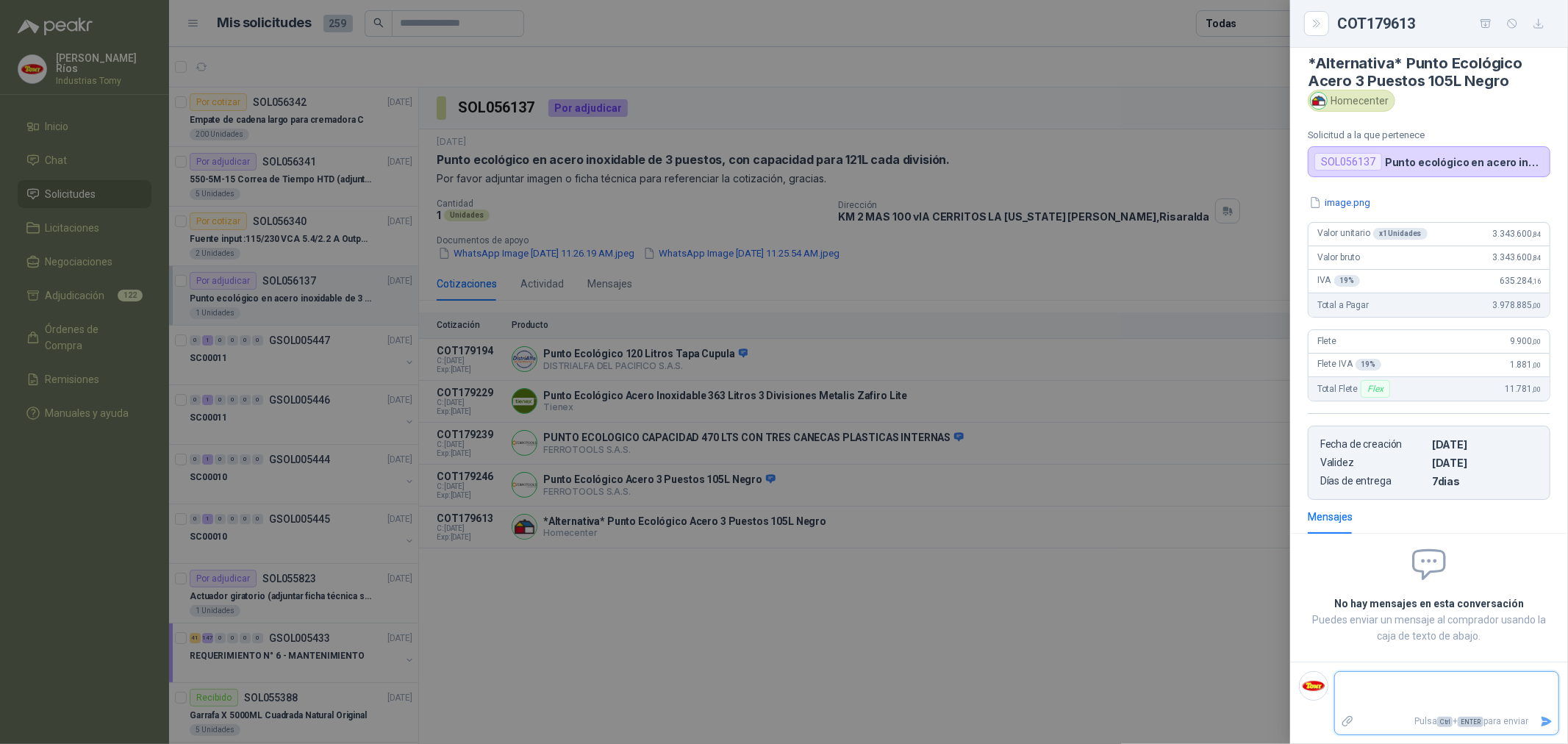
click at [1359, 682] on textarea at bounding box center [1441, 691] width 212 height 34
paste textarea "**********"
click at [1542, 721] on icon "Enviar" at bounding box center [1547, 721] width 10 height 9
